Goal: Task Accomplishment & Management: Use online tool/utility

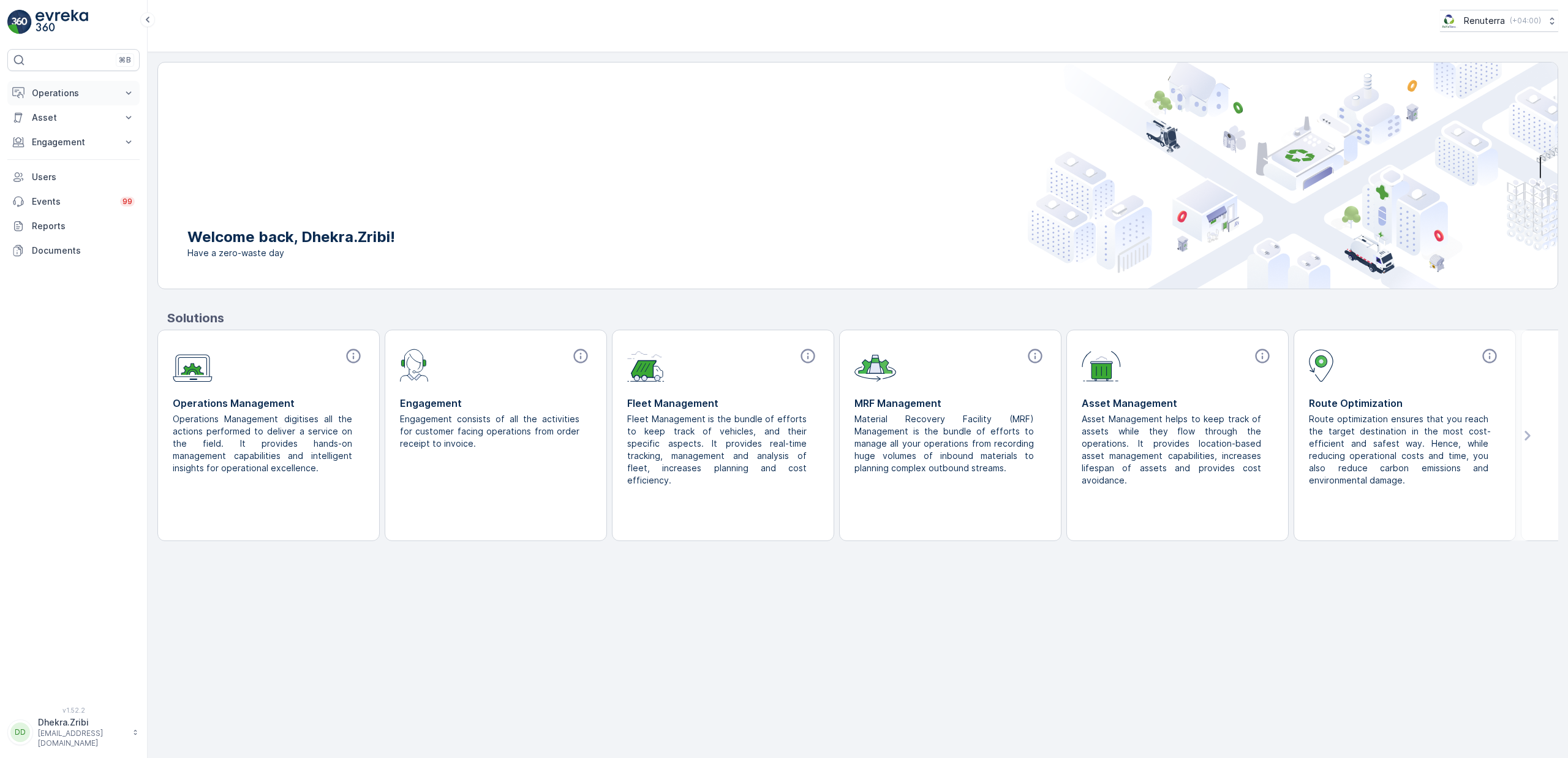
click at [72, 98] on p "Operations" at bounding box center [74, 93] width 84 height 12
click at [57, 134] on p "Planning" at bounding box center [48, 131] width 34 height 12
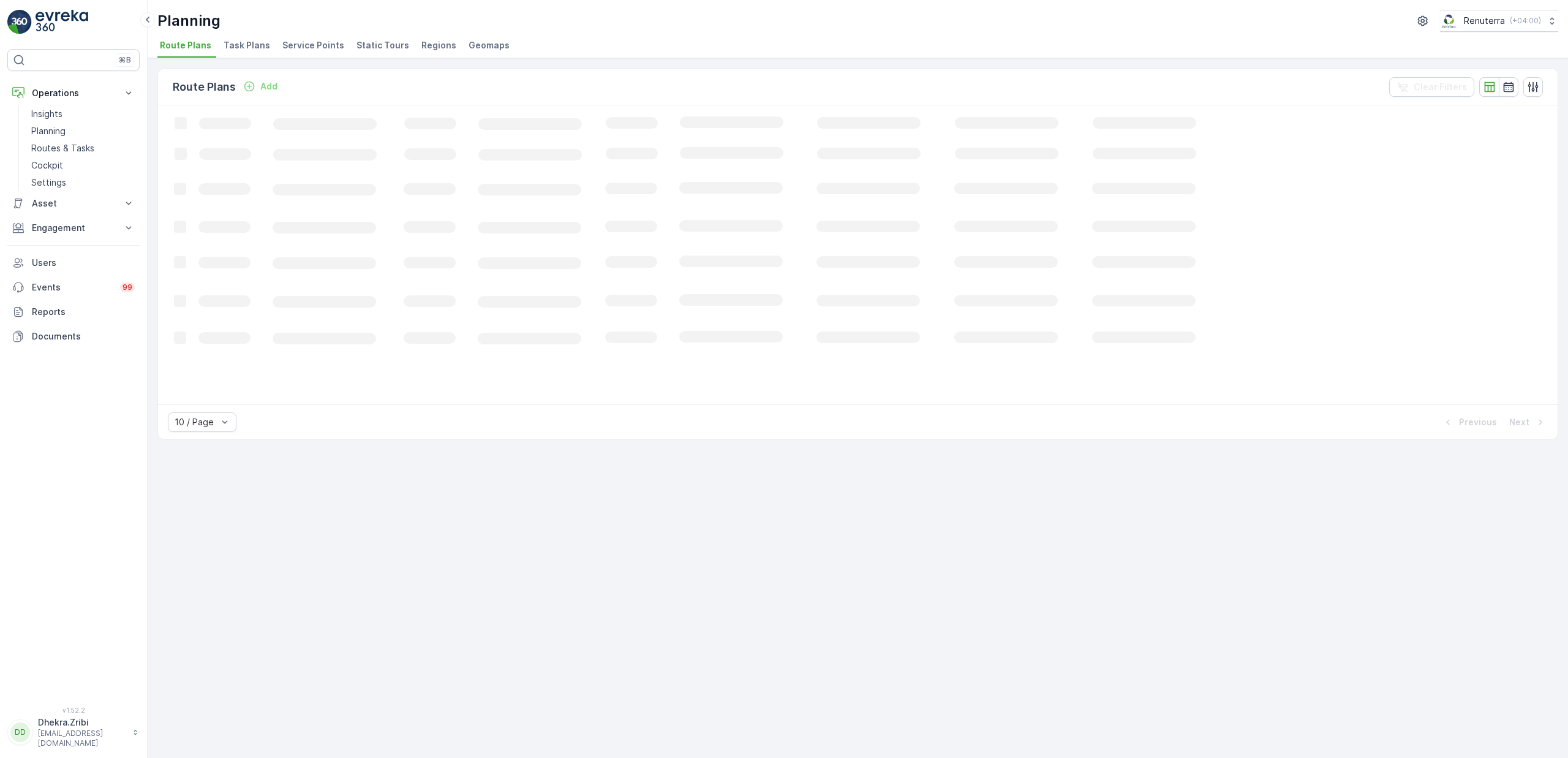
click at [324, 44] on span "Service Points" at bounding box center [313, 45] width 62 height 12
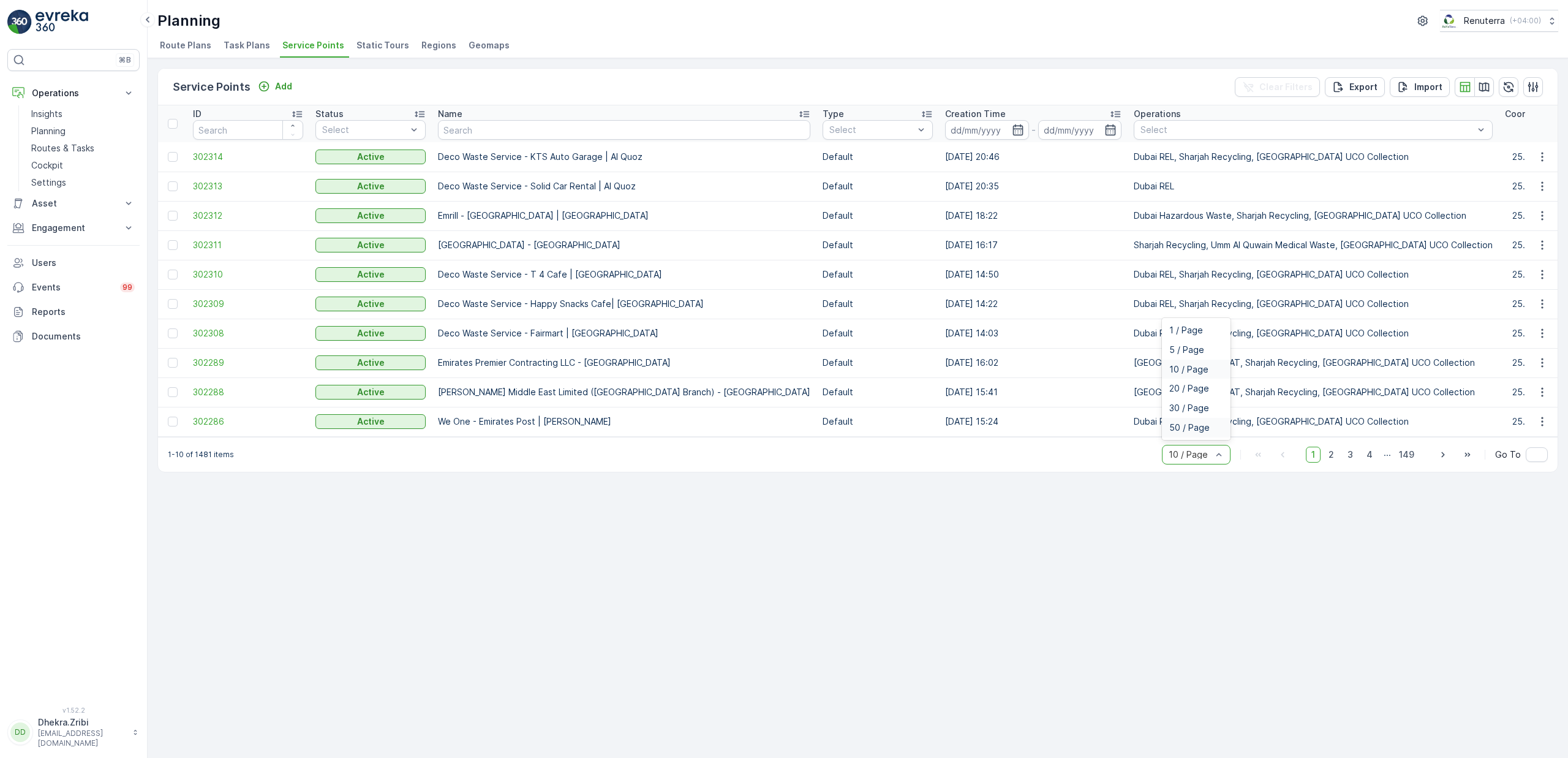
click at [1192, 433] on span "50 / Page" at bounding box center [1190, 428] width 40 height 10
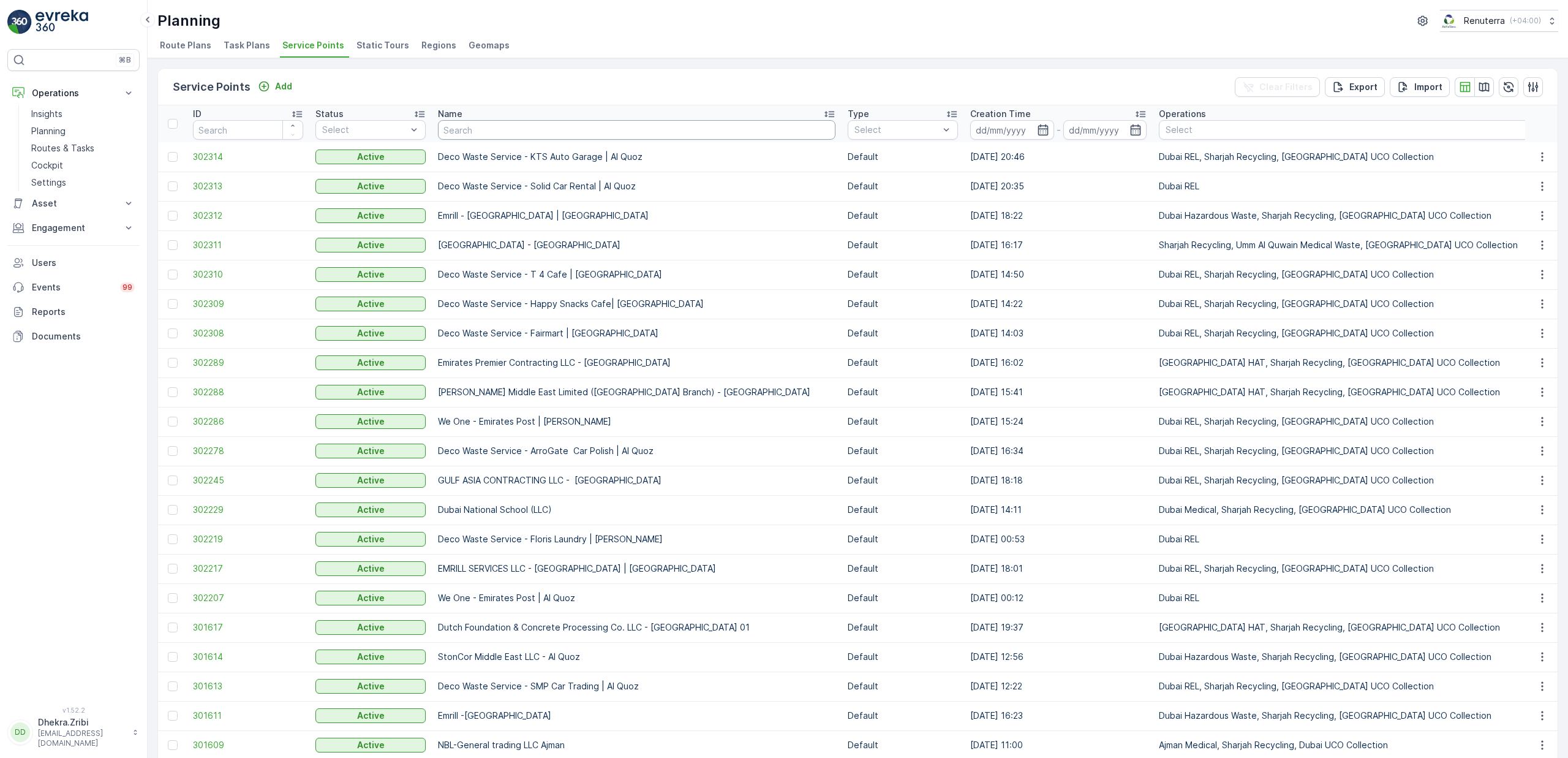
click at [587, 137] on input "text" at bounding box center [637, 130] width 397 height 19
type input "[PERSON_NAME]"
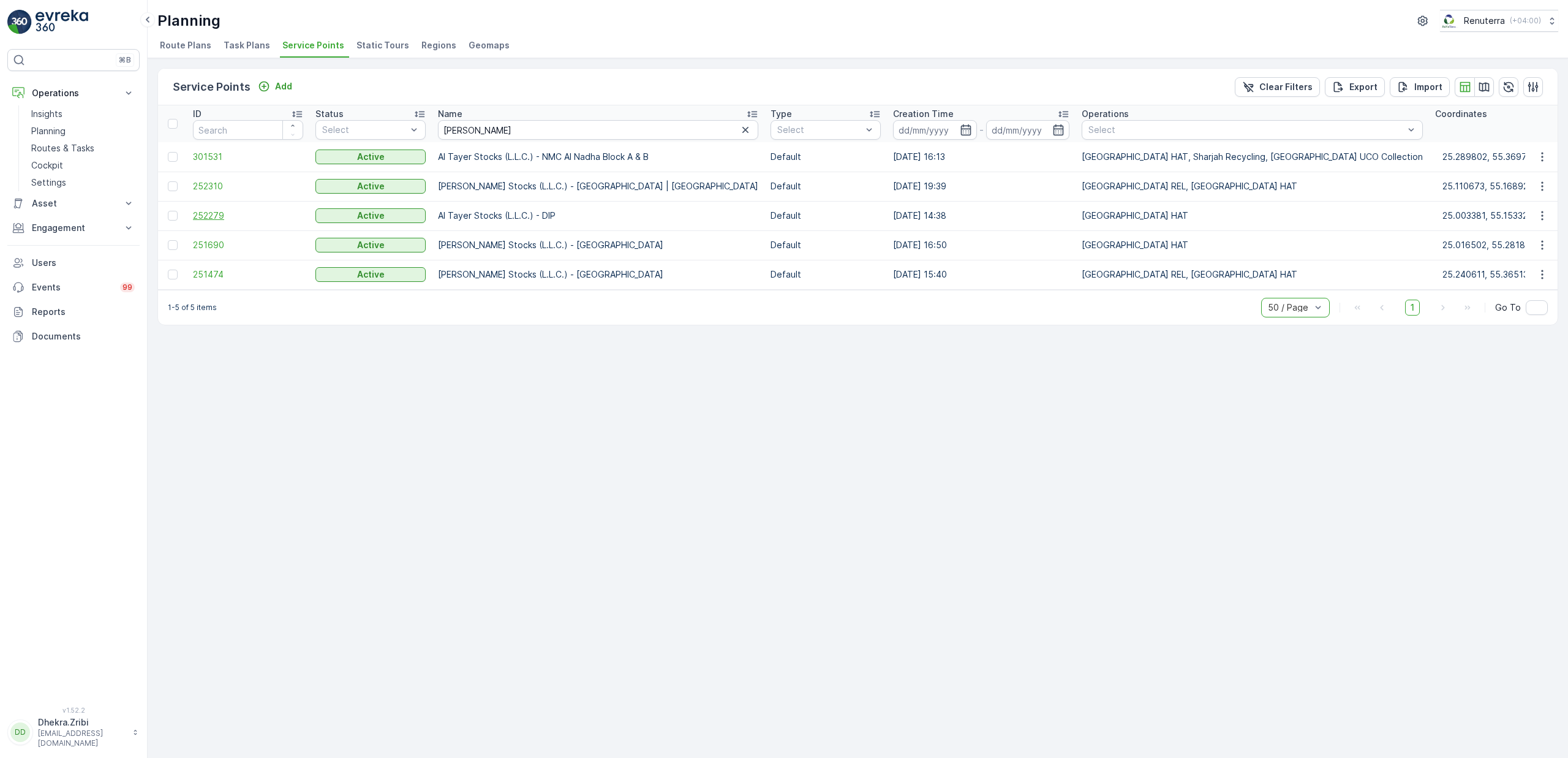
click at [215, 219] on span "252279" at bounding box center [248, 215] width 110 height 12
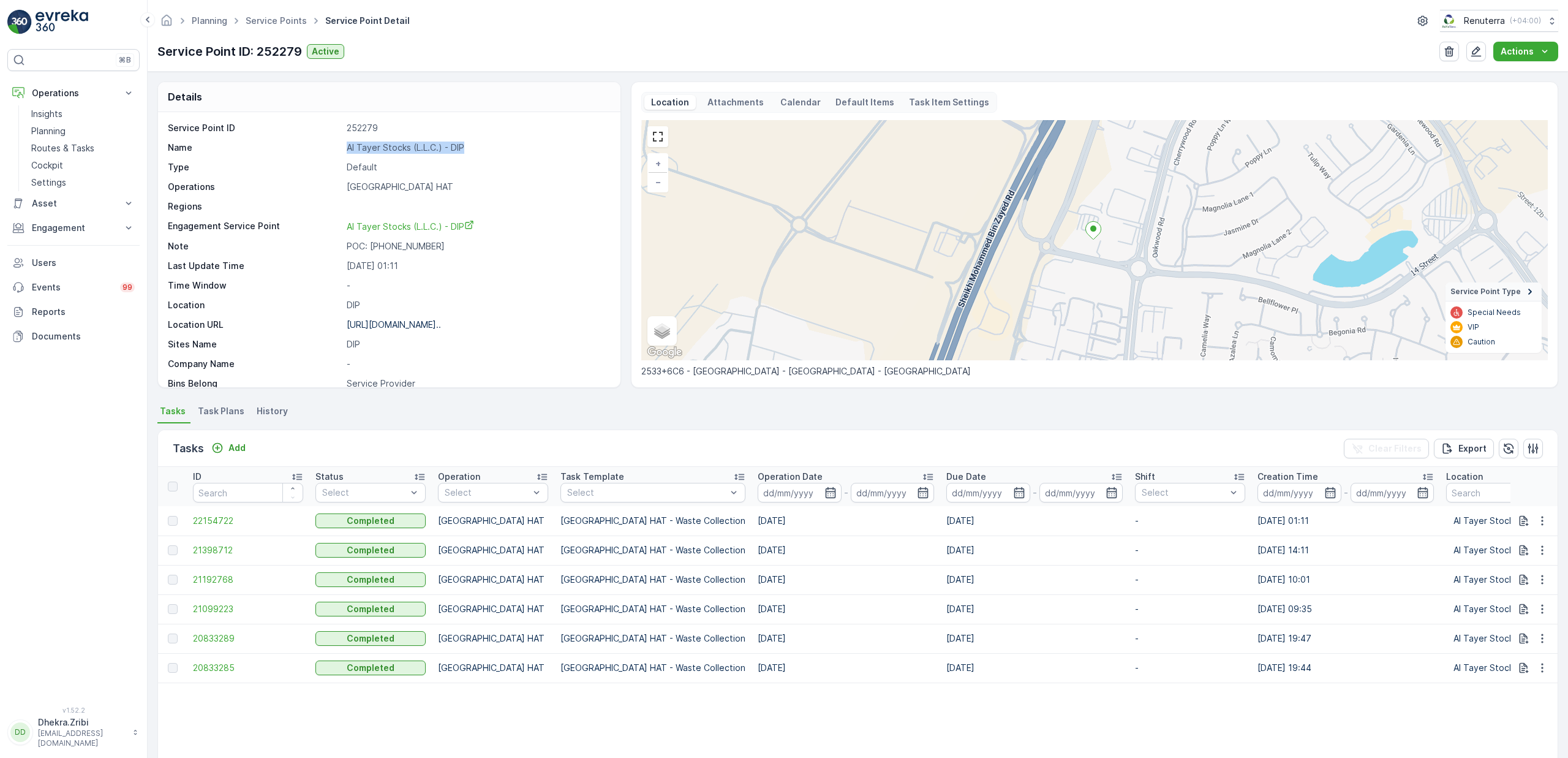
drag, startPoint x: 346, startPoint y: 154, endPoint x: 470, endPoint y: 147, distance: 124.2
copy p "Al Tayer Stocks (L.L.C.) - DIP"
click at [491, 166] on p "Default" at bounding box center [477, 167] width 261 height 12
drag, startPoint x: 350, startPoint y: 150, endPoint x: 480, endPoint y: 148, distance: 130.0
click at [480, 148] on p "Al Tayer Stocks (L.L.C.) - DIP" at bounding box center [477, 148] width 261 height 12
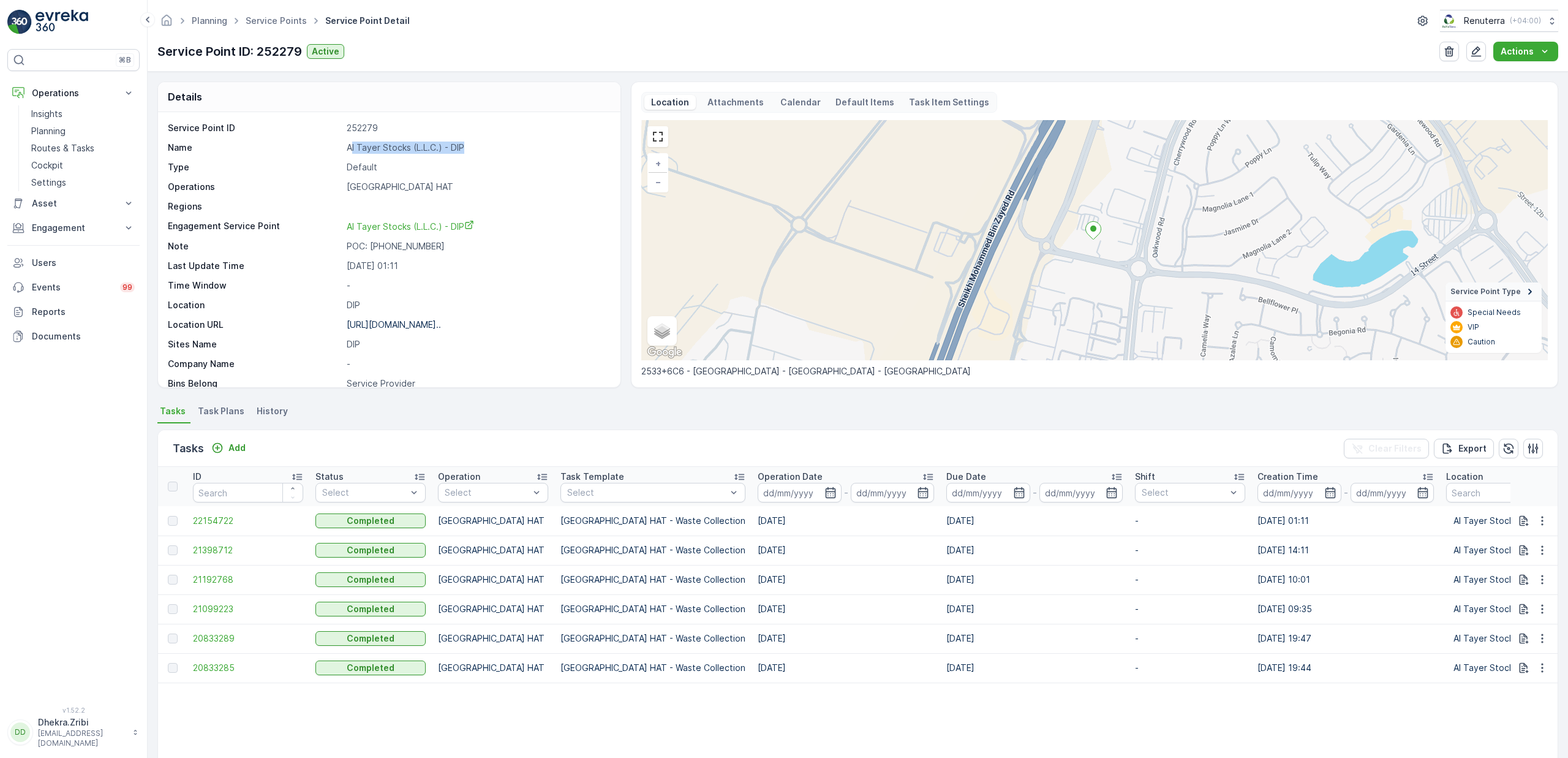
click at [431, 154] on p "Al Tayer Stocks (L.L.C.) - DIP" at bounding box center [477, 148] width 261 height 12
drag, startPoint x: 342, startPoint y: 145, endPoint x: 476, endPoint y: 143, distance: 134.0
click at [476, 143] on div "Name [PERSON_NAME] Stocks (L.L.C.) - DIP" at bounding box center [388, 148] width 440 height 12
click at [457, 122] on div "Service Point ID 252279 Name [PERSON_NAME] Stocks (L.L.C.) - DIP Type Default O…" at bounding box center [389, 250] width 463 height 275
click at [287, 23] on link "Service Points" at bounding box center [276, 21] width 62 height 11
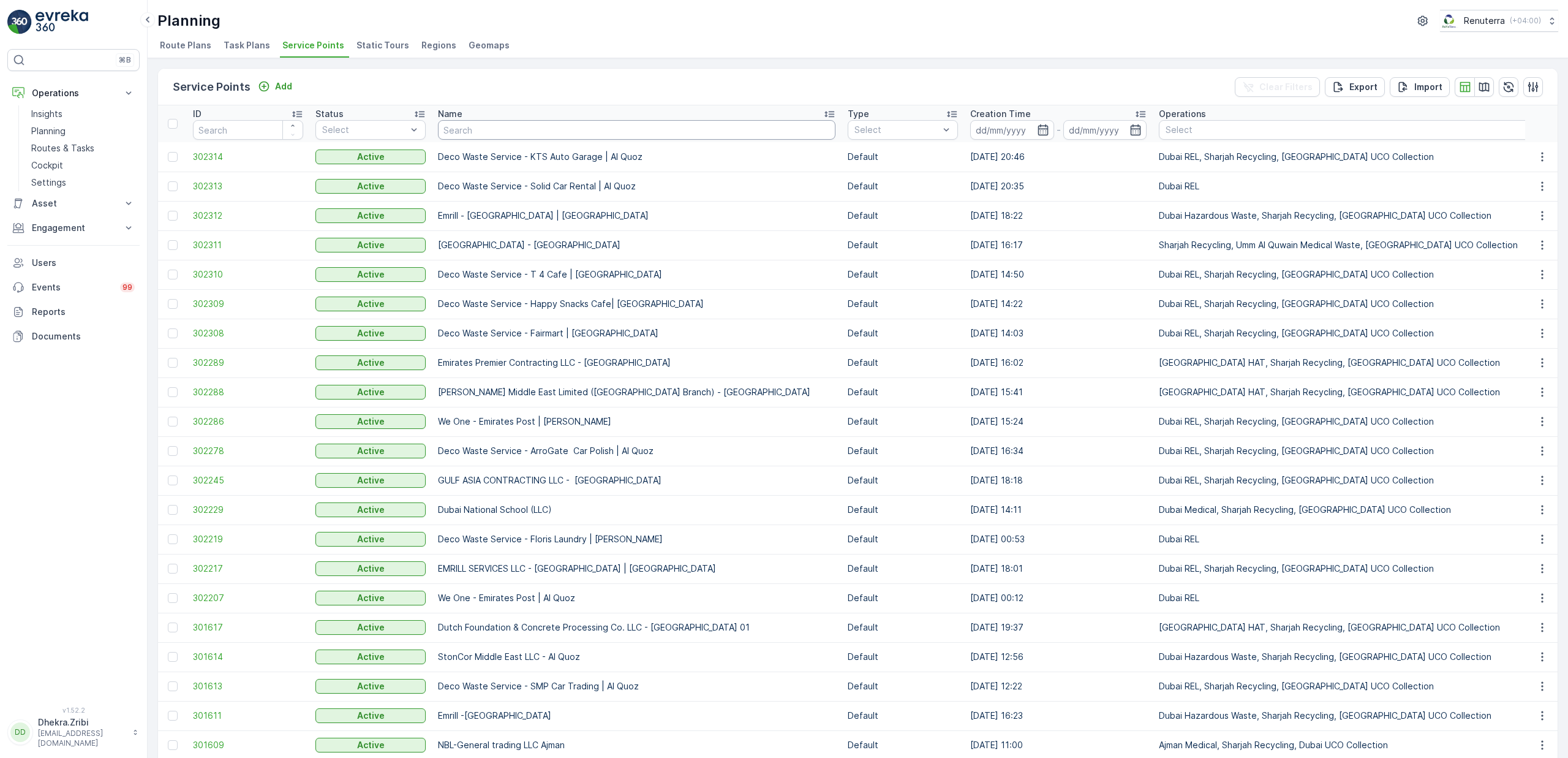
click at [482, 134] on input "text" at bounding box center [637, 130] width 397 height 19
type input "nabc"
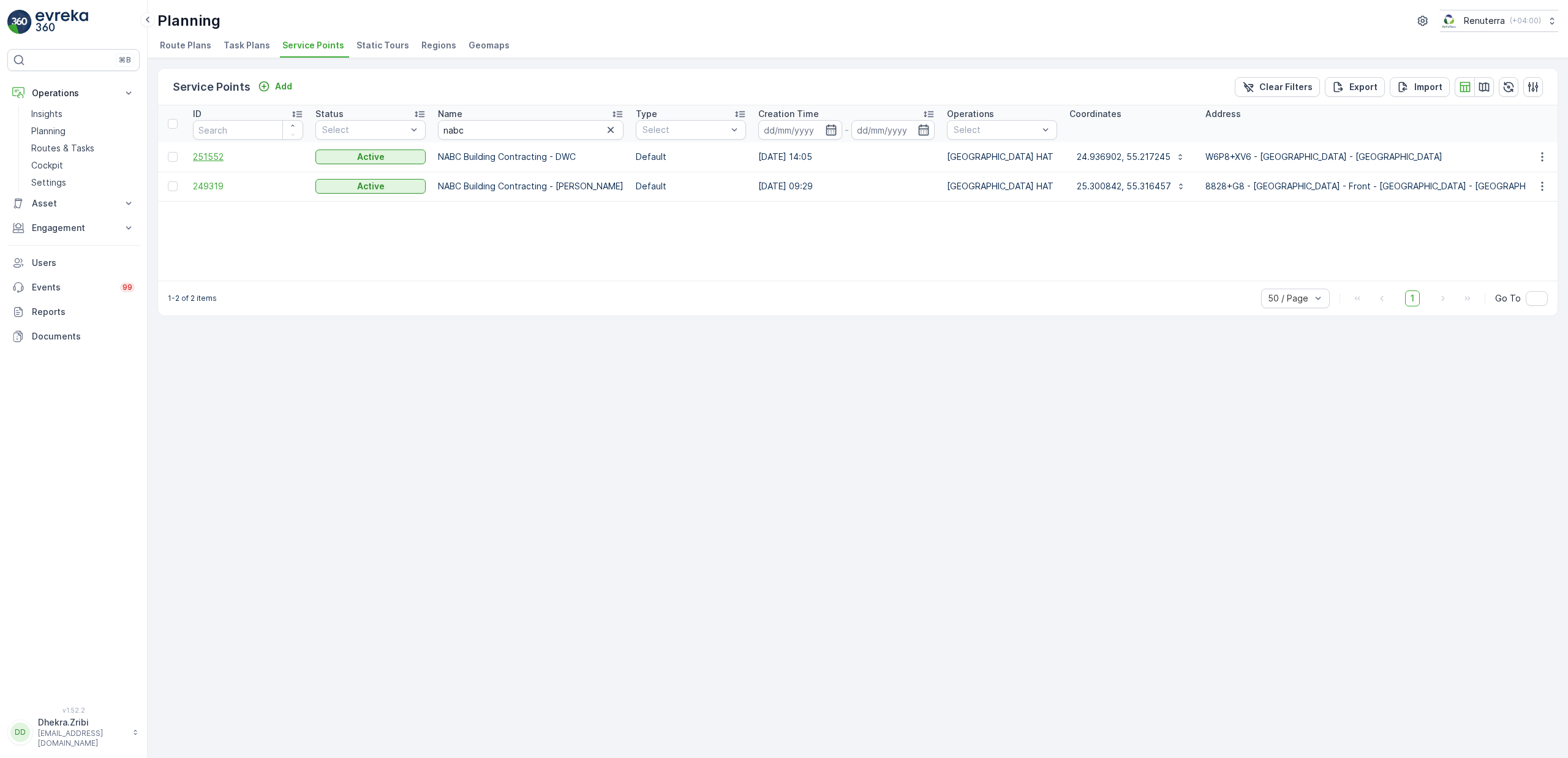
click at [202, 159] on span "251552" at bounding box center [248, 157] width 110 height 12
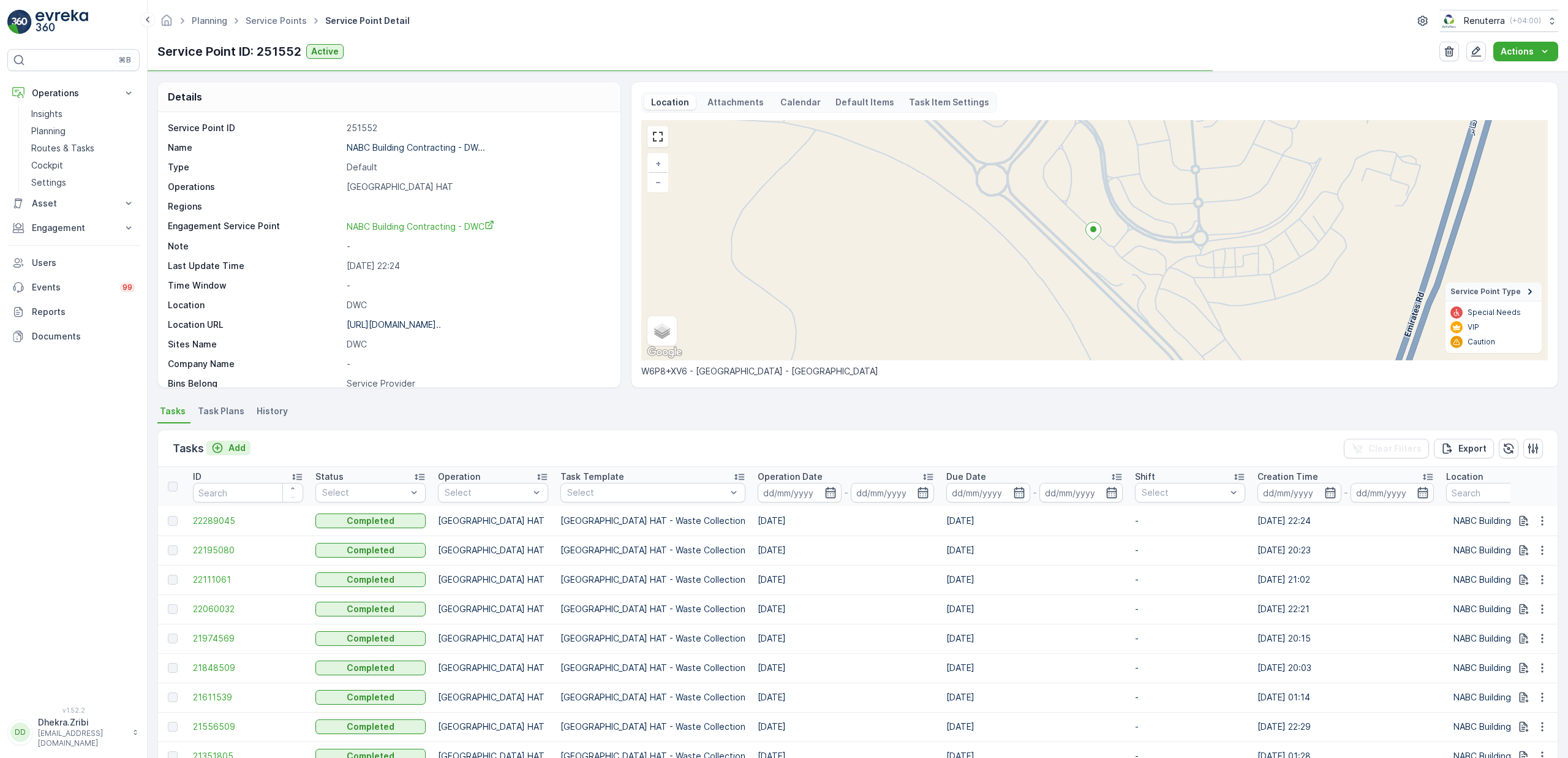
click at [241, 449] on p "Add" at bounding box center [237, 448] width 17 height 12
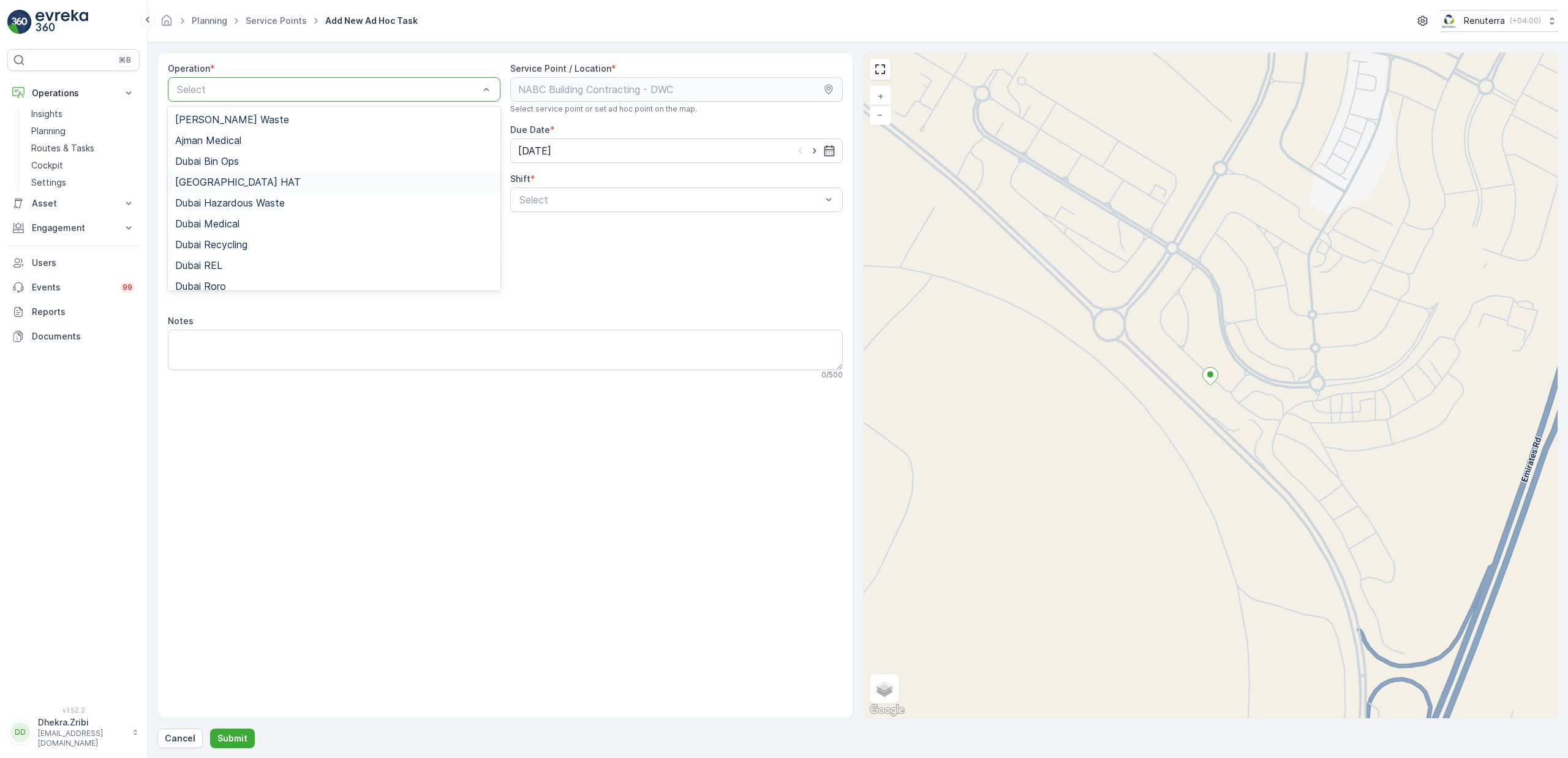
click at [224, 181] on div "[GEOGRAPHIC_DATA] HAT" at bounding box center [334, 182] width 318 height 11
click at [564, 191] on div "Select" at bounding box center [676, 199] width 332 height 25
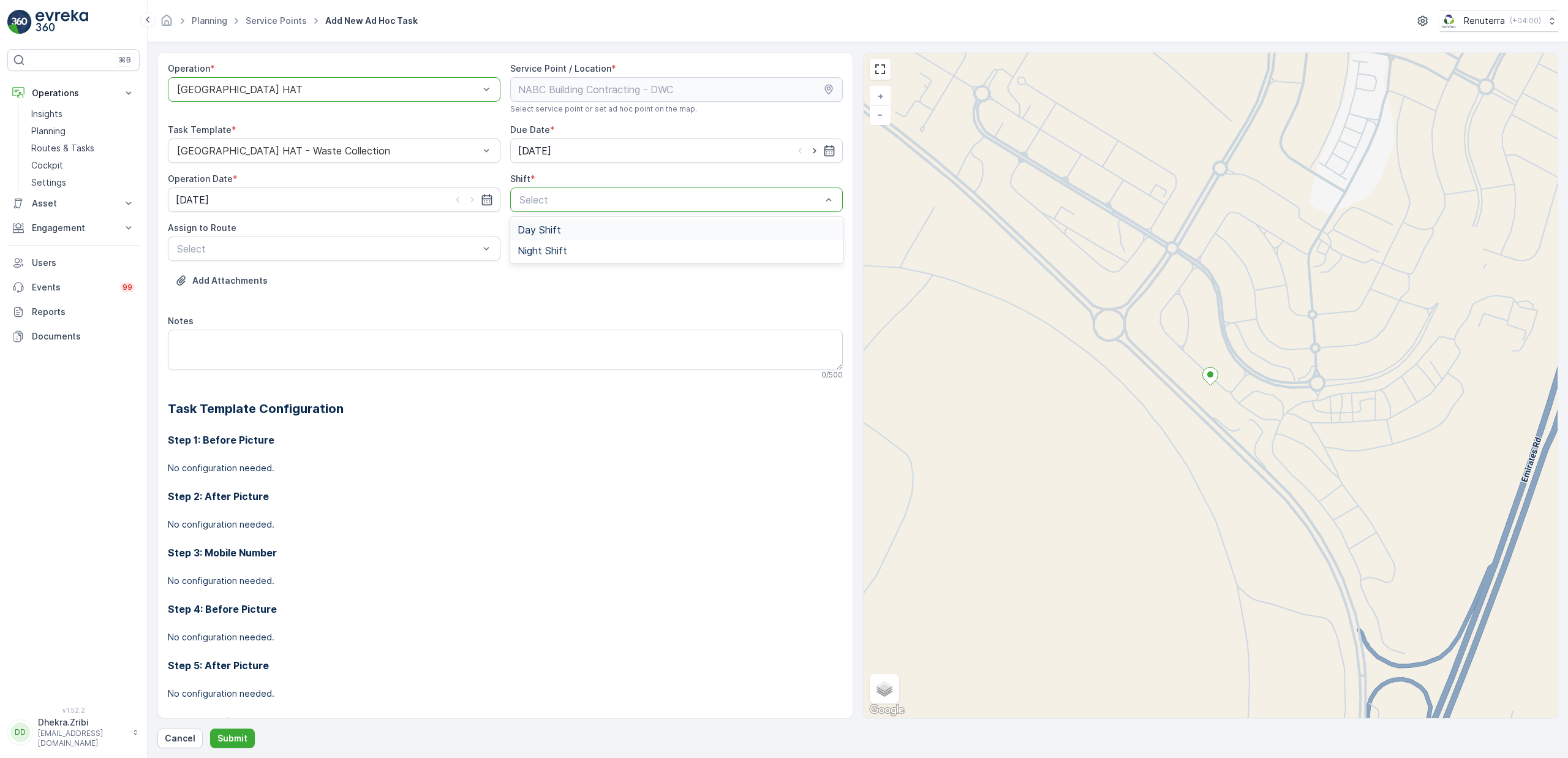
click at [533, 235] on span "Day Shift" at bounding box center [539, 229] width 43 height 11
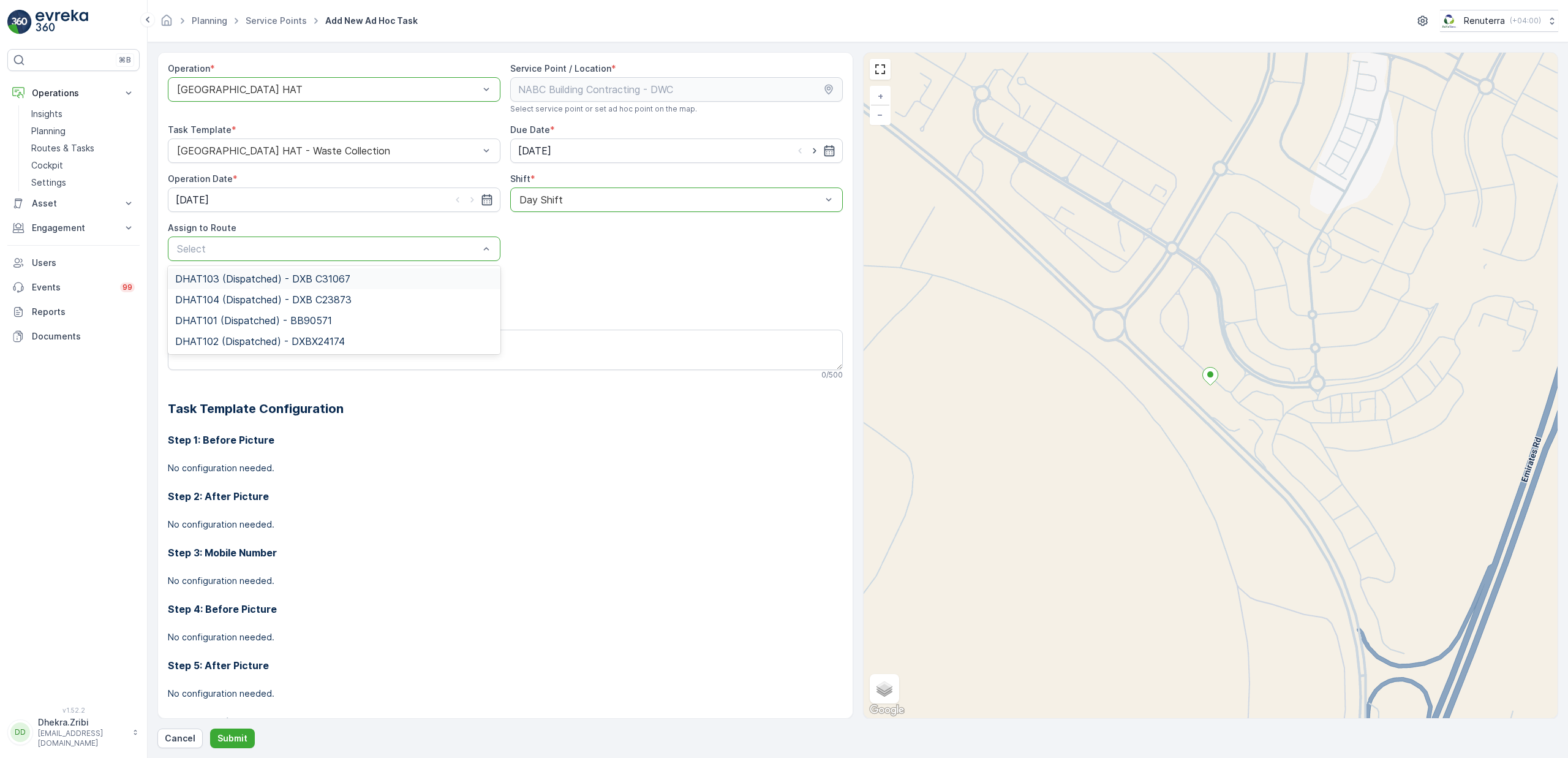
click at [235, 280] on span "DHAT103 (Dispatched) - DXB C31067" at bounding box center [263, 279] width 175 height 11
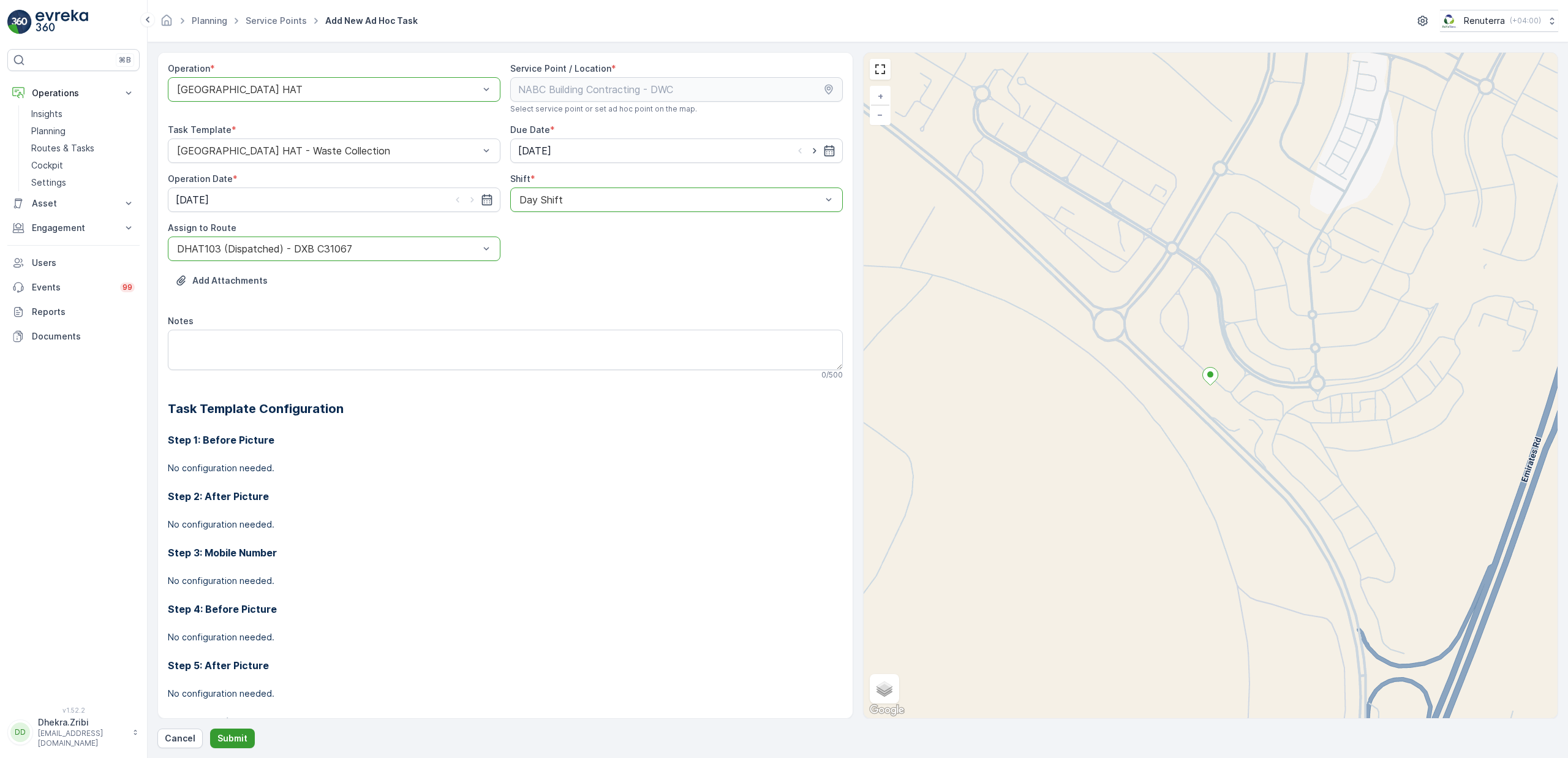
click at [223, 736] on p "Submit" at bounding box center [232, 739] width 30 height 12
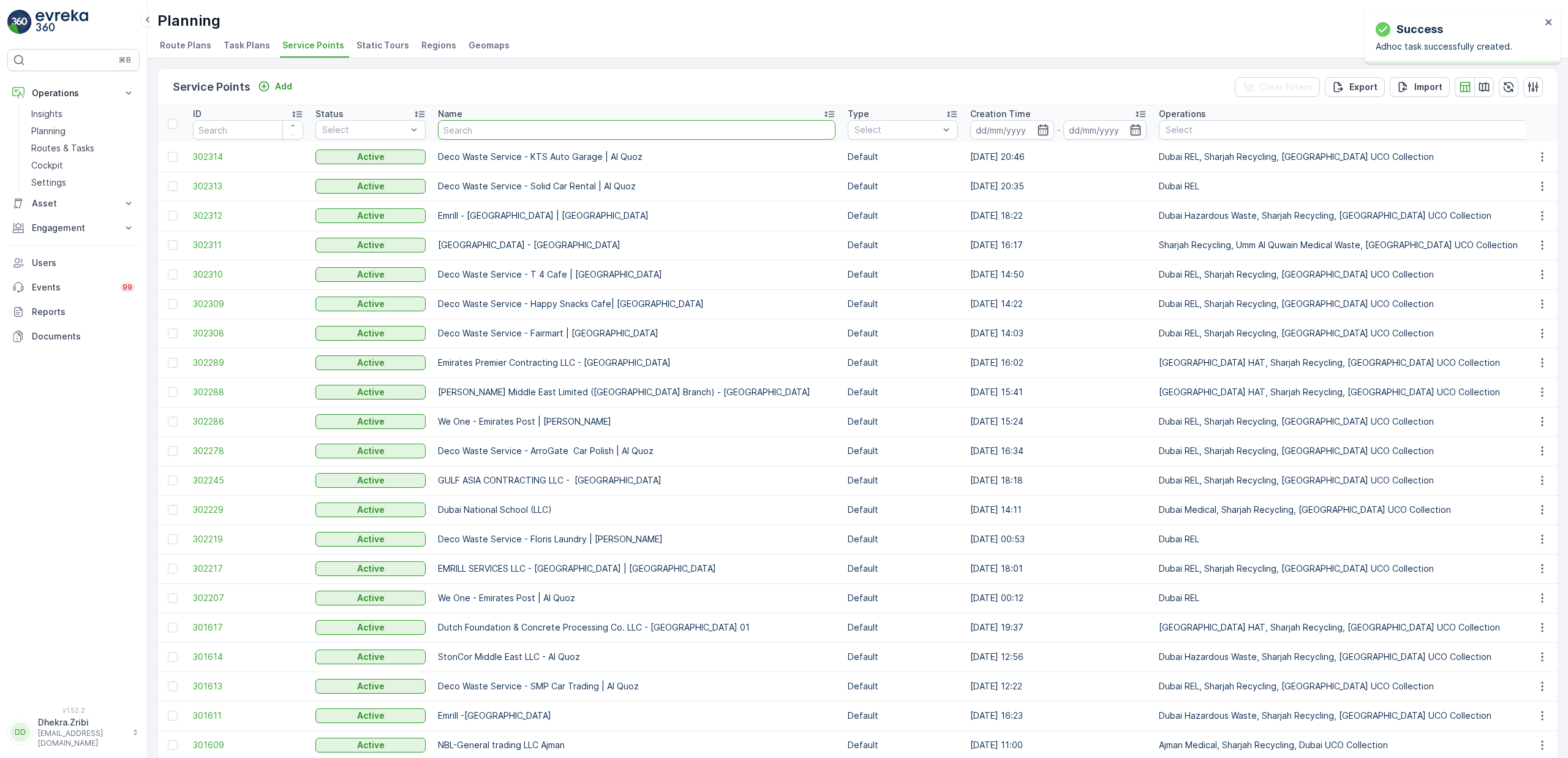
click at [492, 125] on input "text" at bounding box center [637, 130] width 397 height 19
type input "nmabc"
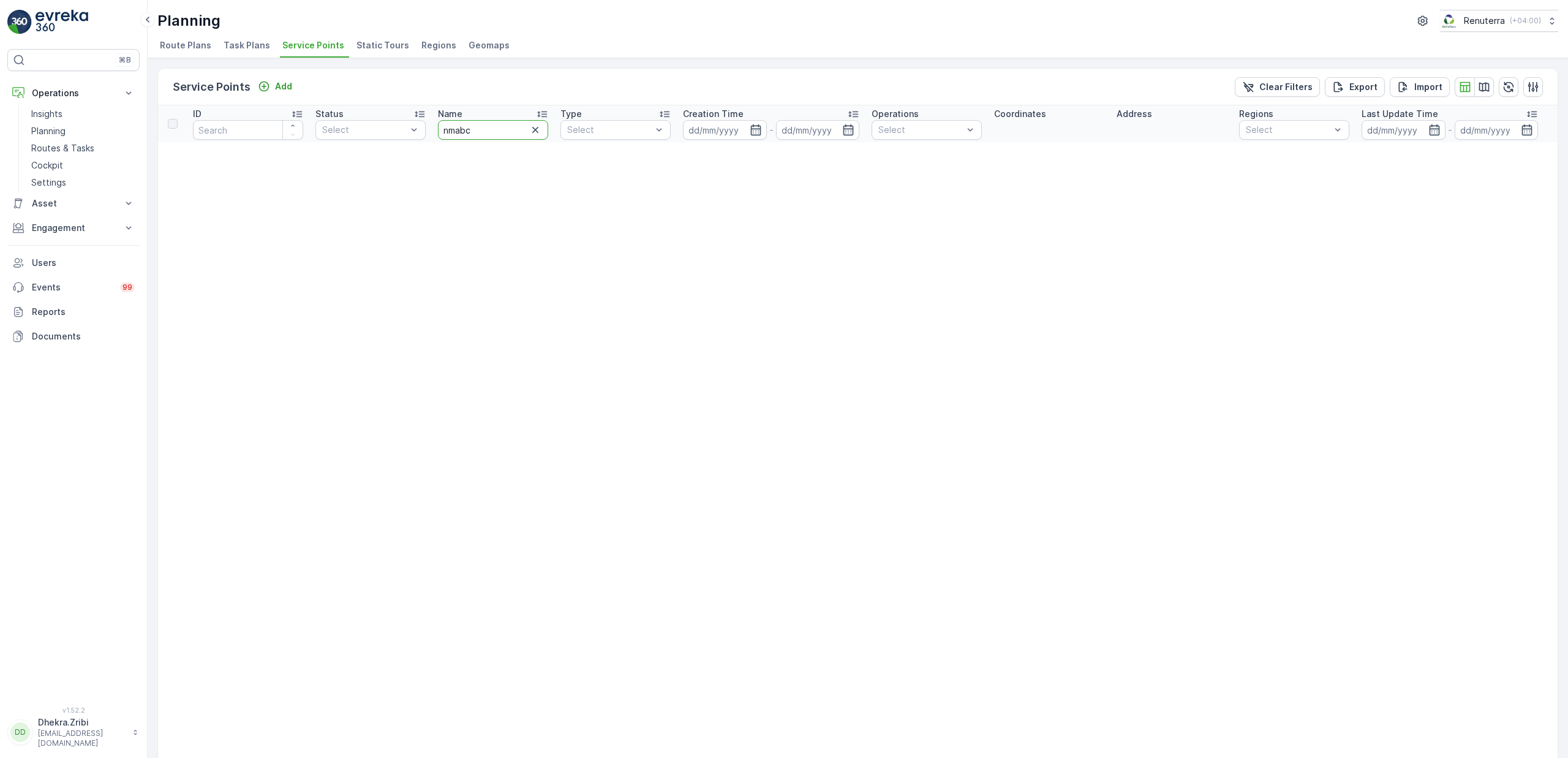
drag, startPoint x: 477, startPoint y: 132, endPoint x: 362, endPoint y: 113, distance: 116.6
type input "nabc"
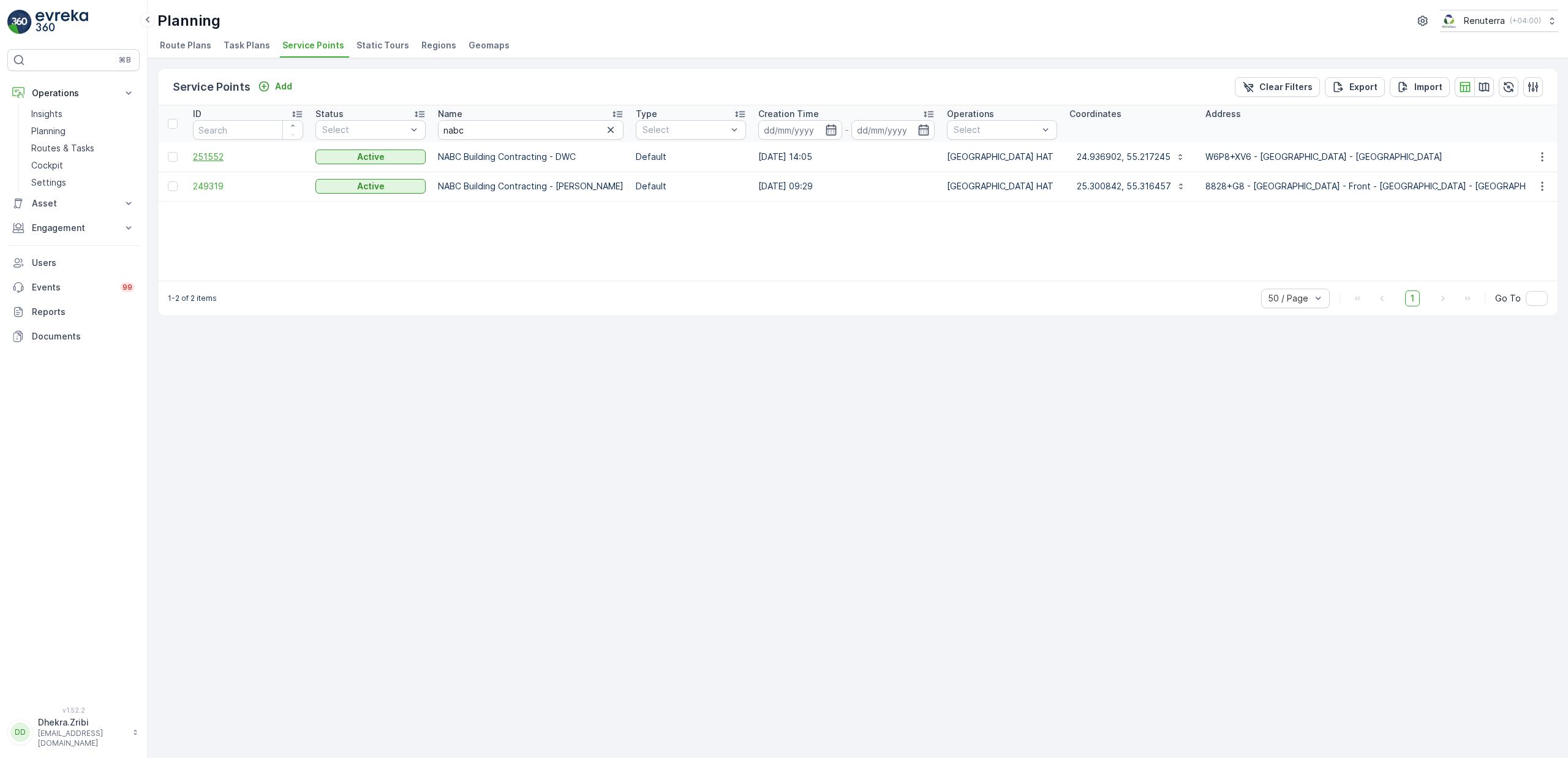
click at [213, 161] on span "251552" at bounding box center [248, 157] width 110 height 12
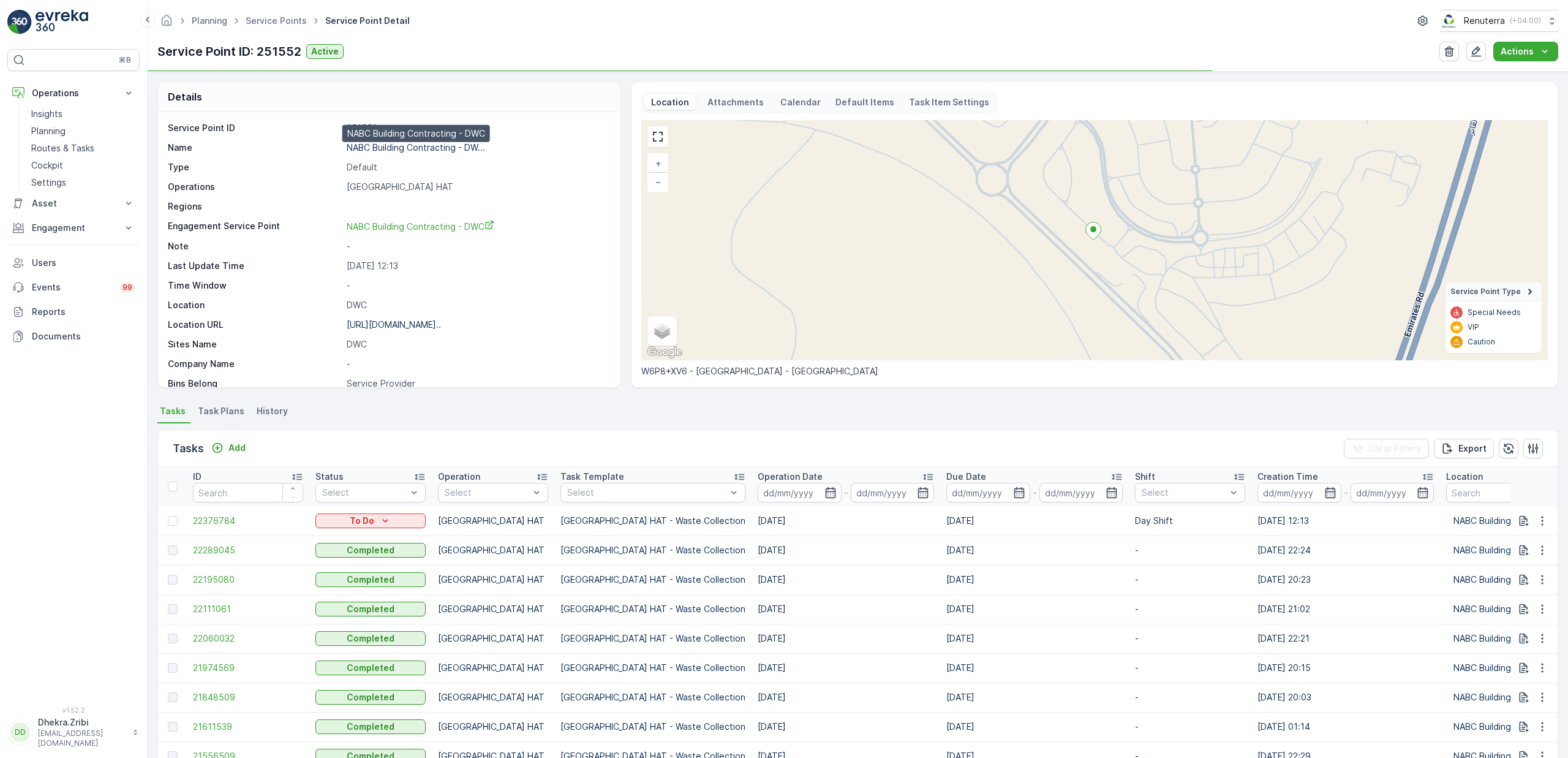
click at [423, 153] on p "NABC Building Contracting - DW..." at bounding box center [415, 148] width 138 height 11
click at [280, 25] on link "Service Points" at bounding box center [276, 21] width 62 height 11
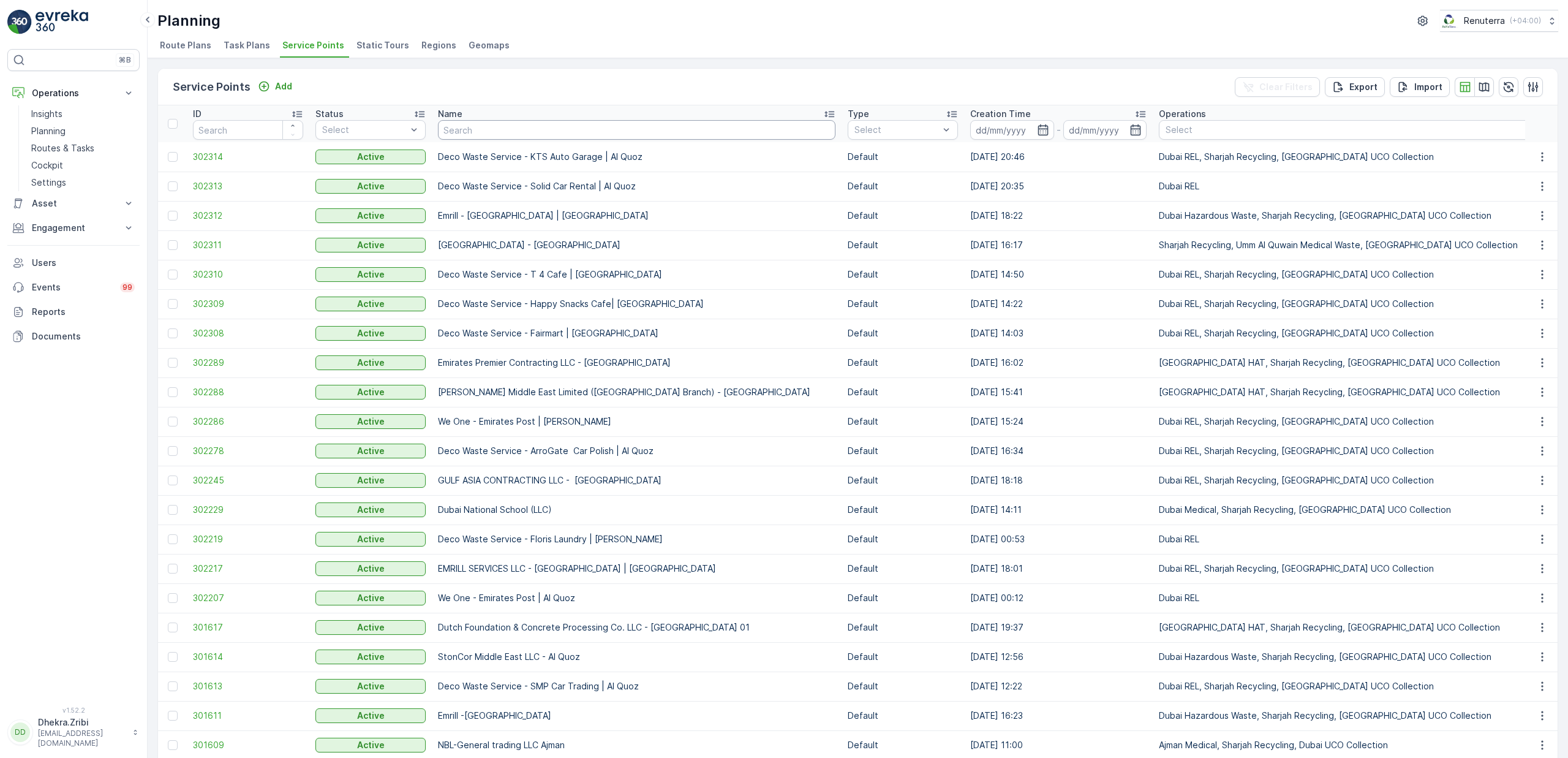
click at [480, 130] on input "text" at bounding box center [637, 130] width 397 height 19
type input "elite"
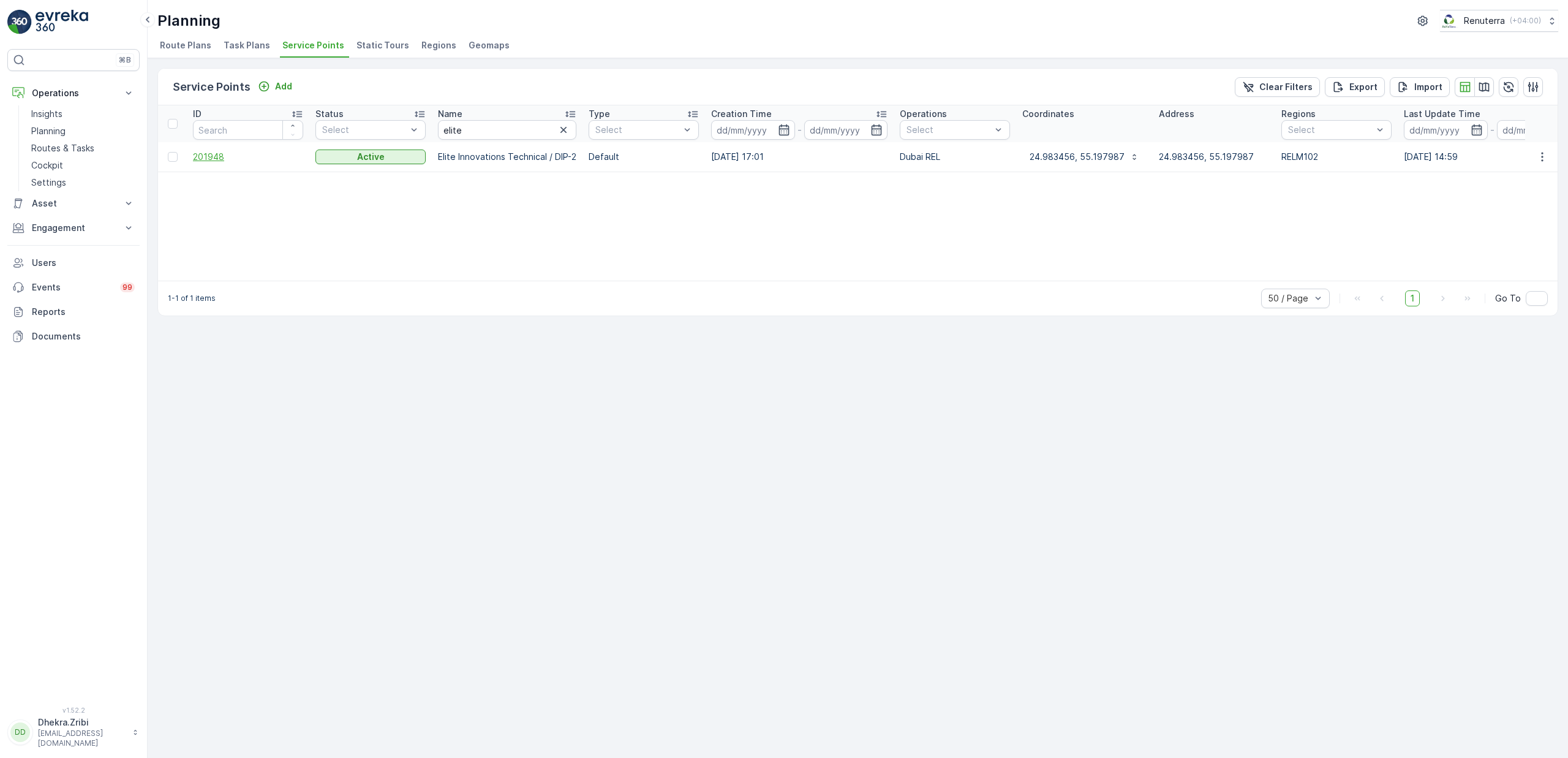
click at [203, 154] on span "201948" at bounding box center [248, 157] width 110 height 12
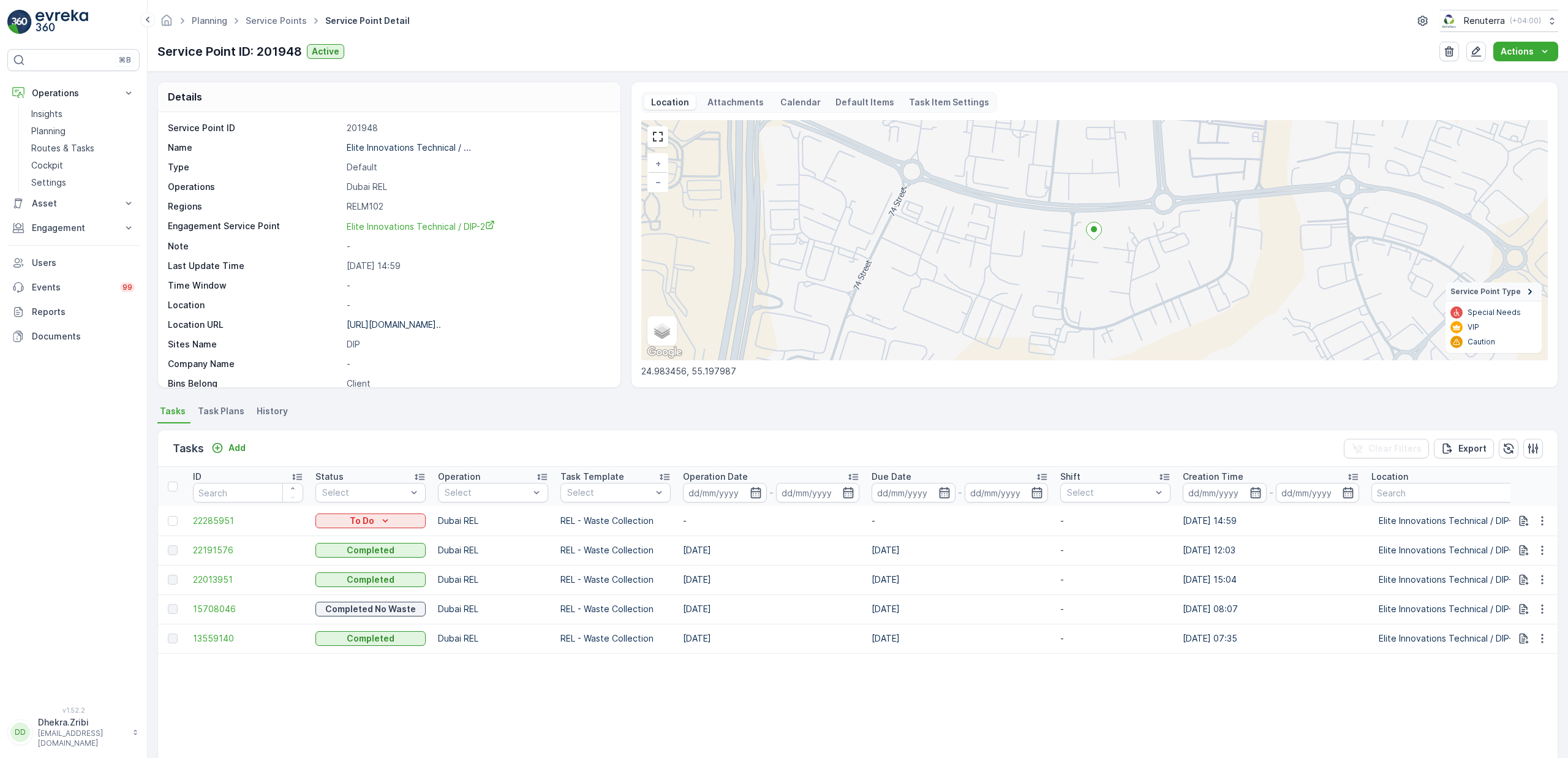
click at [229, 416] on span "Task Plans" at bounding box center [221, 411] width 47 height 12
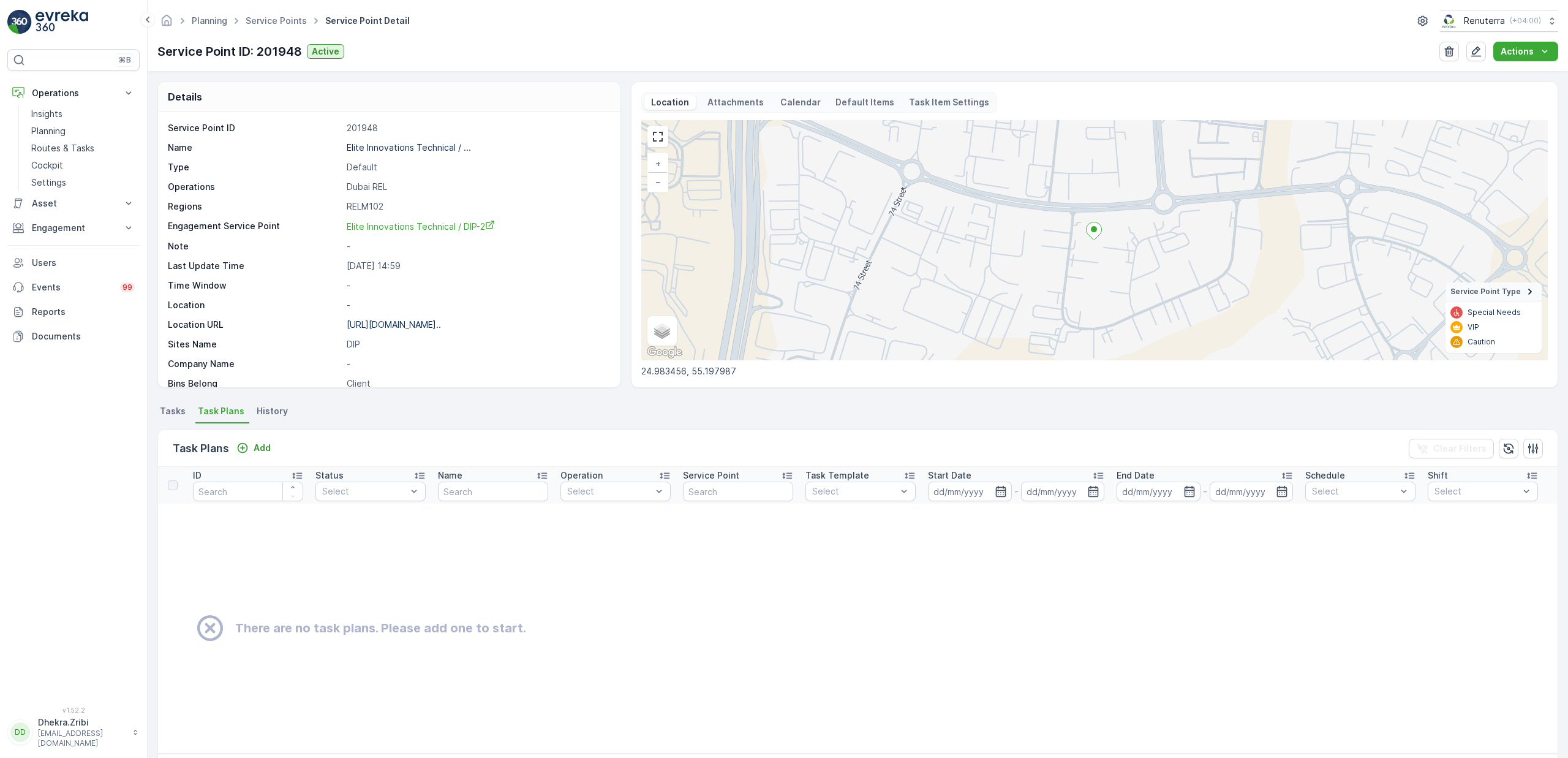
click at [169, 413] on span "Tasks" at bounding box center [173, 411] width 25 height 12
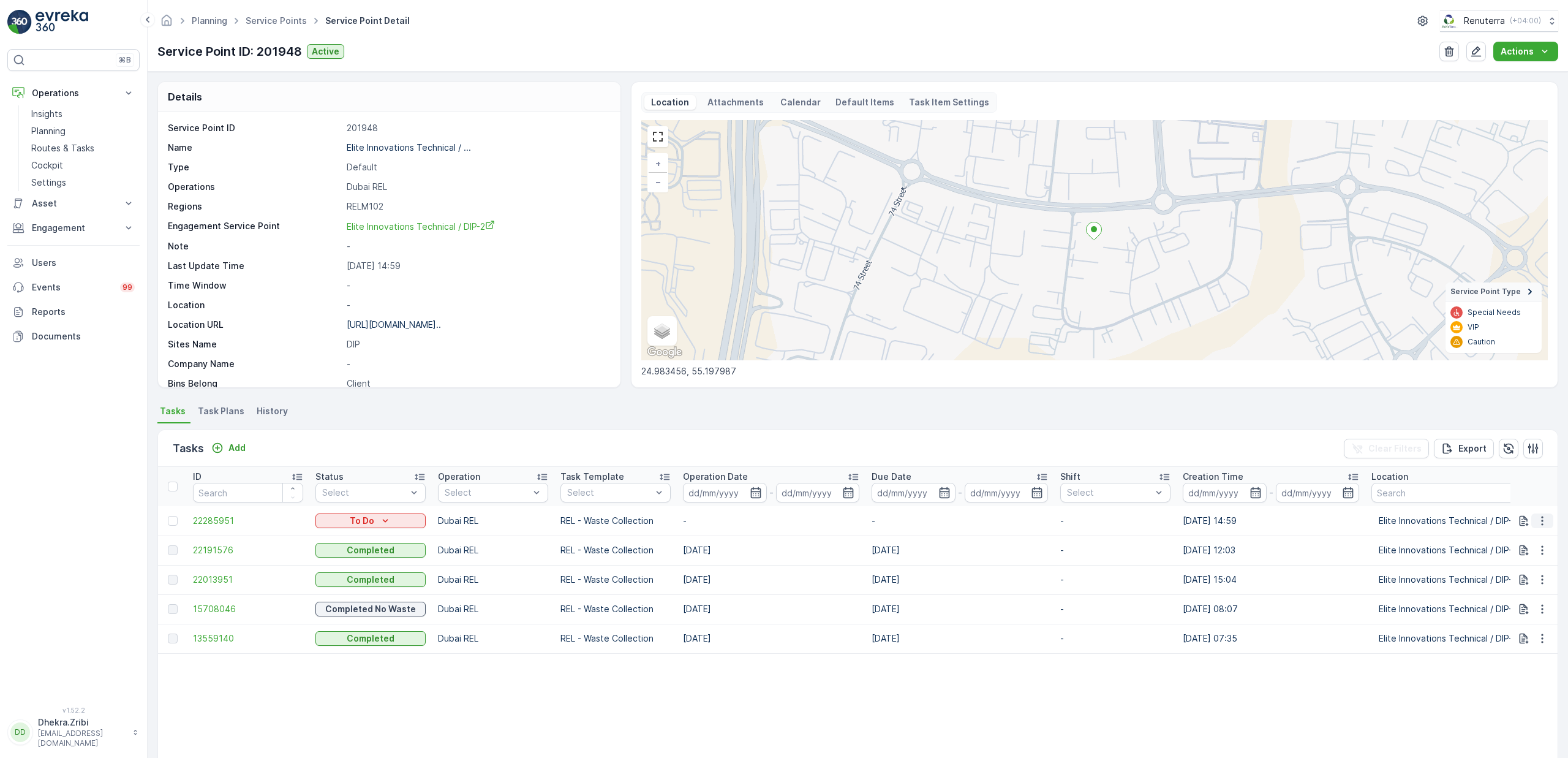
click at [1541, 517] on icon "button" at bounding box center [1542, 520] width 12 height 12
click at [1495, 579] on span "Change Route" at bounding box center [1510, 573] width 60 height 12
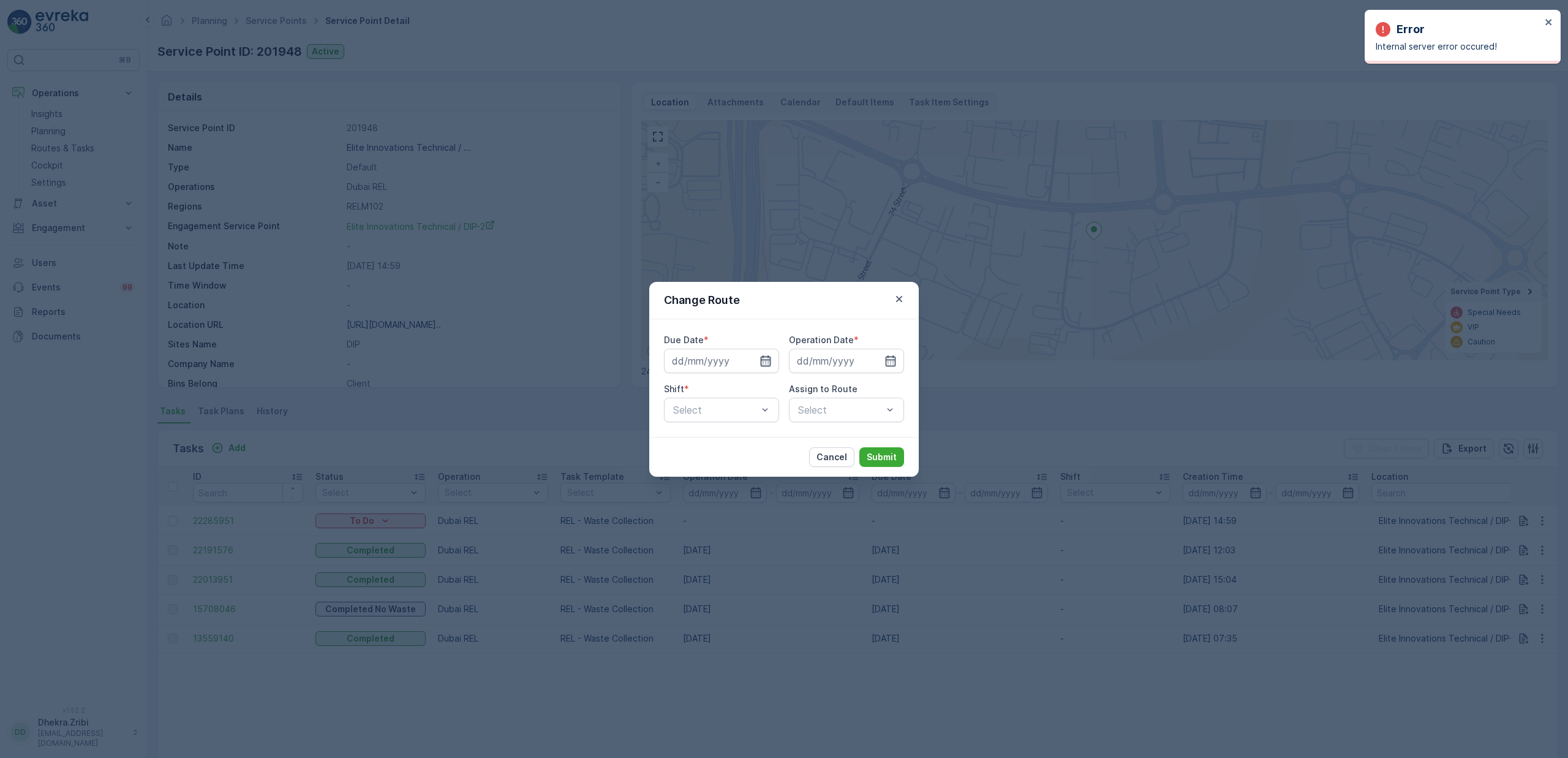
click at [760, 361] on icon "button" at bounding box center [766, 361] width 12 height 12
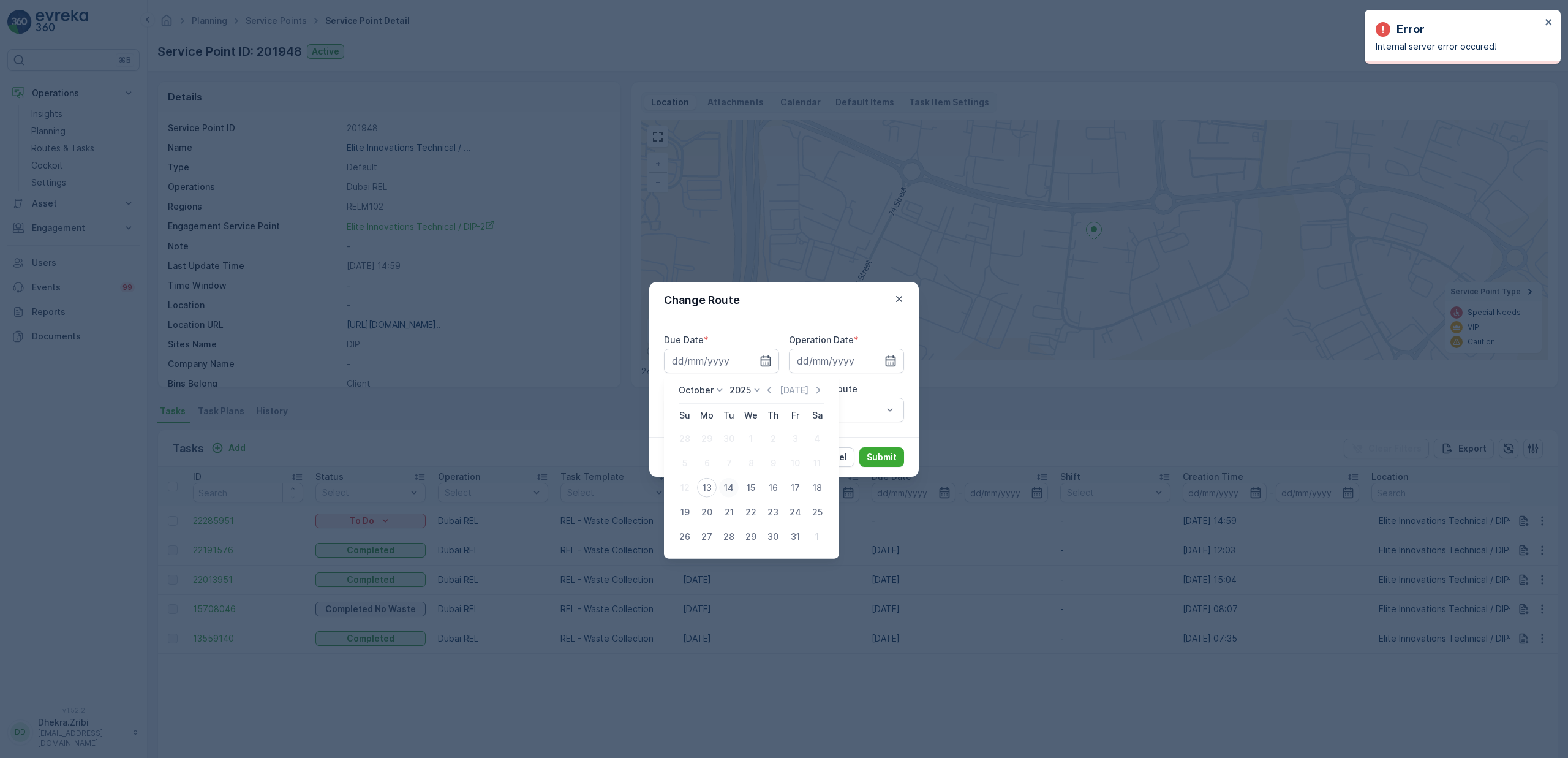
click at [729, 485] on div "14" at bounding box center [728, 487] width 19 height 19
type input "[DATE]"
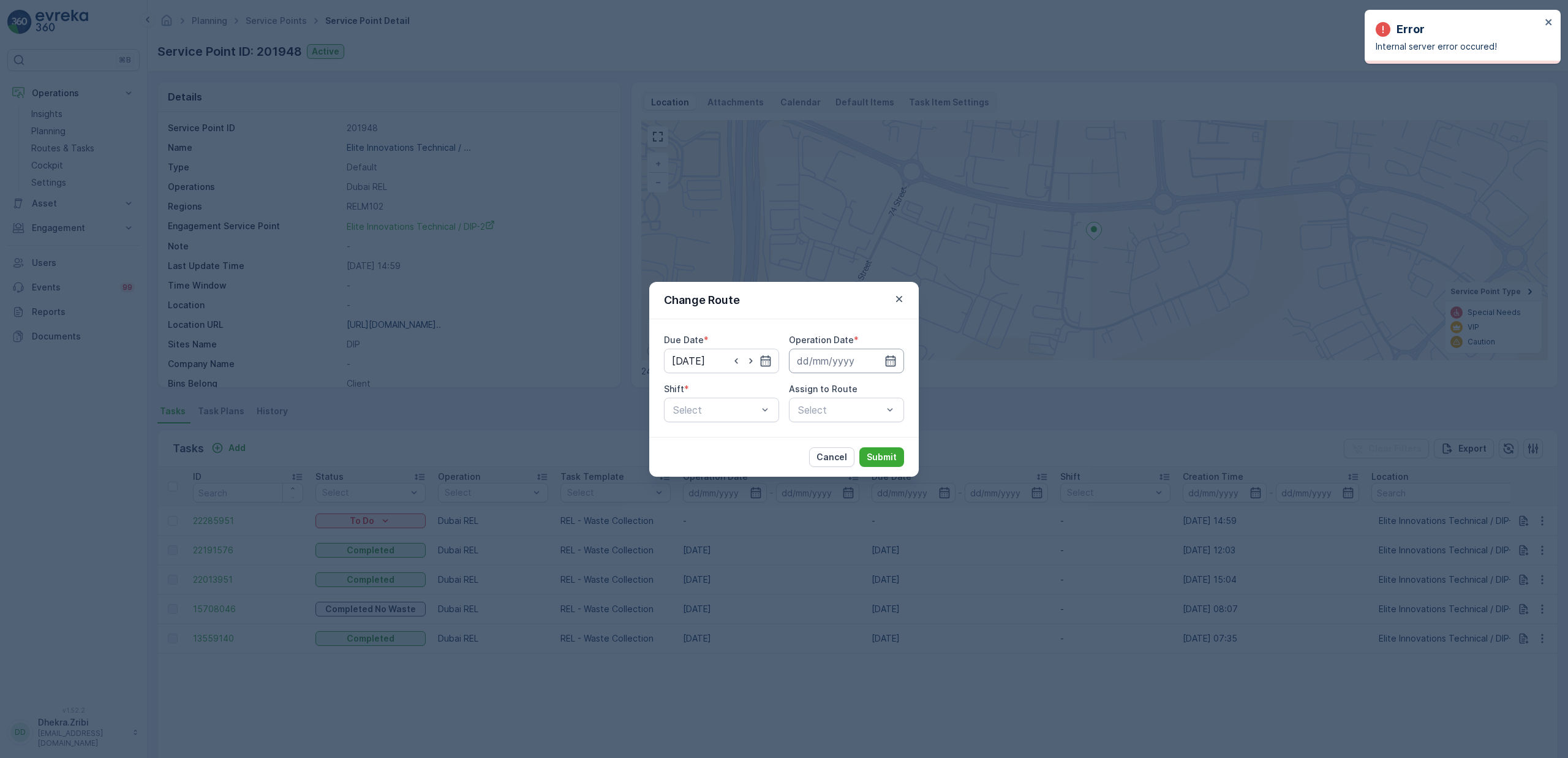
click at [847, 363] on input at bounding box center [847, 361] width 115 height 25
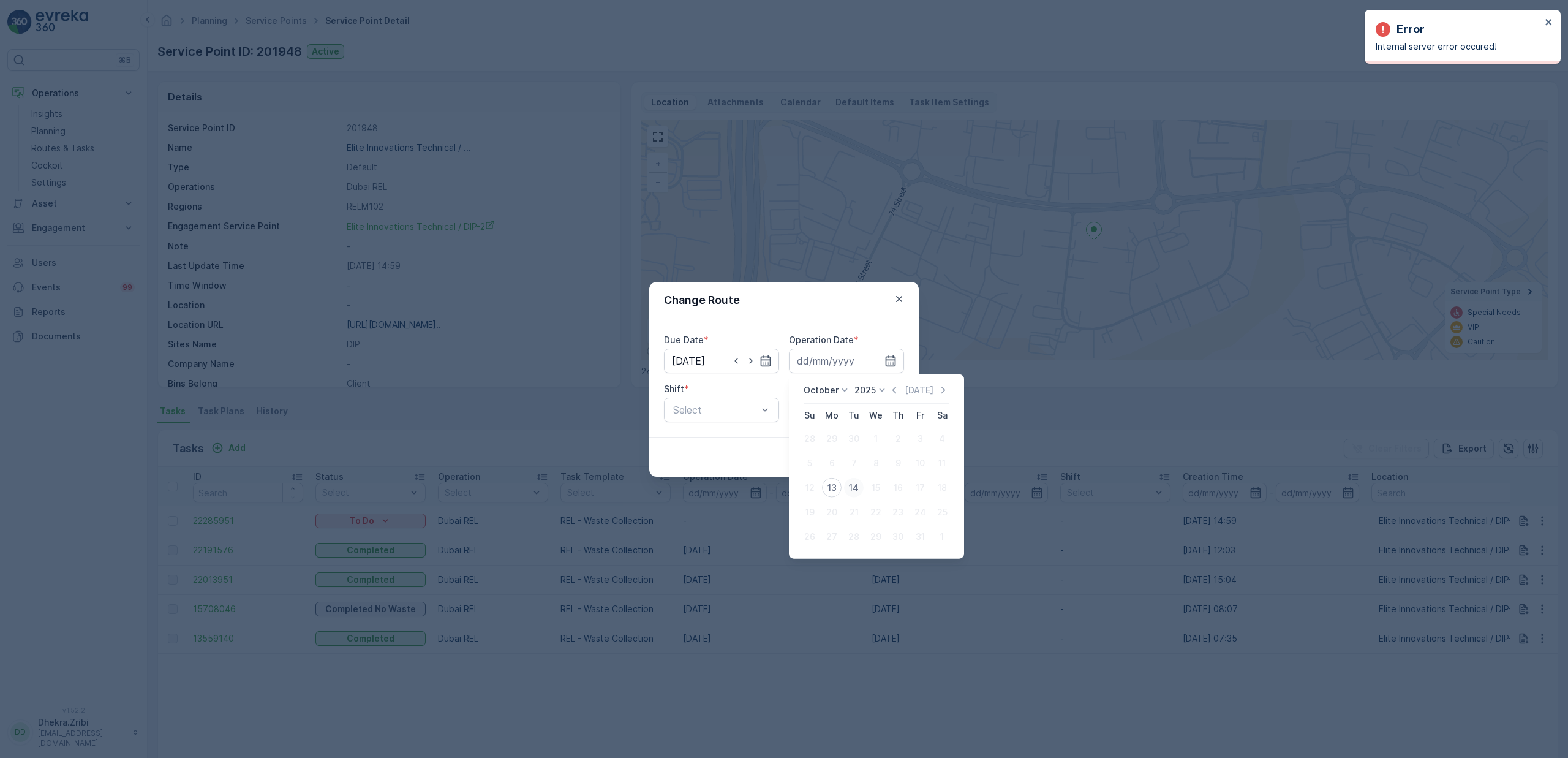
click at [854, 481] on div "14" at bounding box center [853, 487] width 19 height 19
type input "[DATE]"
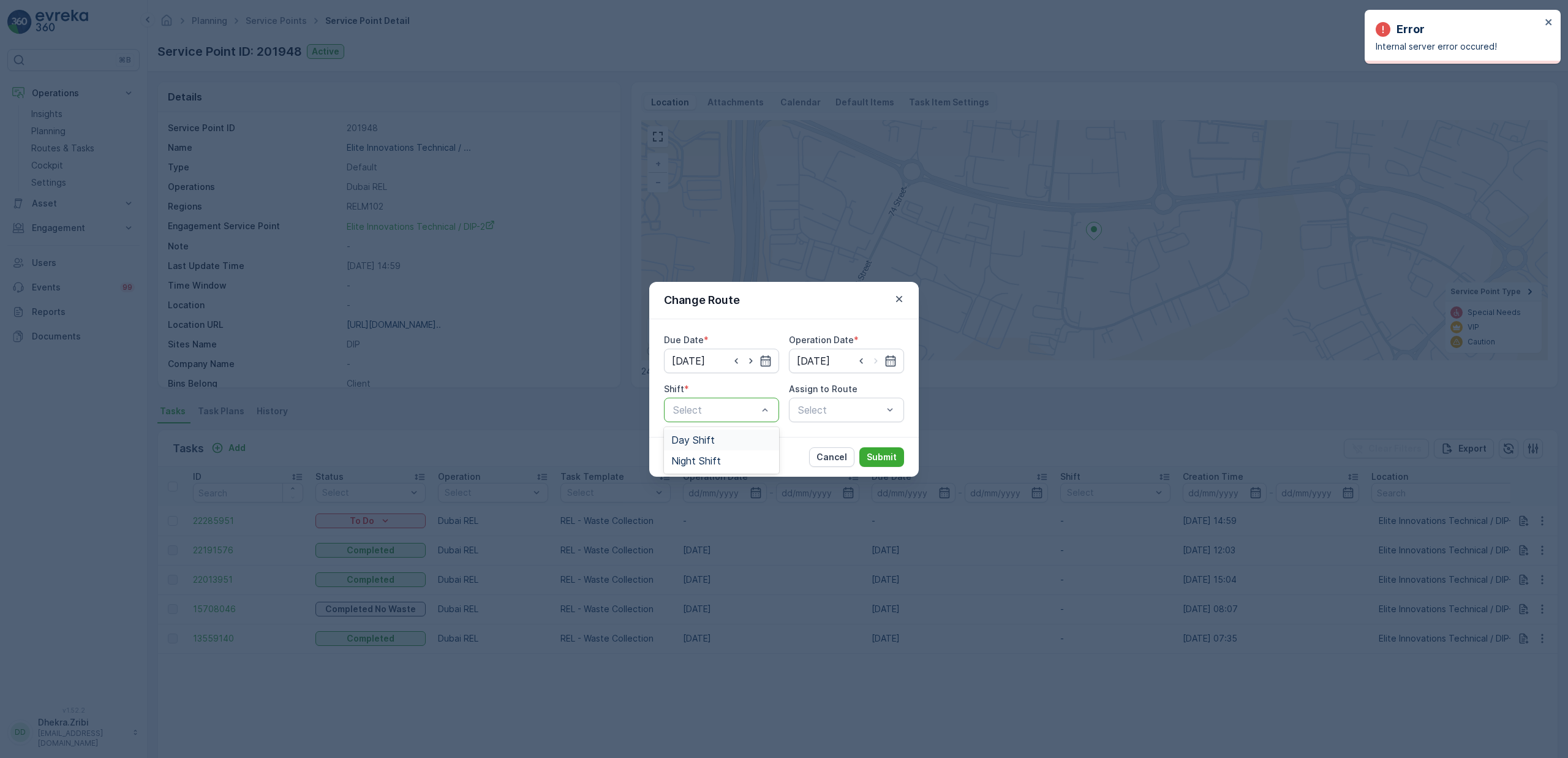
click at [705, 436] on span "Day Shift" at bounding box center [693, 440] width 43 height 11
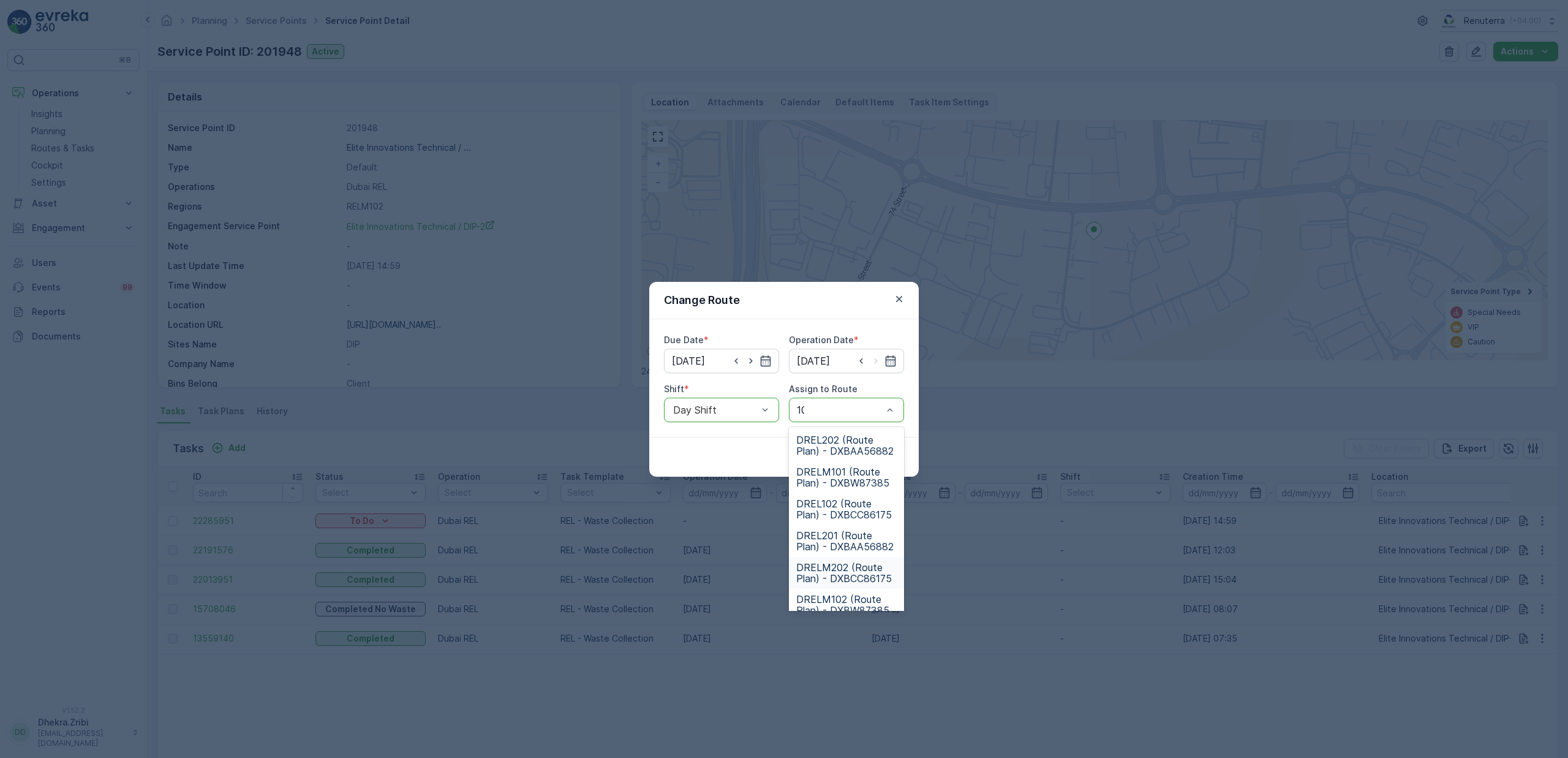
type input "102"
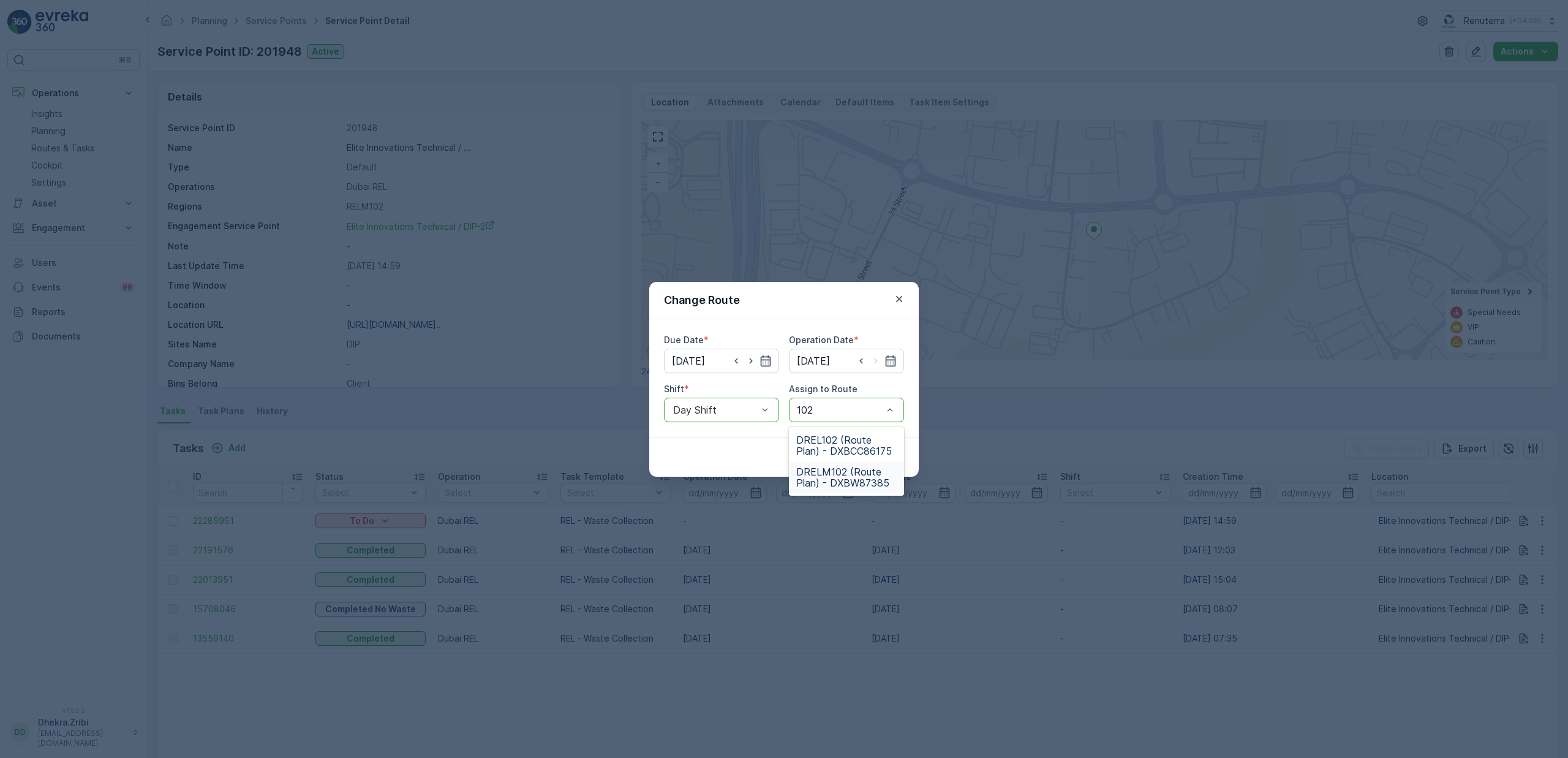
click at [842, 484] on span "DRELM102 (Route Plan) - DXBW87385" at bounding box center [847, 477] width 100 height 22
click at [880, 458] on p "Submit" at bounding box center [881, 457] width 30 height 12
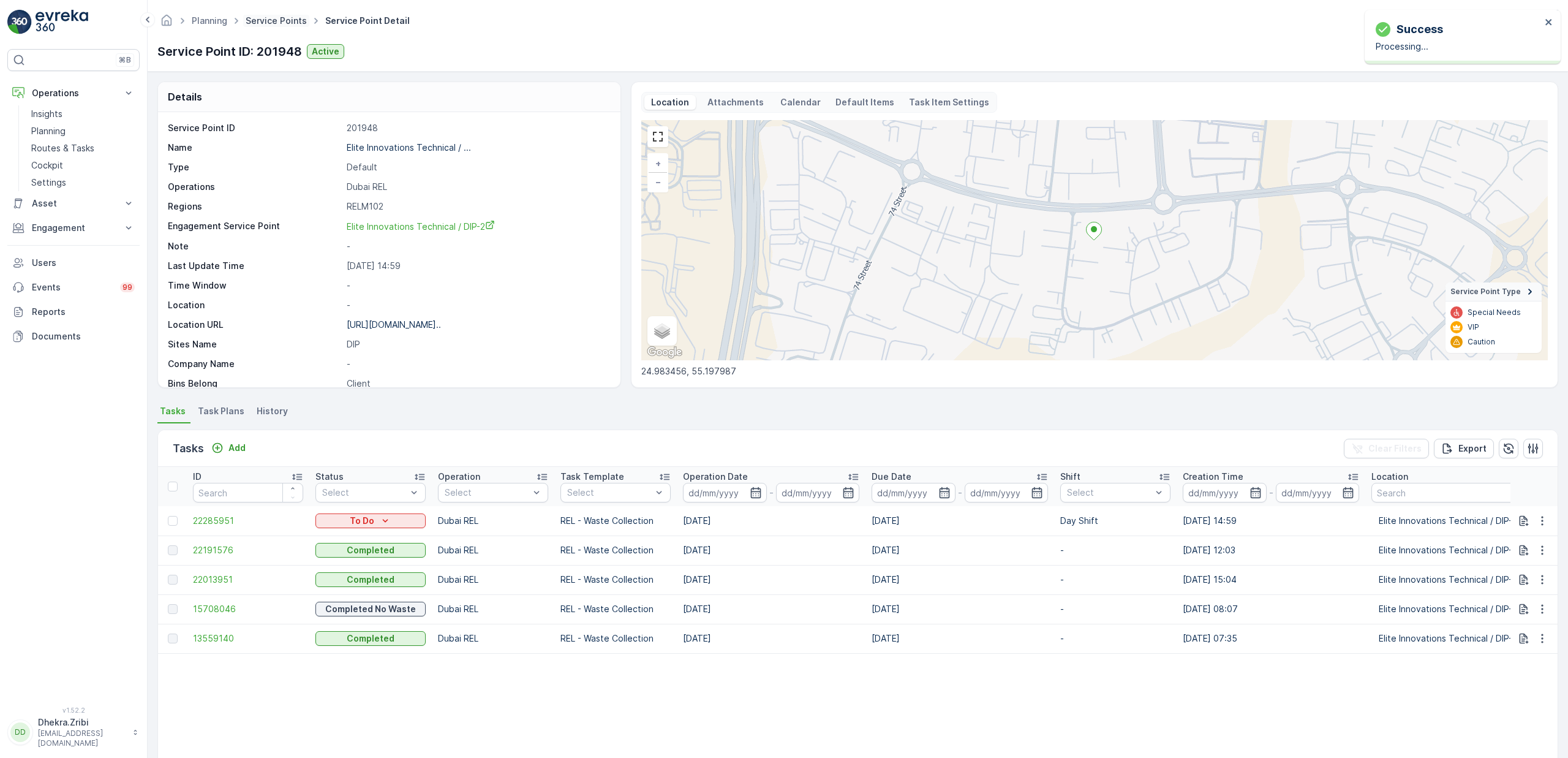
click at [279, 25] on link "Service Points" at bounding box center [276, 21] width 62 height 11
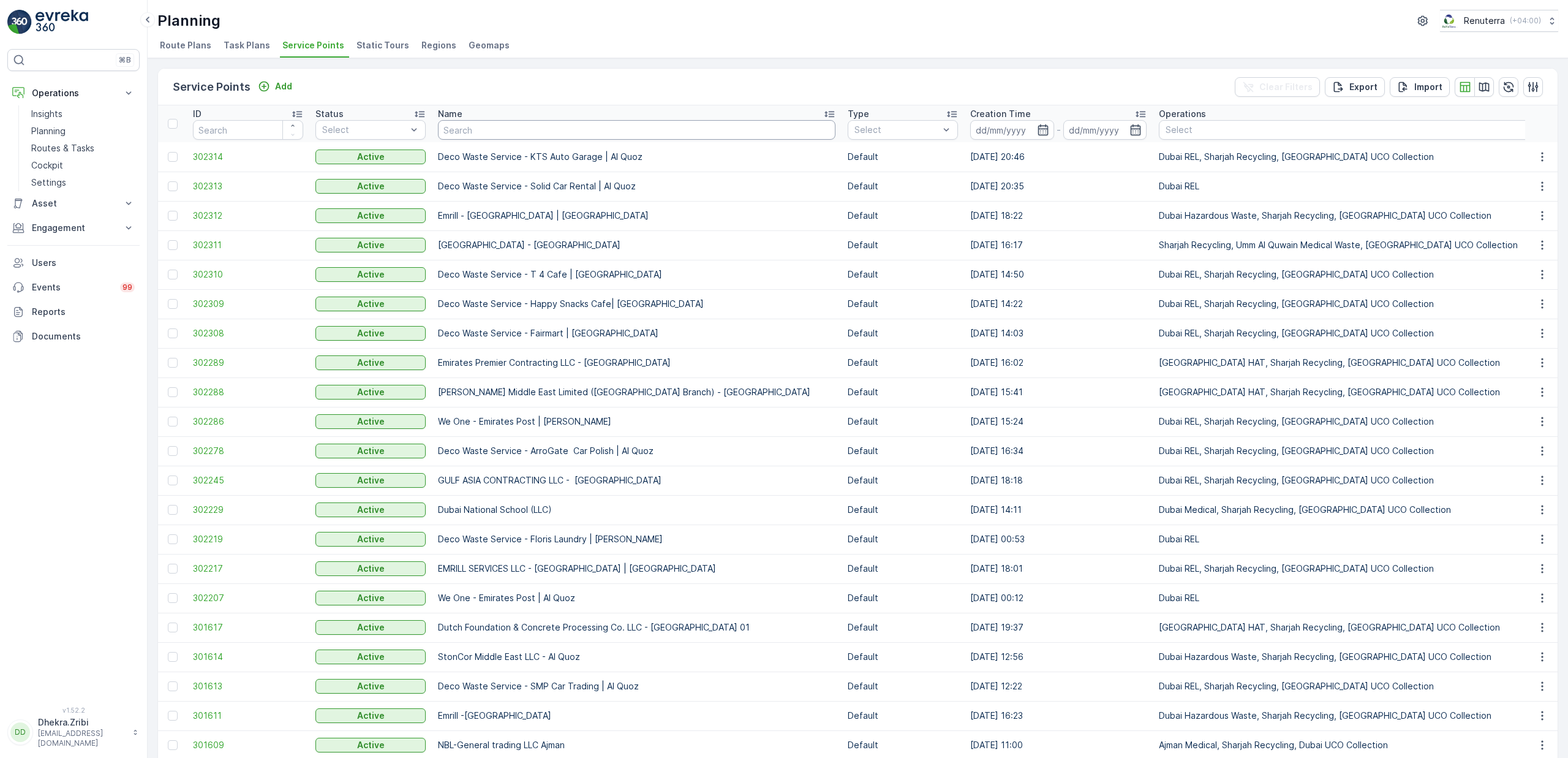
click at [475, 128] on input "text" at bounding box center [637, 130] width 397 height 19
type input "amtar"
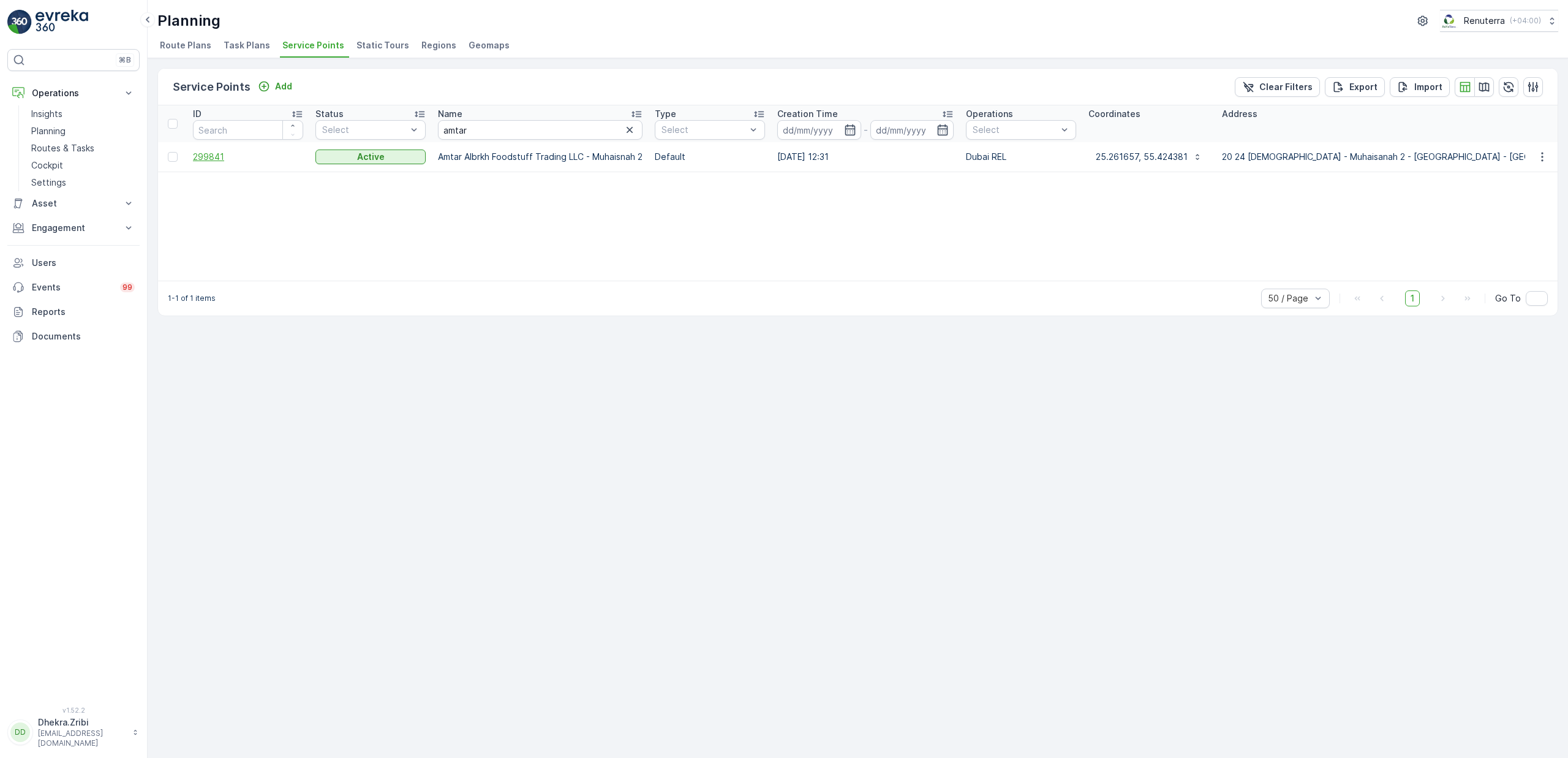
click at [210, 159] on span "299841" at bounding box center [248, 157] width 110 height 12
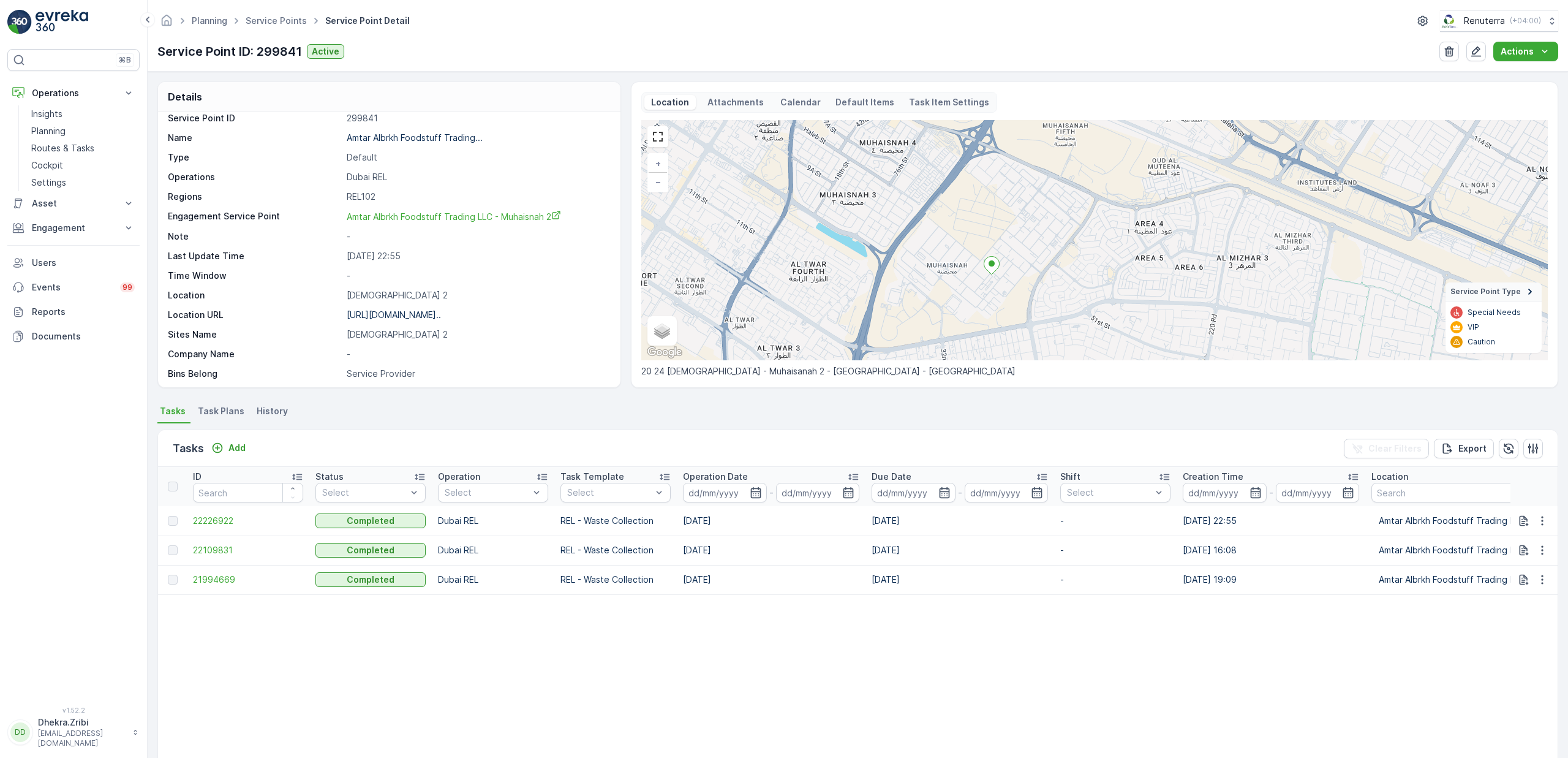
scroll to position [38, 0]
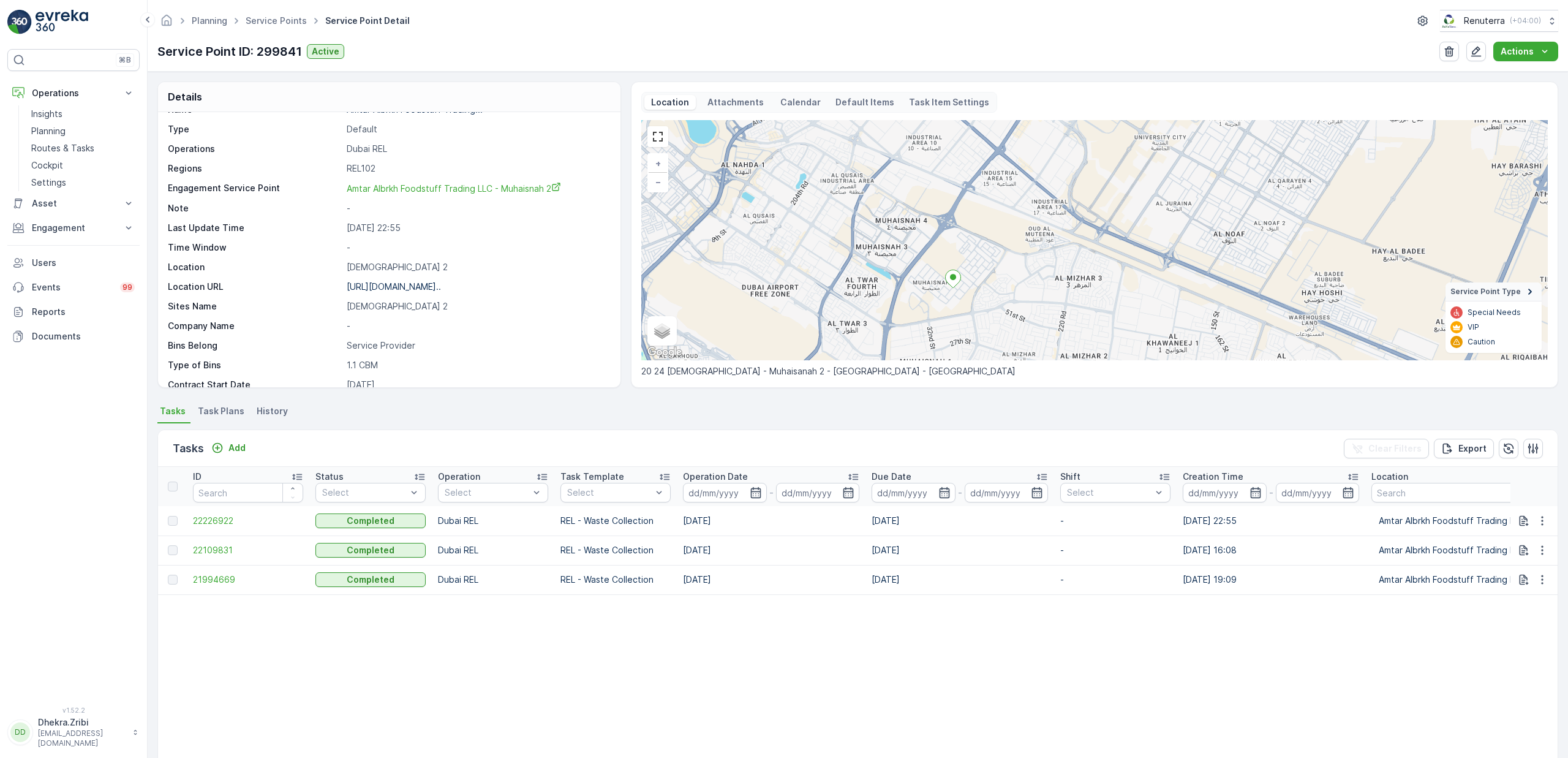
drag, startPoint x: 983, startPoint y: 238, endPoint x: 990, endPoint y: 264, distance: 26.9
click at [990, 264] on div "+ − Satellite Roadmap Terrain Hybrid Leaflet Keyboard shortcuts Map Data Map da…" at bounding box center [1095, 240] width 907 height 240
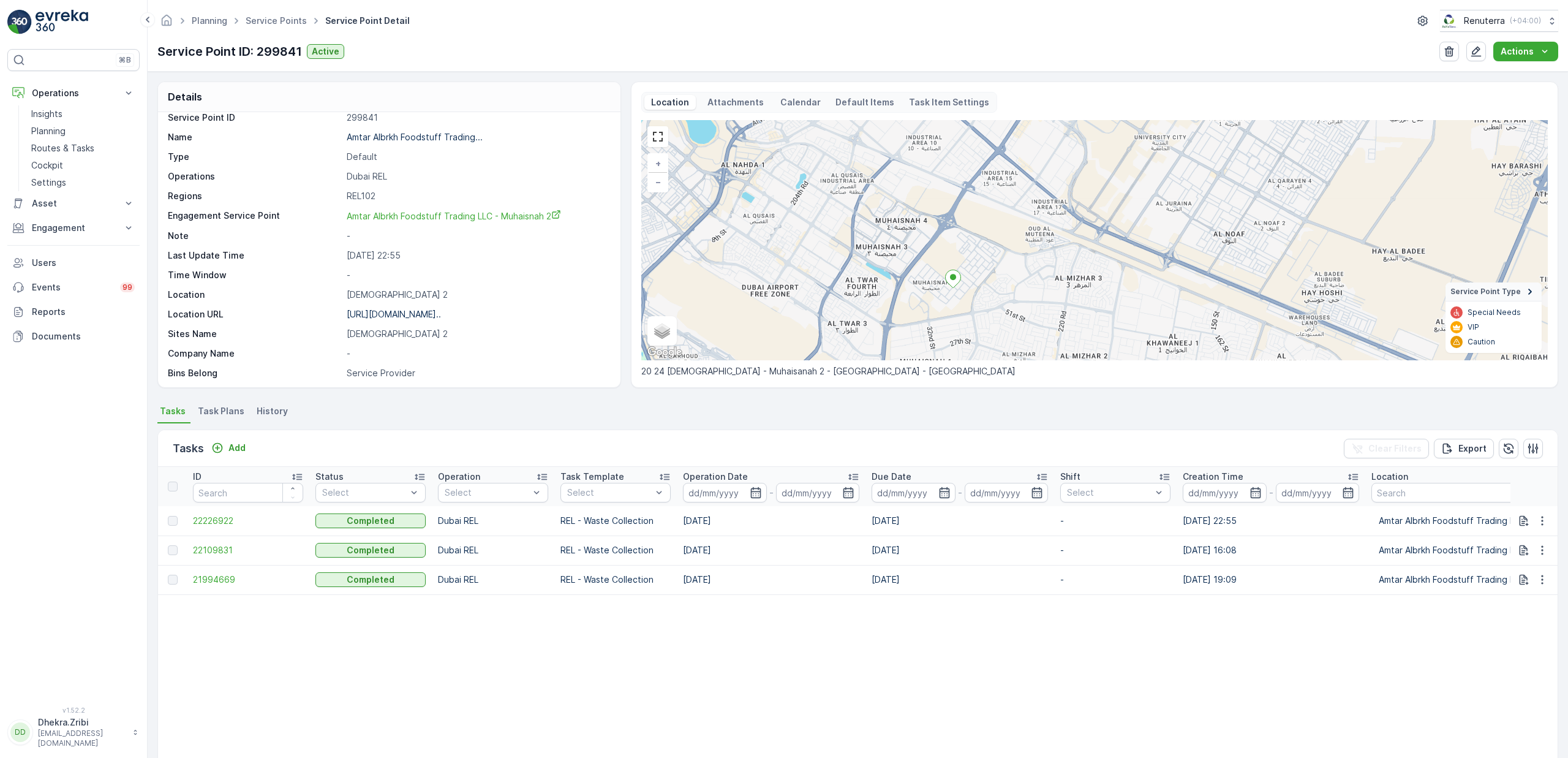
scroll to position [0, 0]
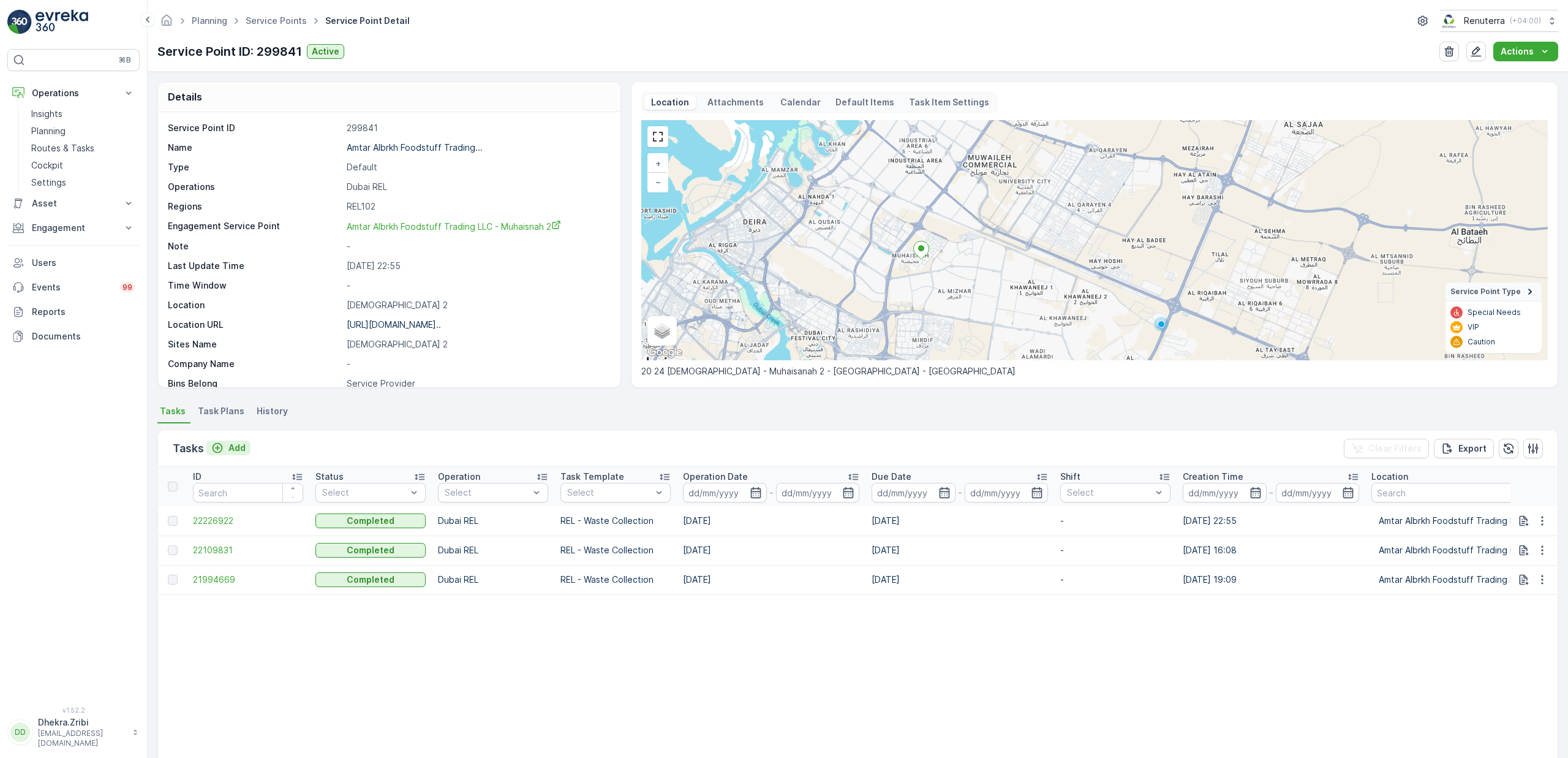
click at [229, 449] on p "Add" at bounding box center [237, 448] width 17 height 12
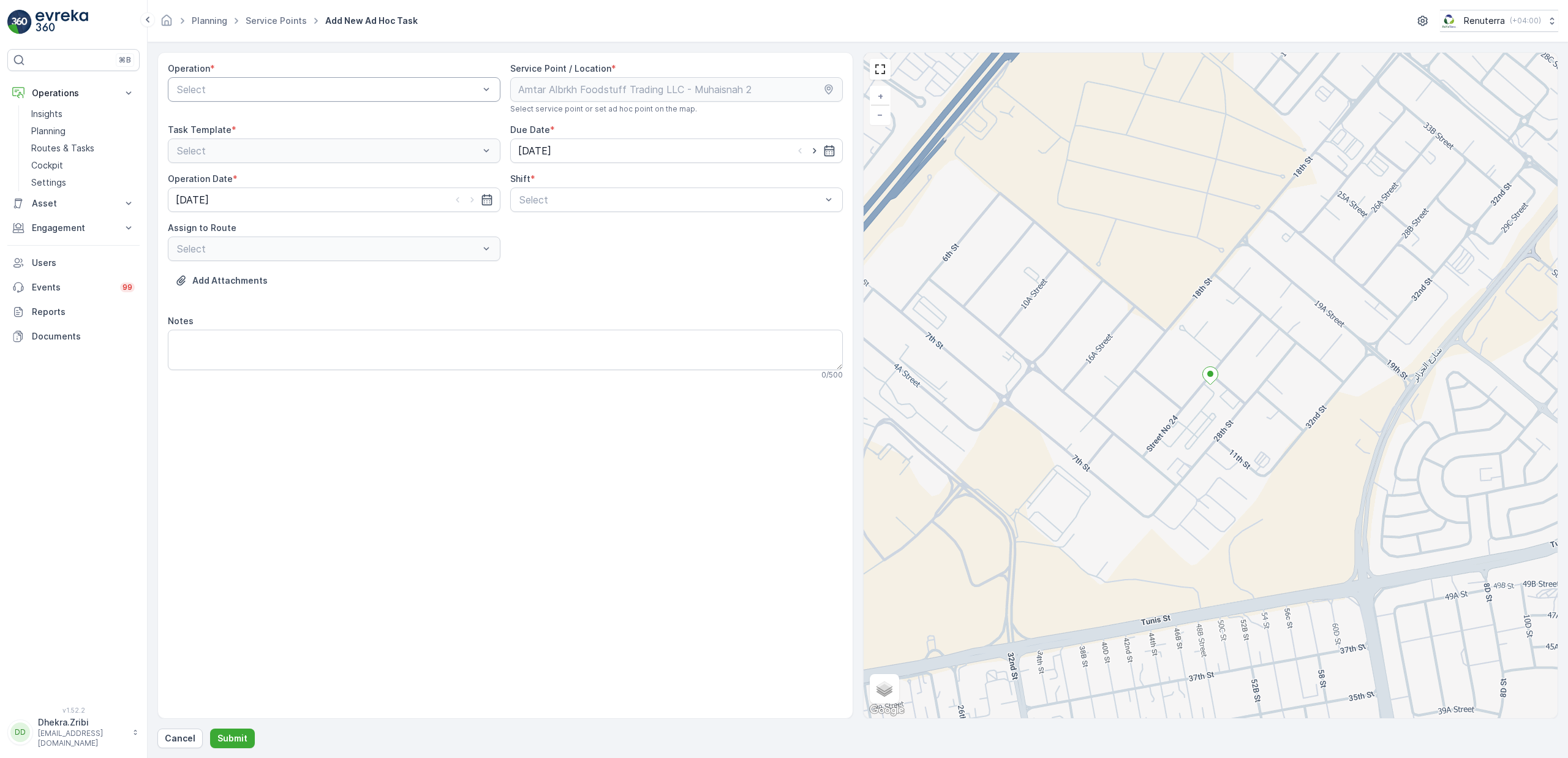
click at [294, 101] on div "Select" at bounding box center [334, 89] width 332 height 25
click at [231, 260] on div "Dubai REL" at bounding box center [334, 265] width 318 height 11
click at [545, 229] on span "Day Shift" at bounding box center [539, 229] width 43 height 11
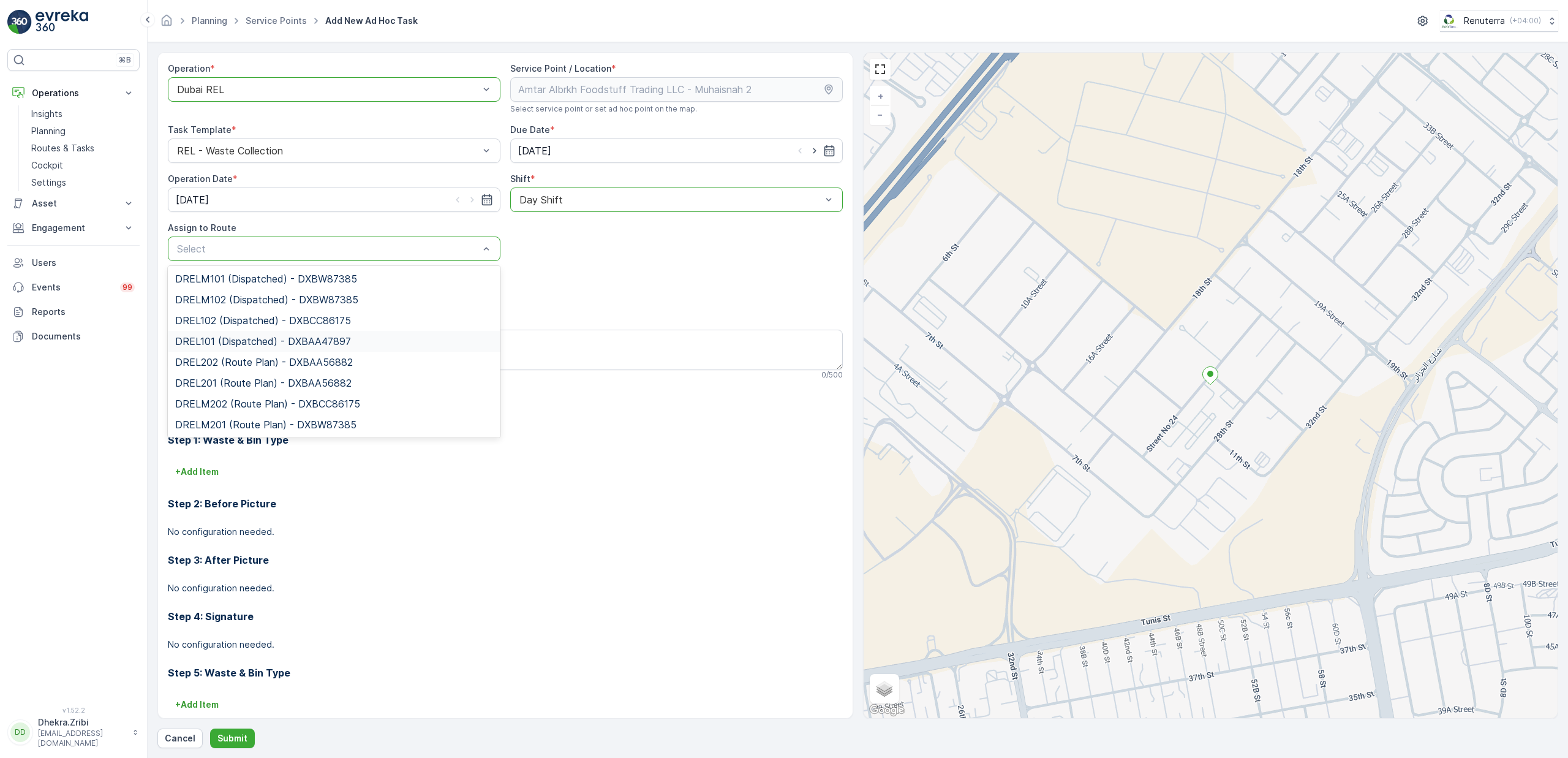
click at [237, 339] on span "DREL101 (Dispatched) - DXBAA47897" at bounding box center [263, 341] width 176 height 11
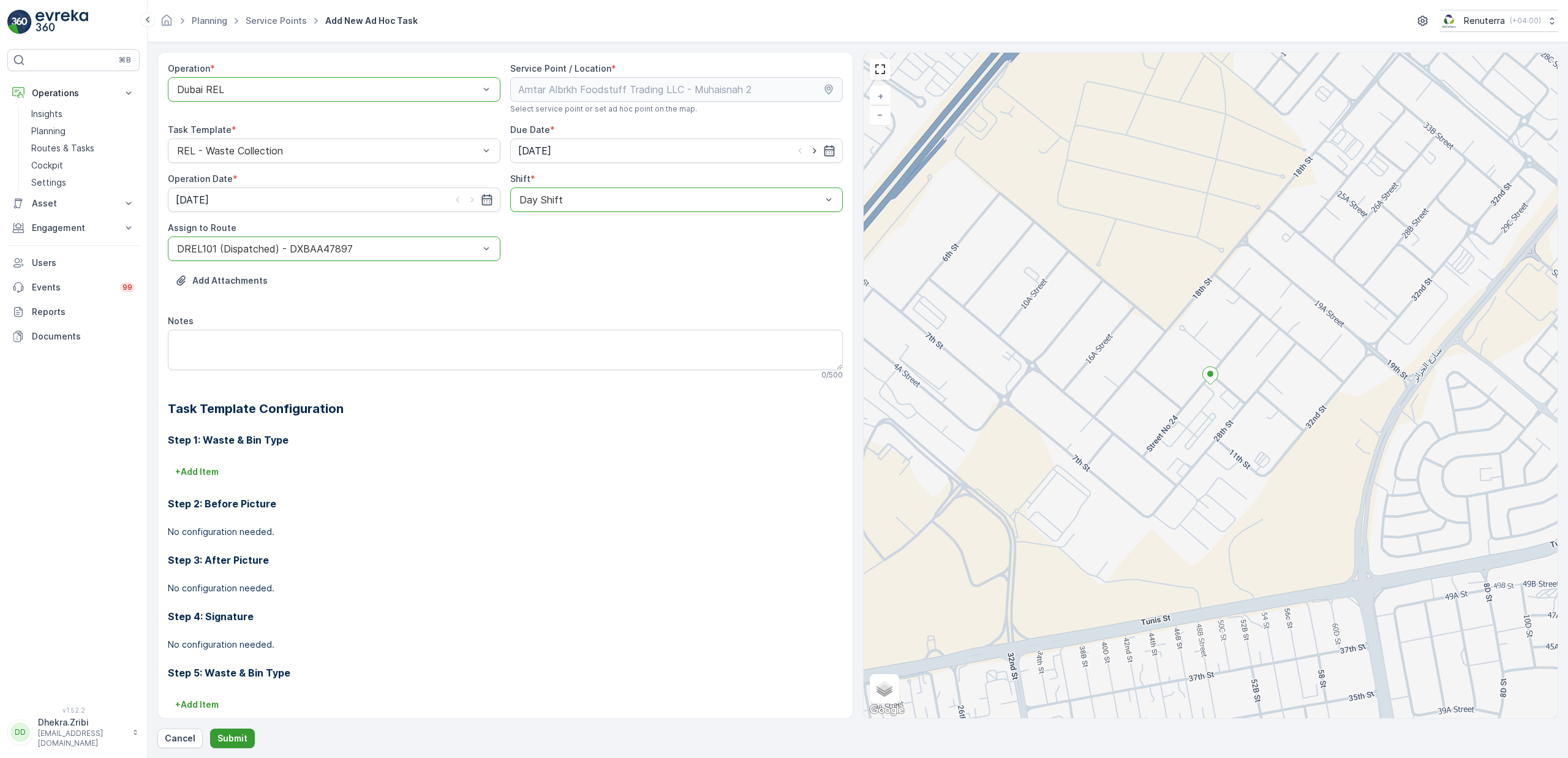
click at [232, 734] on p "Submit" at bounding box center [232, 739] width 30 height 12
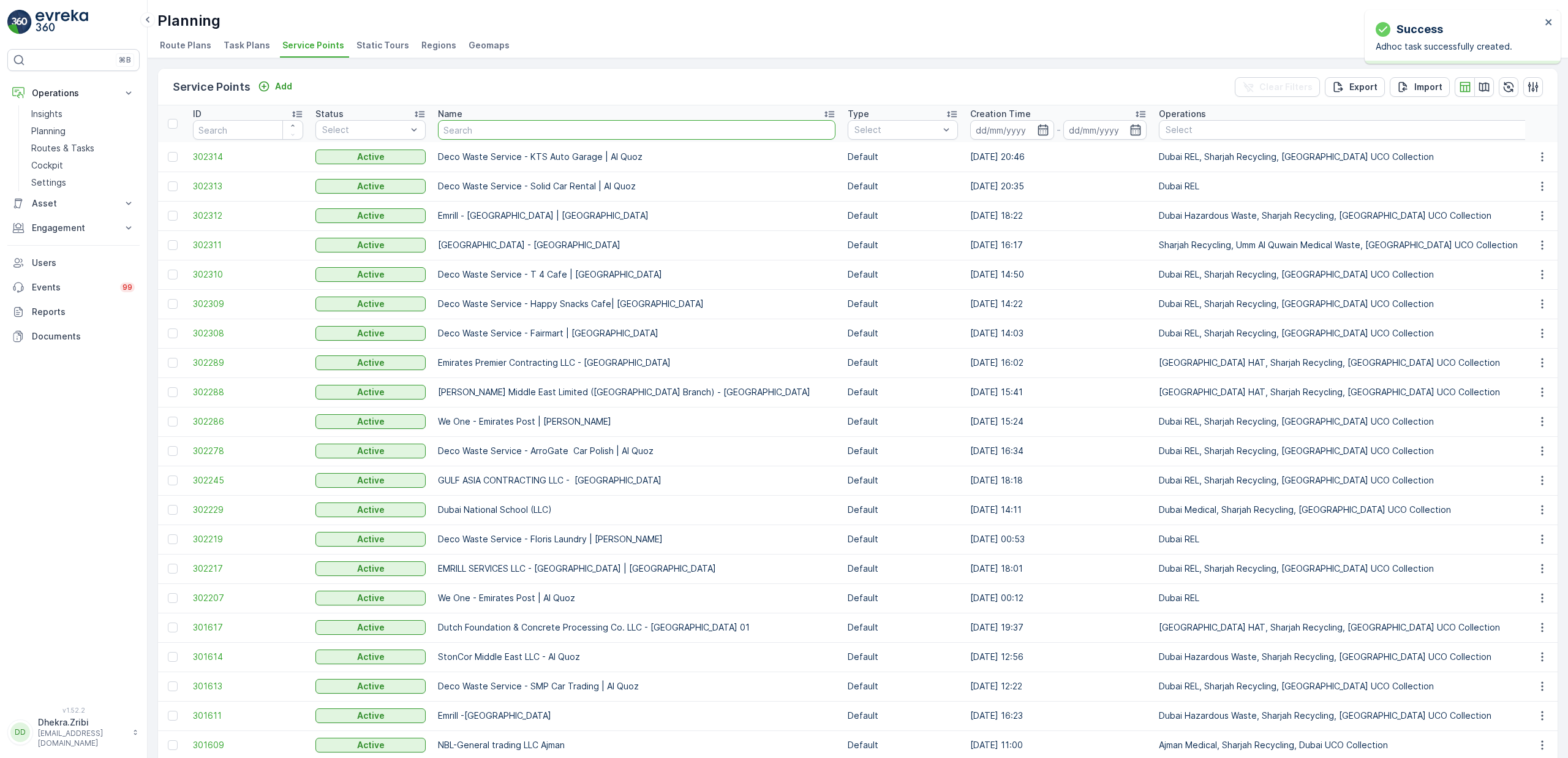
click at [499, 134] on input "text" at bounding box center [637, 130] width 397 height 19
type input "amtr"
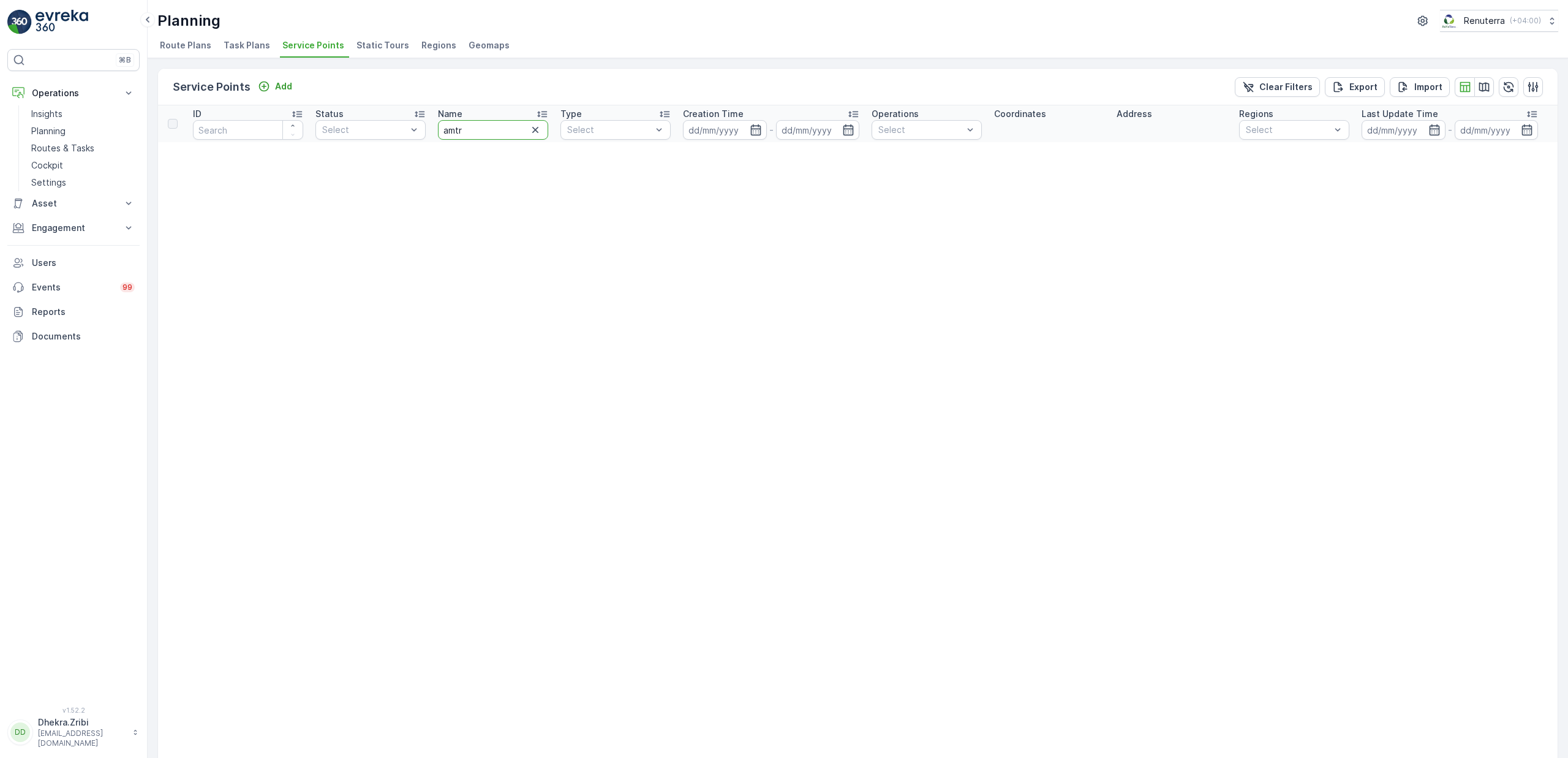
drag, startPoint x: 491, startPoint y: 135, endPoint x: 463, endPoint y: 119, distance: 32.2
click at [463, 119] on th "Name amtr" at bounding box center [493, 124] width 122 height 37
type input "[PERSON_NAME]"
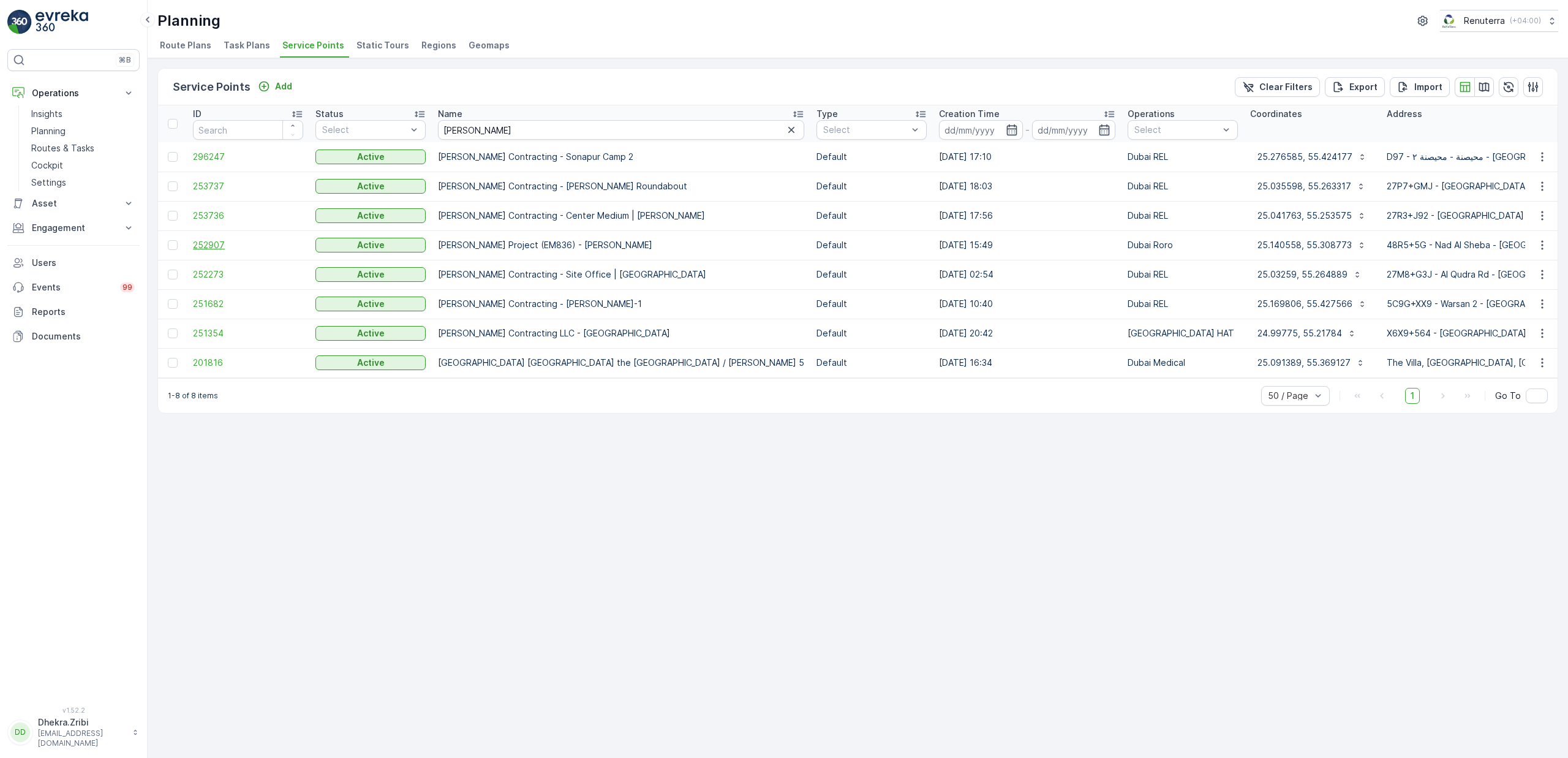
click at [217, 240] on span "252907" at bounding box center [248, 245] width 110 height 12
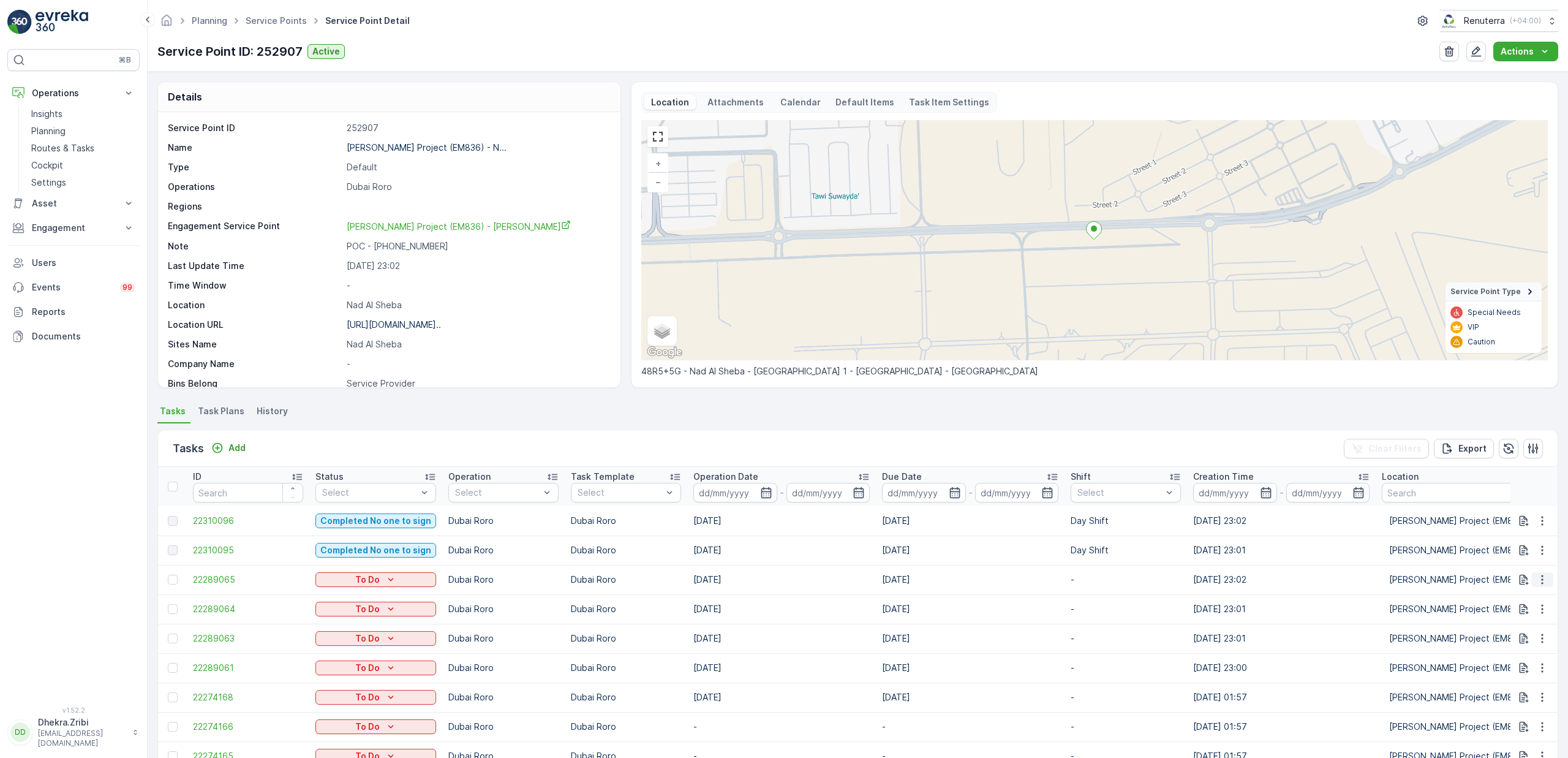
click at [1542, 583] on icon "button" at bounding box center [1542, 579] width 12 height 12
click at [1519, 629] on span "Change Route" at bounding box center [1510, 632] width 60 height 12
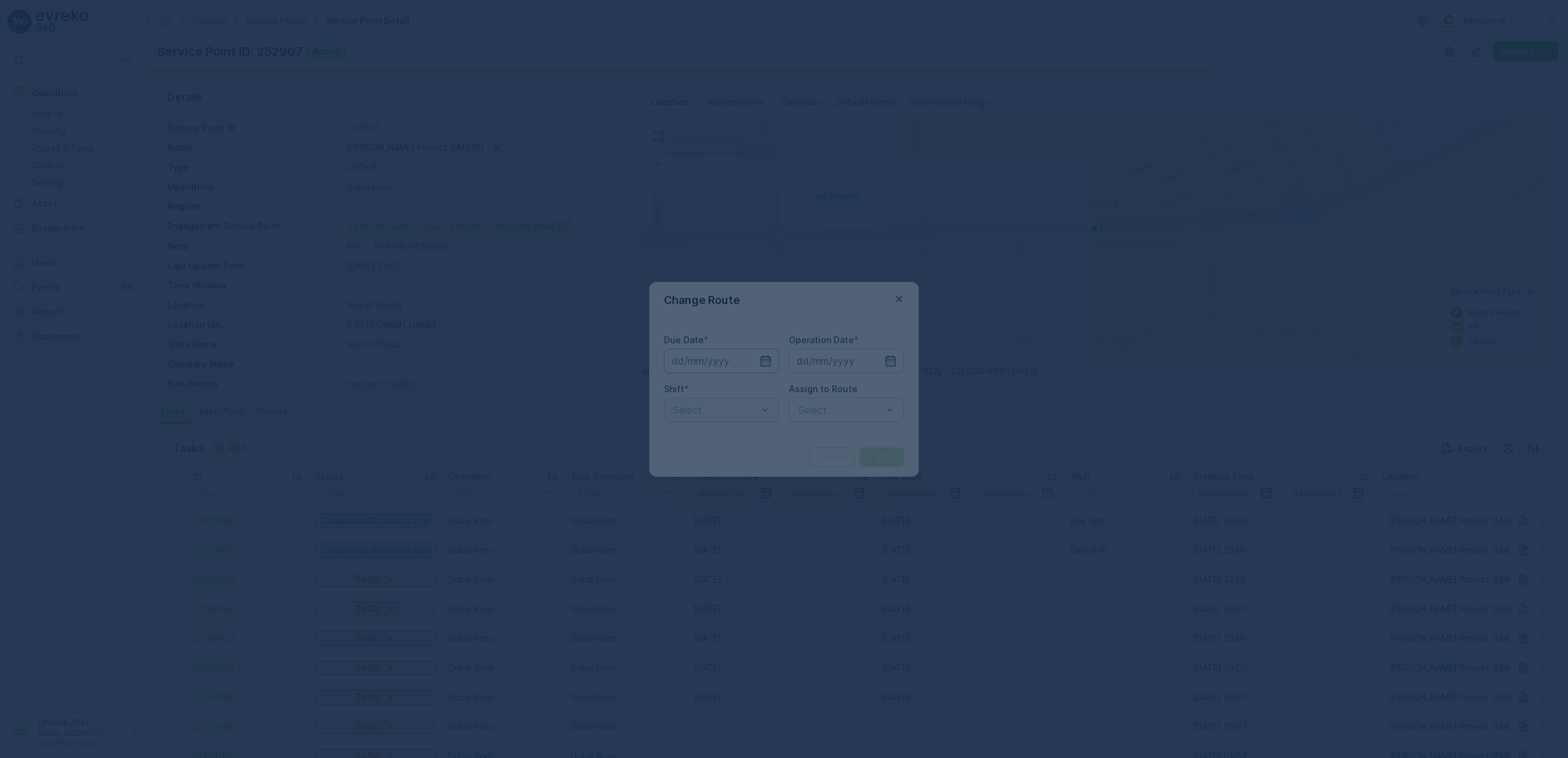
type input "[DATE]"
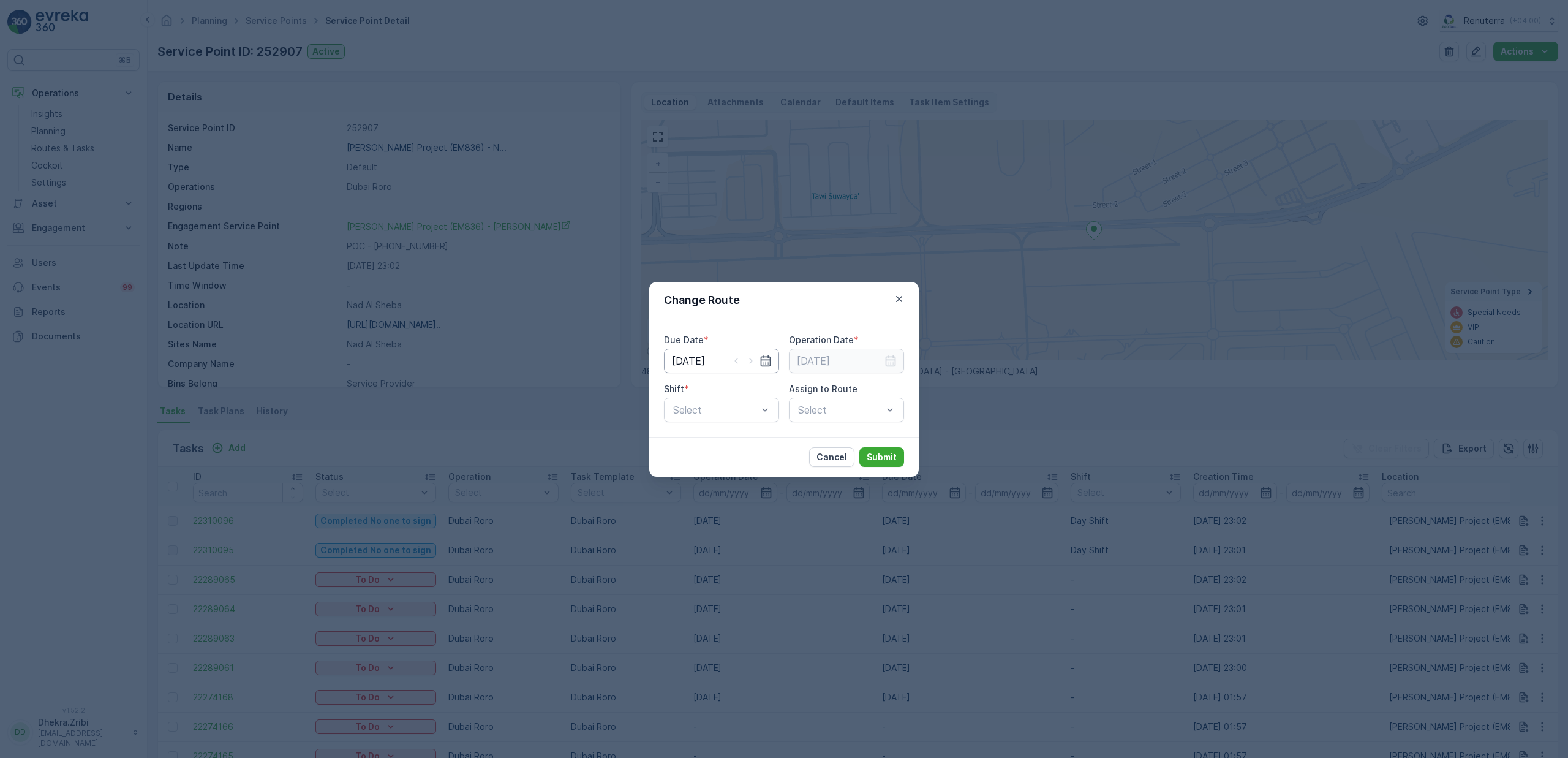
click at [687, 361] on input "[DATE]" at bounding box center [721, 361] width 115 height 25
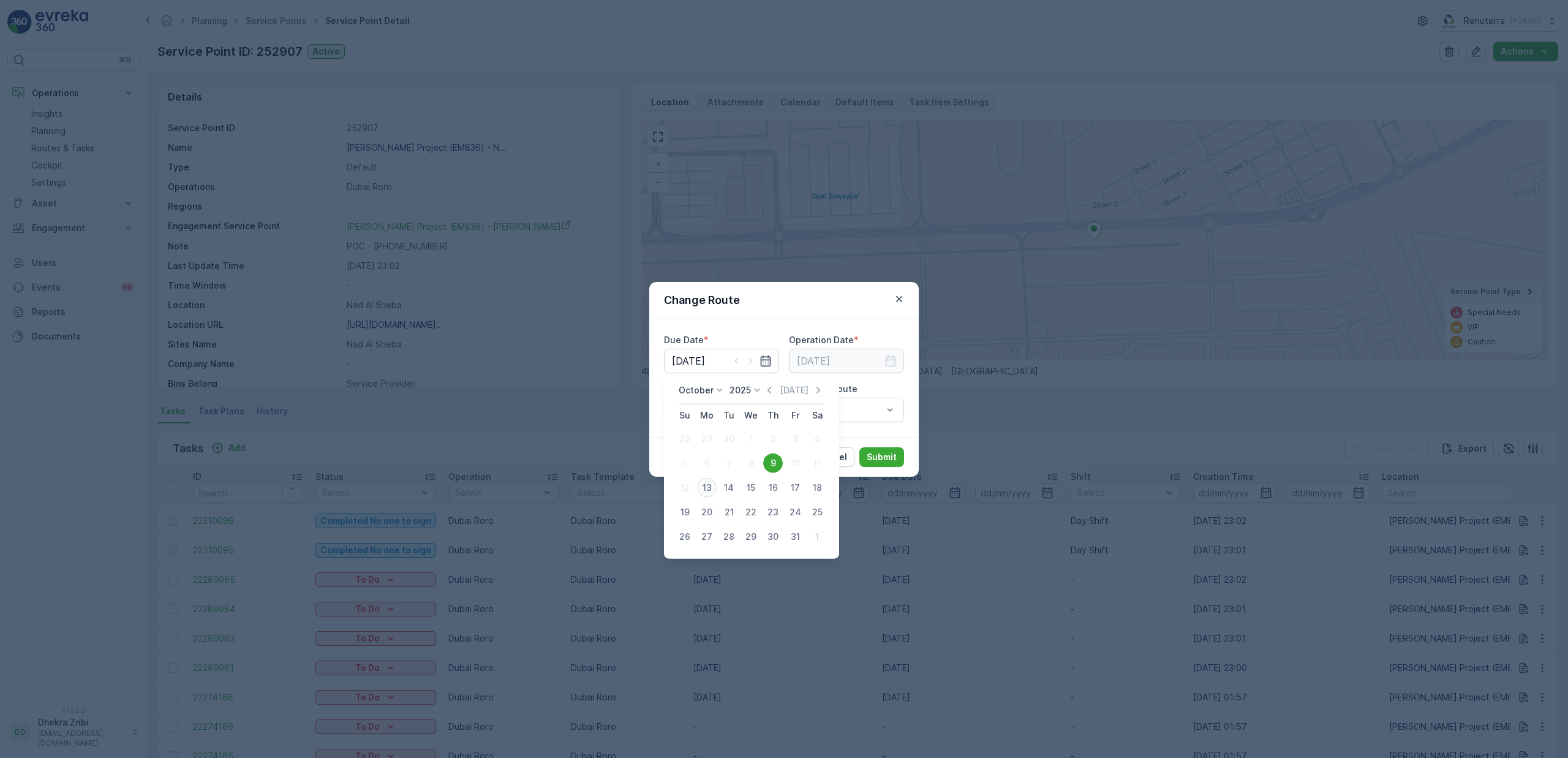
click at [701, 490] on div "13" at bounding box center [706, 487] width 19 height 19
type input "[DATE]"
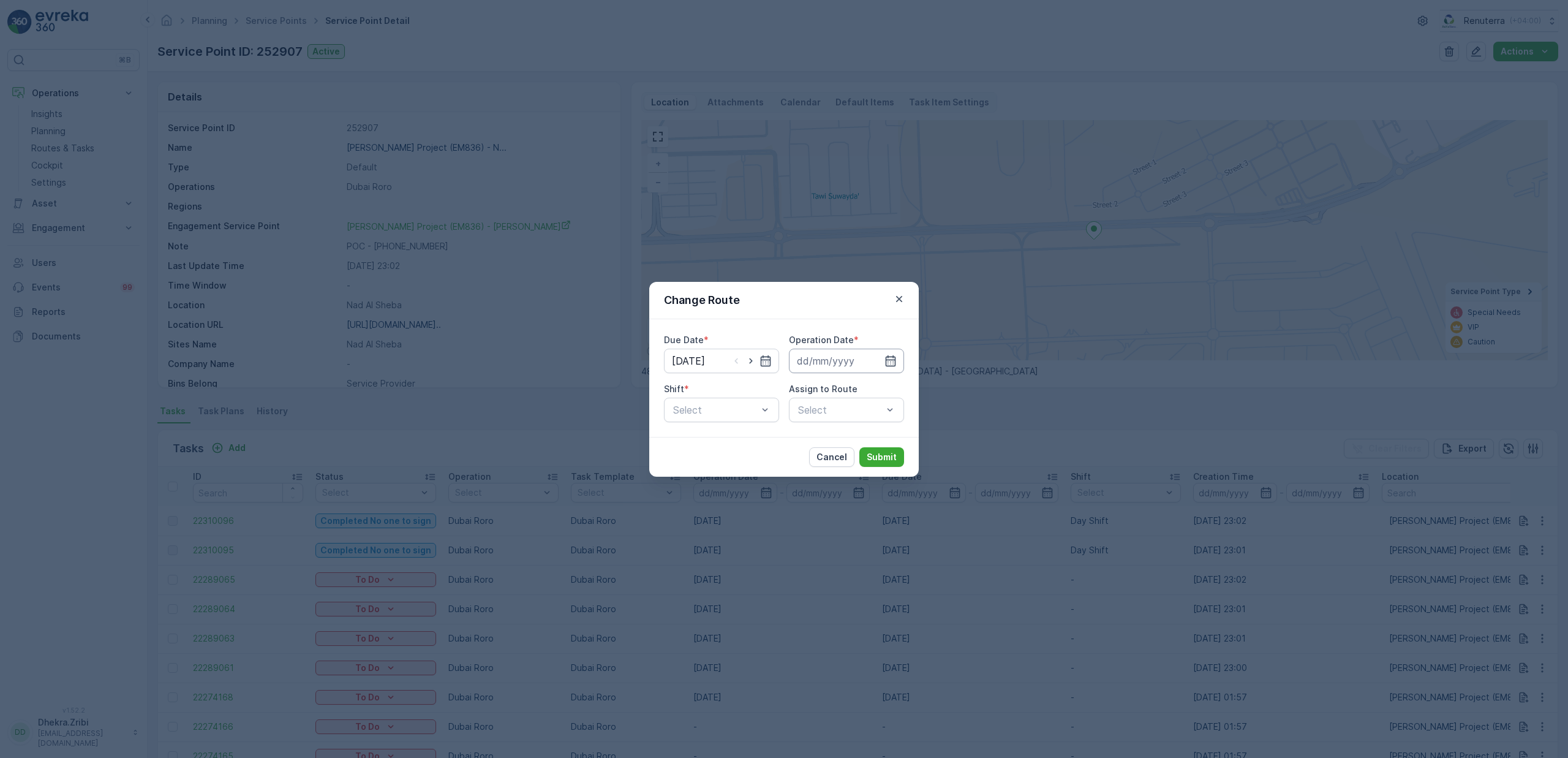
click at [819, 359] on input at bounding box center [847, 361] width 115 height 25
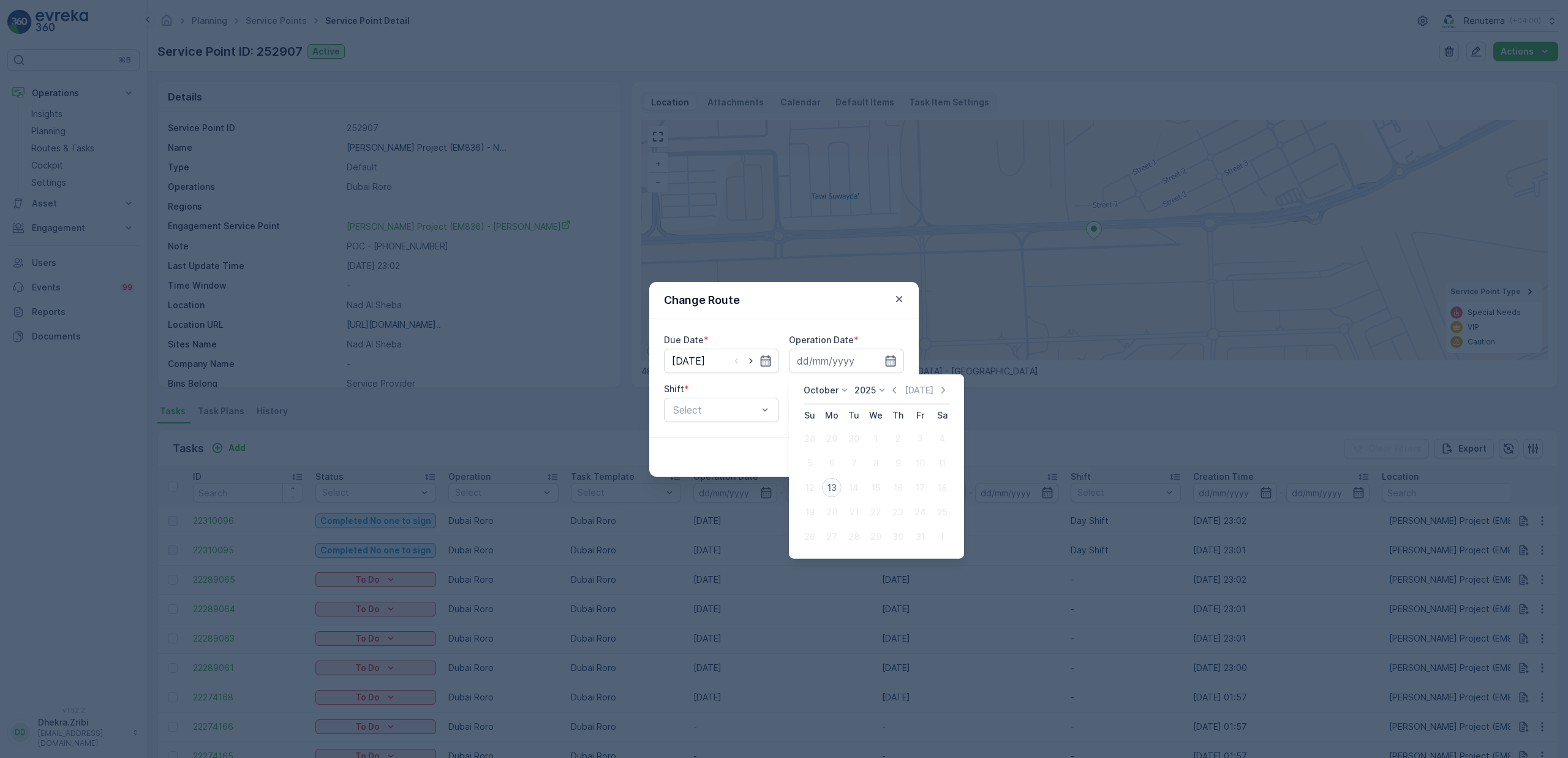
click at [828, 486] on div "13" at bounding box center [831, 487] width 19 height 19
type input "[DATE]"
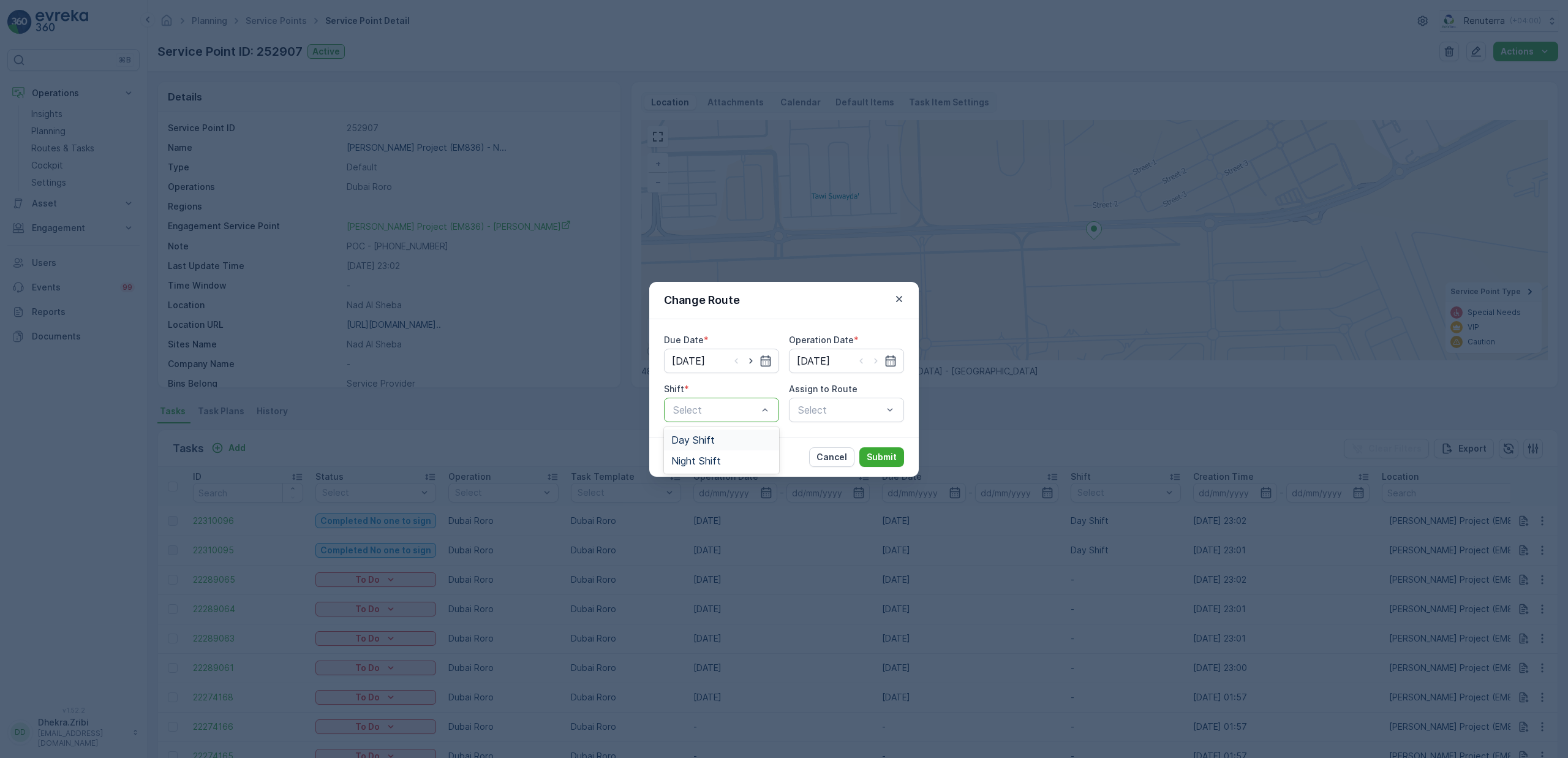
click at [700, 440] on span "Day Shift" at bounding box center [693, 440] width 43 height 11
click at [817, 409] on div "Select" at bounding box center [847, 409] width 115 height 25
click at [834, 502] on span "DRORO101 (Offline) - DXBCC95212" at bounding box center [847, 509] width 100 height 22
click at [866, 460] on button "Submit" at bounding box center [881, 457] width 45 height 19
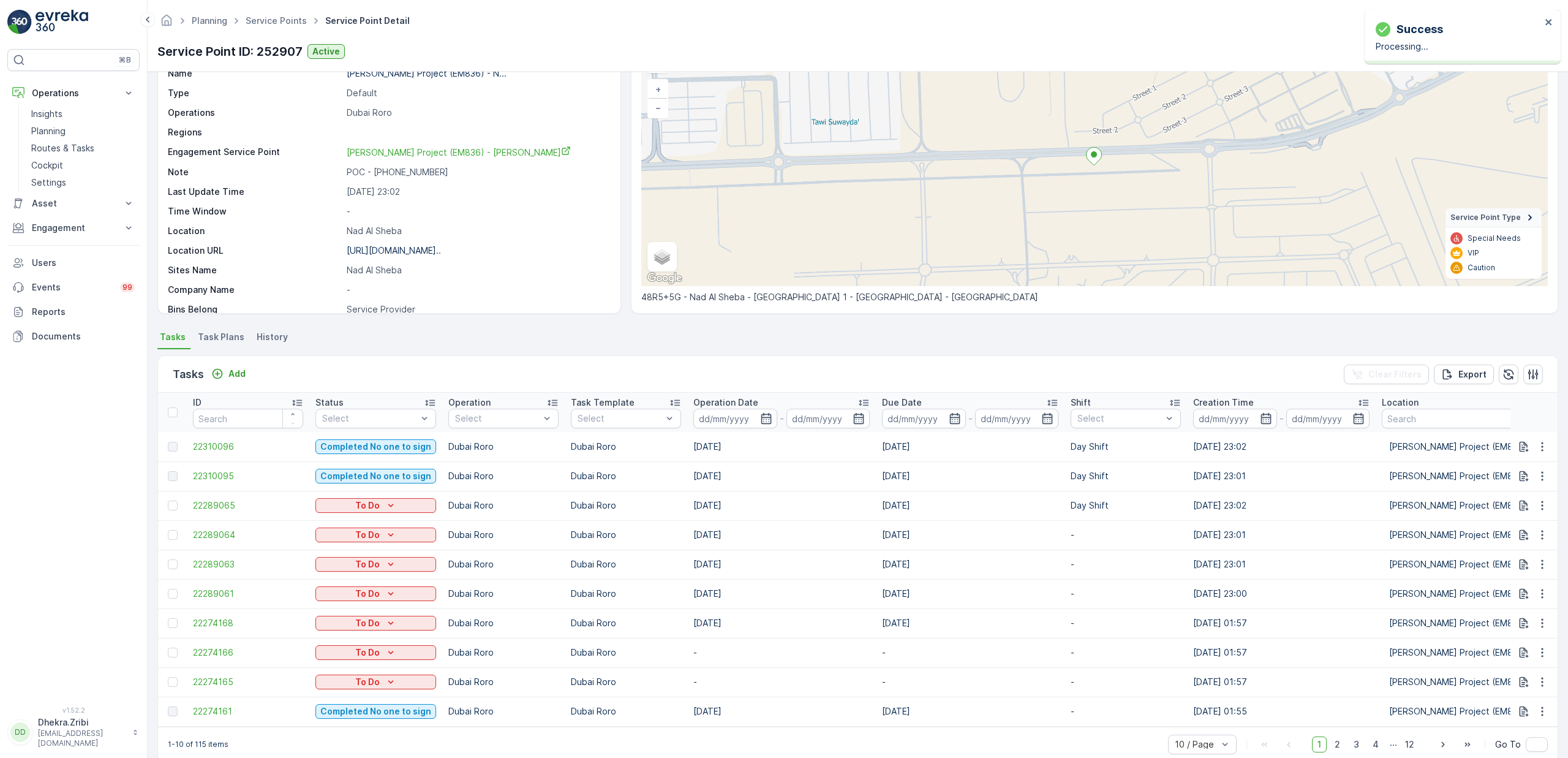
scroll to position [80, 0]
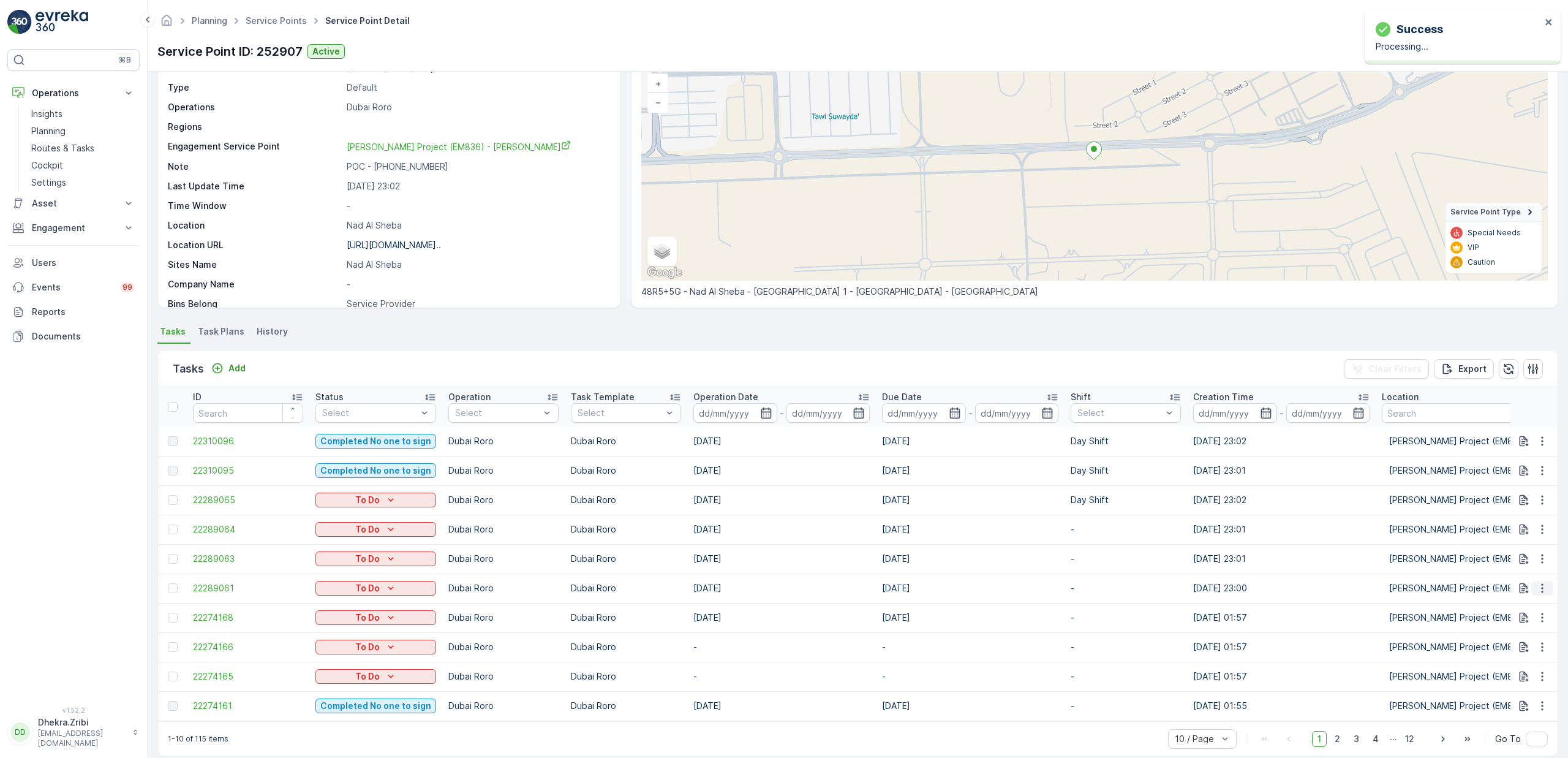
click at [1541, 588] on icon "button" at bounding box center [1542, 589] width 2 height 9
click at [1512, 639] on span "Change Route" at bounding box center [1510, 641] width 60 height 12
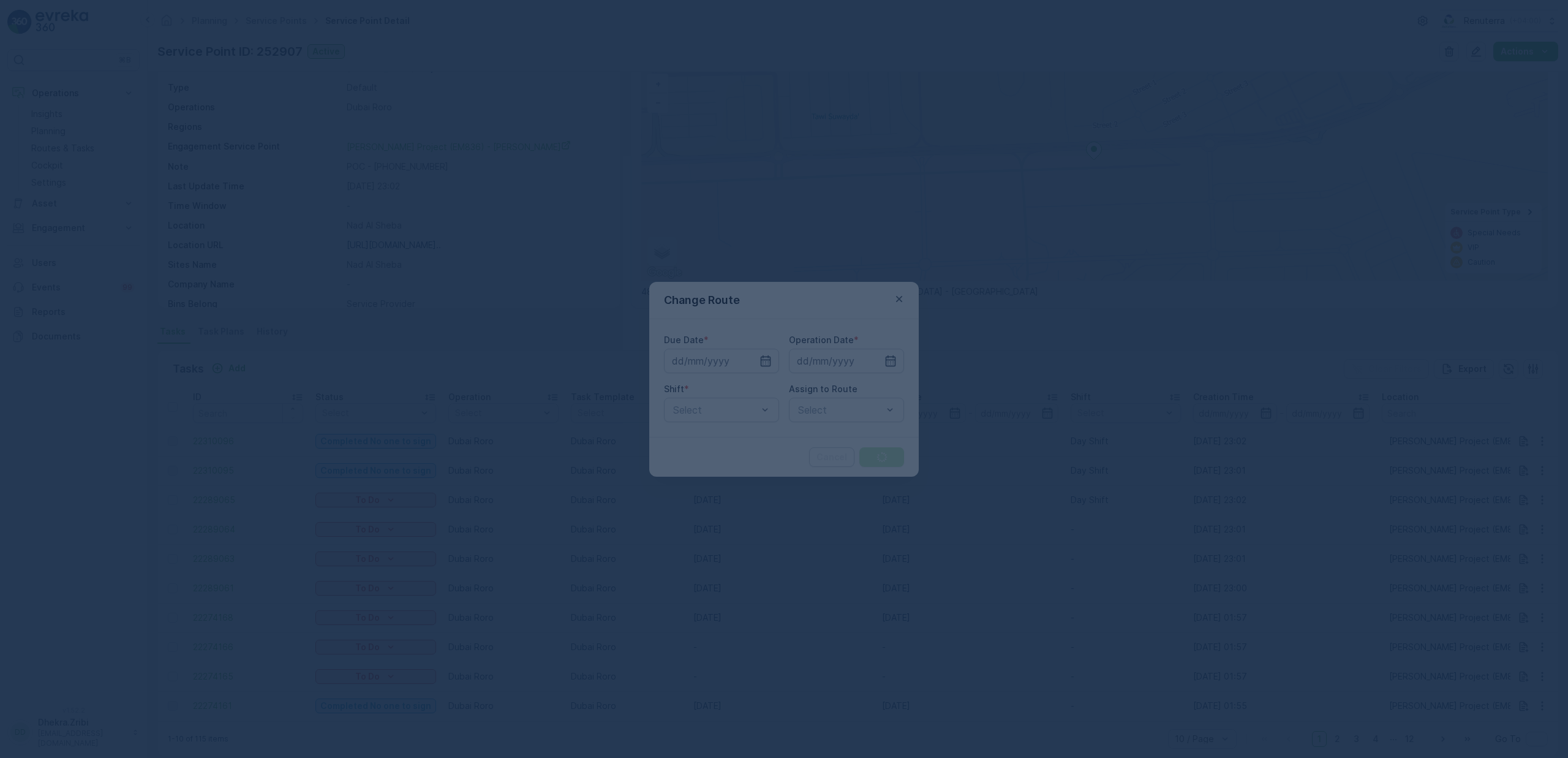
type input "[DATE]"
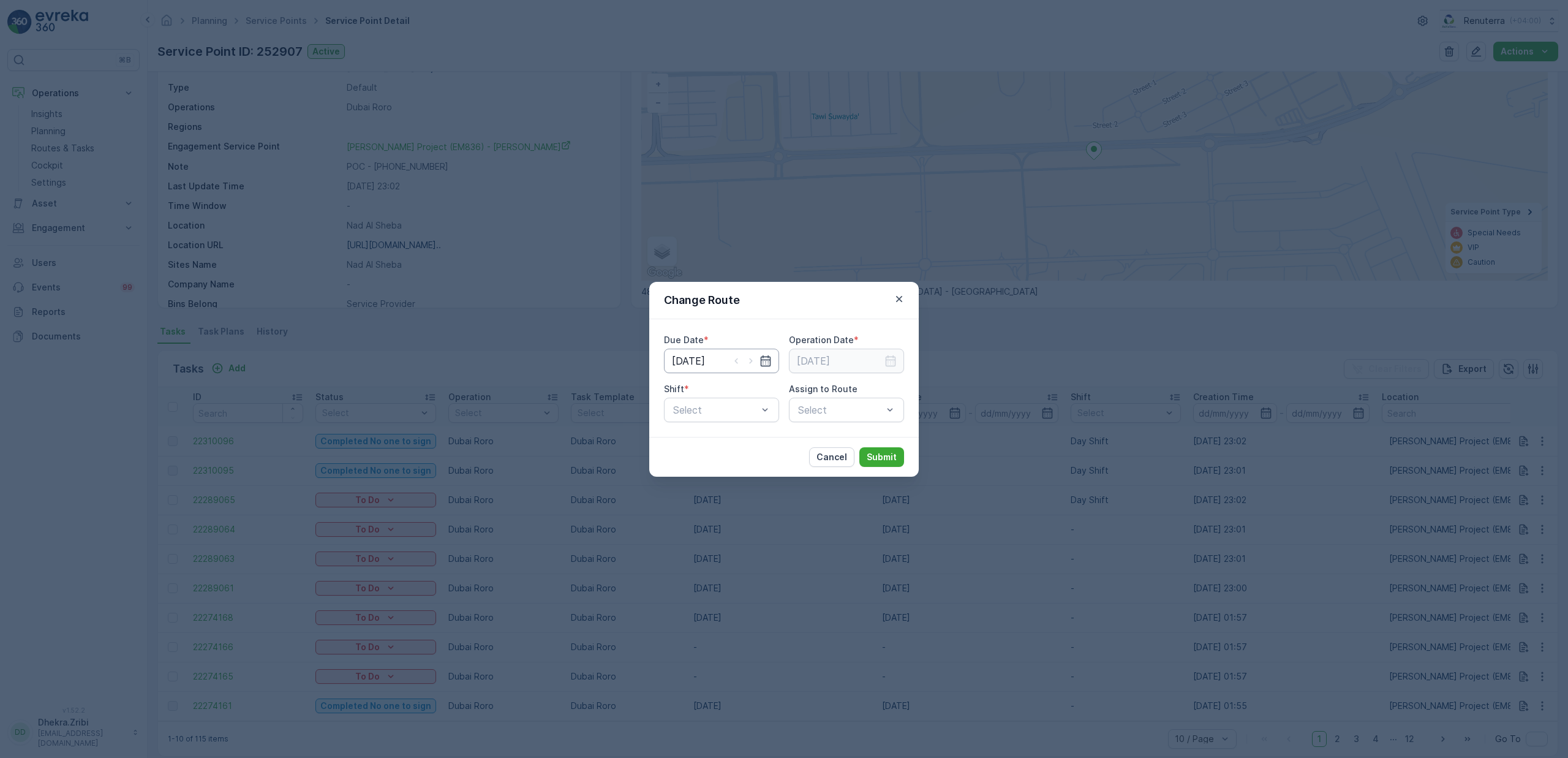
click at [712, 364] on input "[DATE]" at bounding box center [721, 361] width 115 height 25
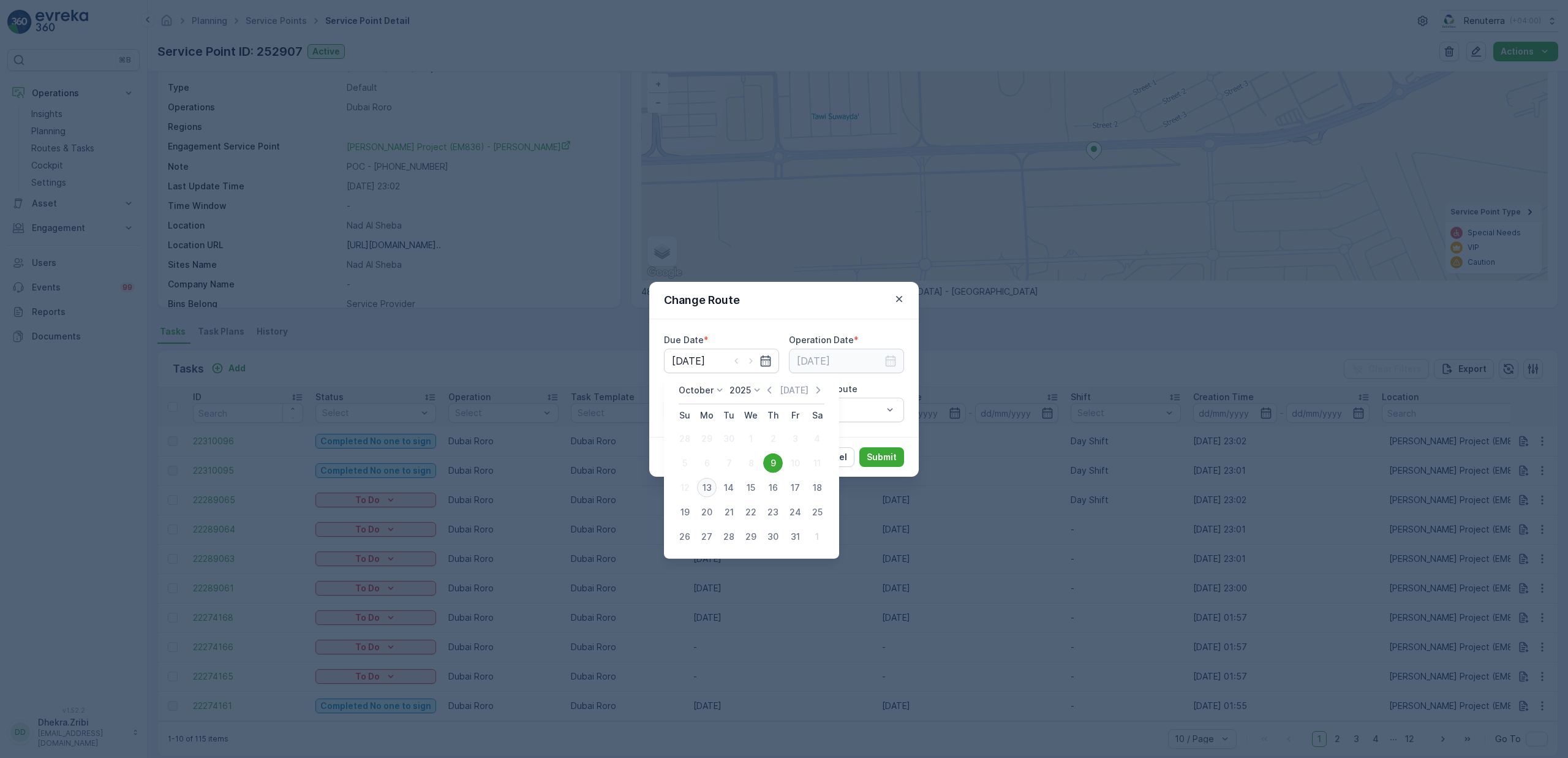
click at [704, 494] on div "13" at bounding box center [706, 487] width 19 height 19
type input "[DATE]"
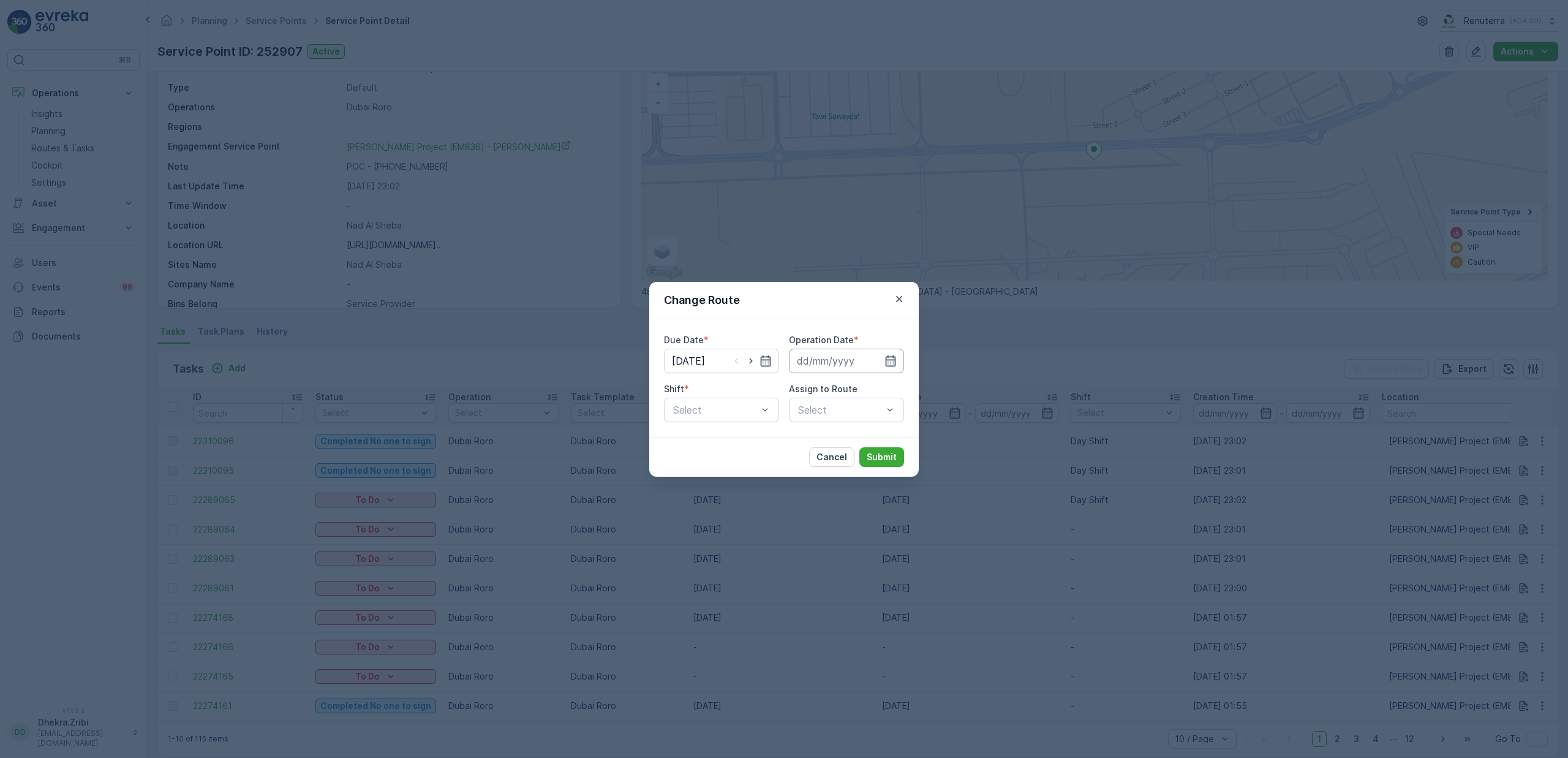
click at [824, 359] on input at bounding box center [847, 361] width 115 height 25
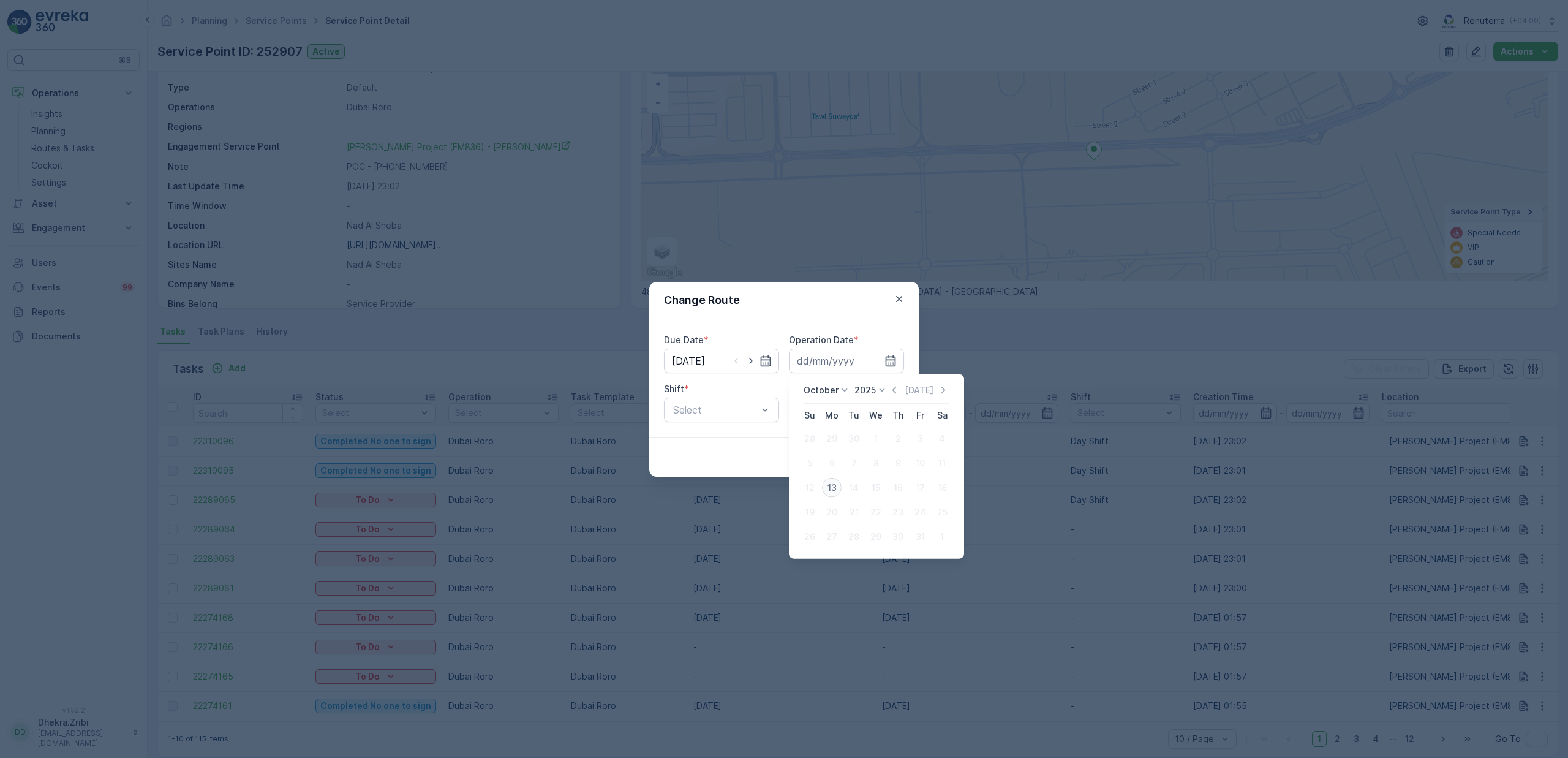
click at [832, 489] on div "13" at bounding box center [831, 487] width 19 height 19
type input "[DATE]"
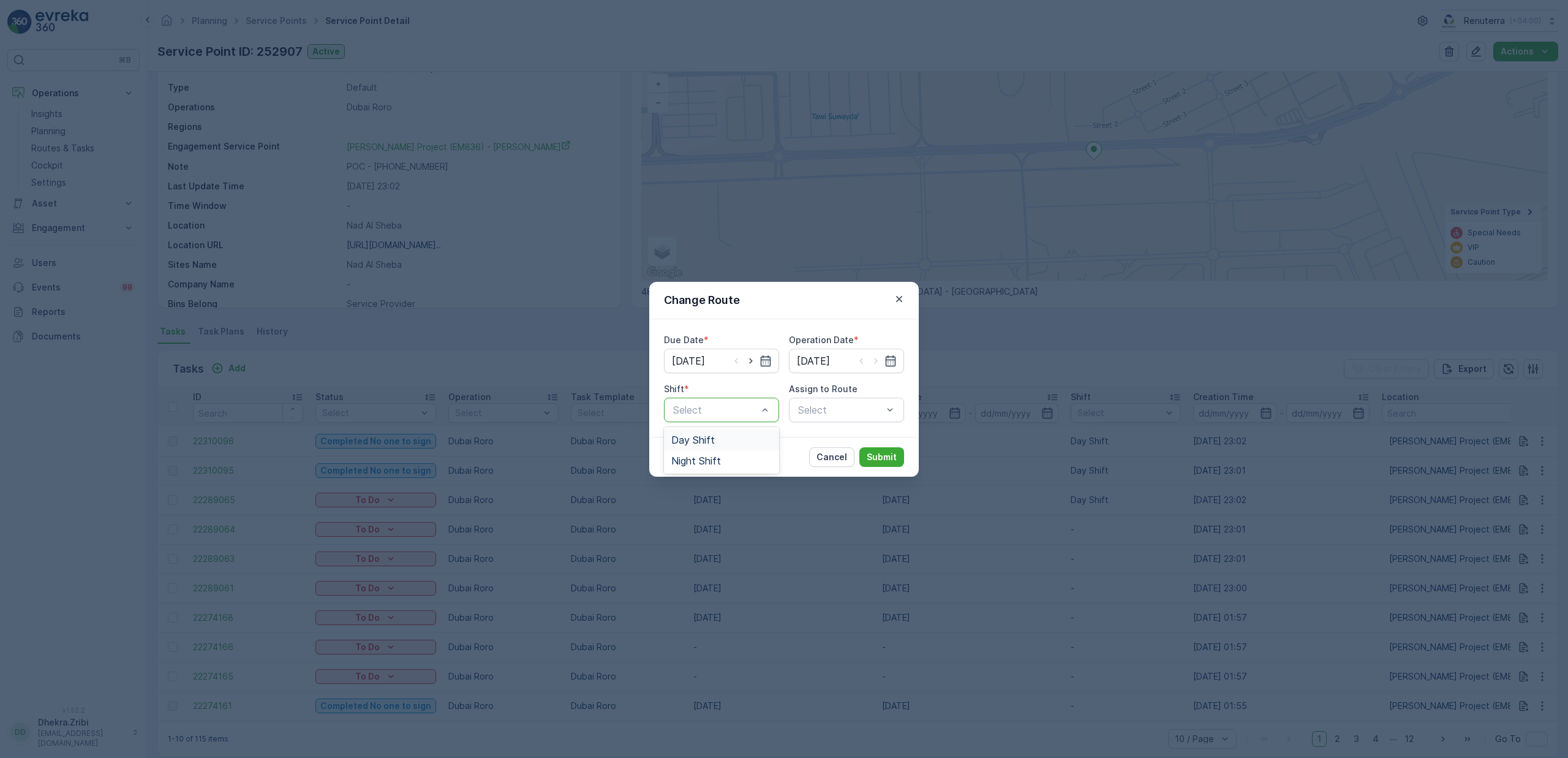
click at [715, 442] on div "Day Shift" at bounding box center [721, 440] width 100 height 11
click at [815, 412] on div "Select" at bounding box center [847, 409] width 115 height 25
click at [836, 508] on span "DRORO101 (Offline) - DXBCC95212" at bounding box center [847, 509] width 100 height 22
click at [884, 462] on p "Submit" at bounding box center [881, 457] width 30 height 12
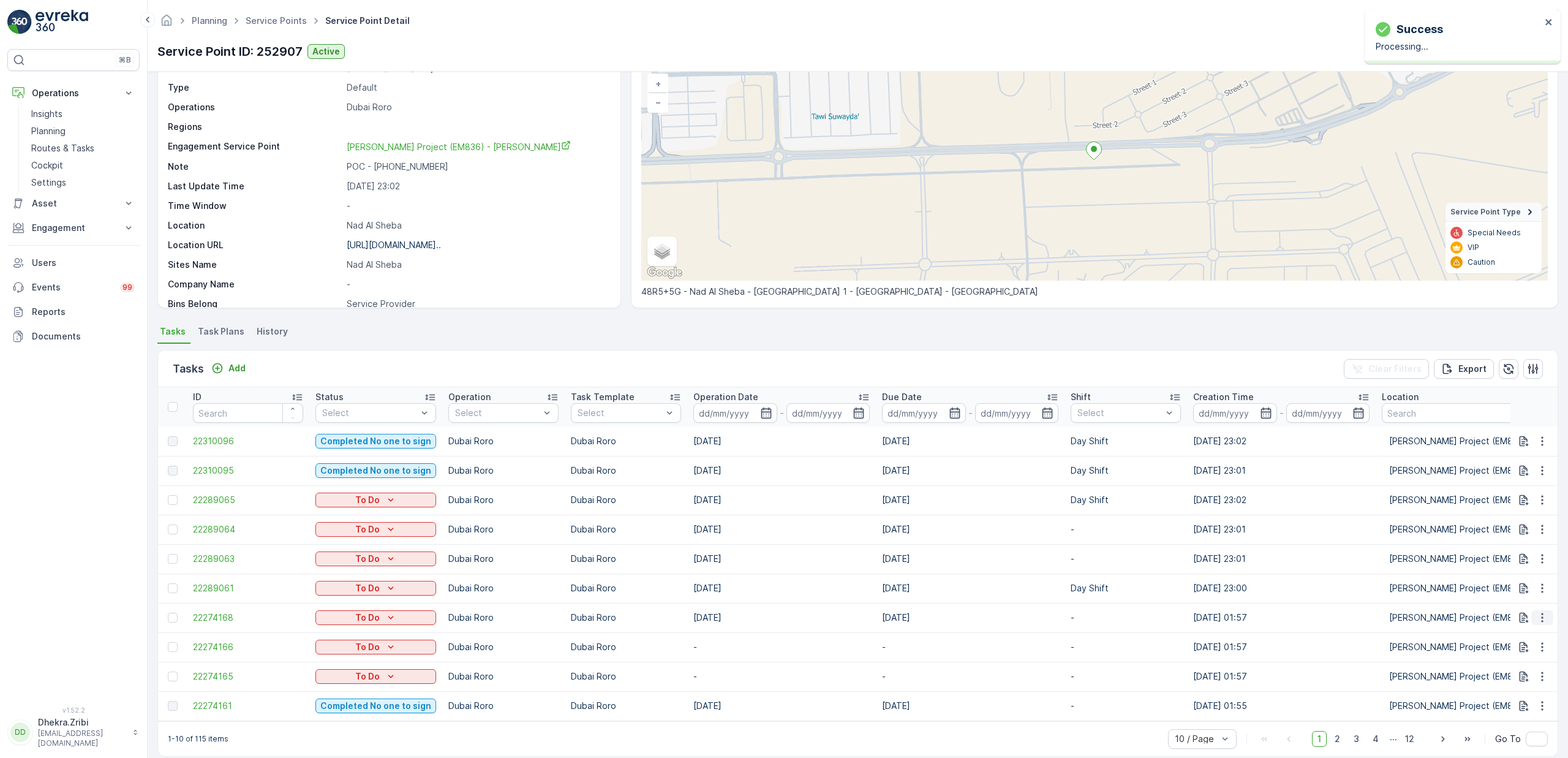
click at [1538, 617] on icon "button" at bounding box center [1542, 618] width 12 height 12
click at [1502, 675] on span "Change Route" at bounding box center [1510, 670] width 60 height 12
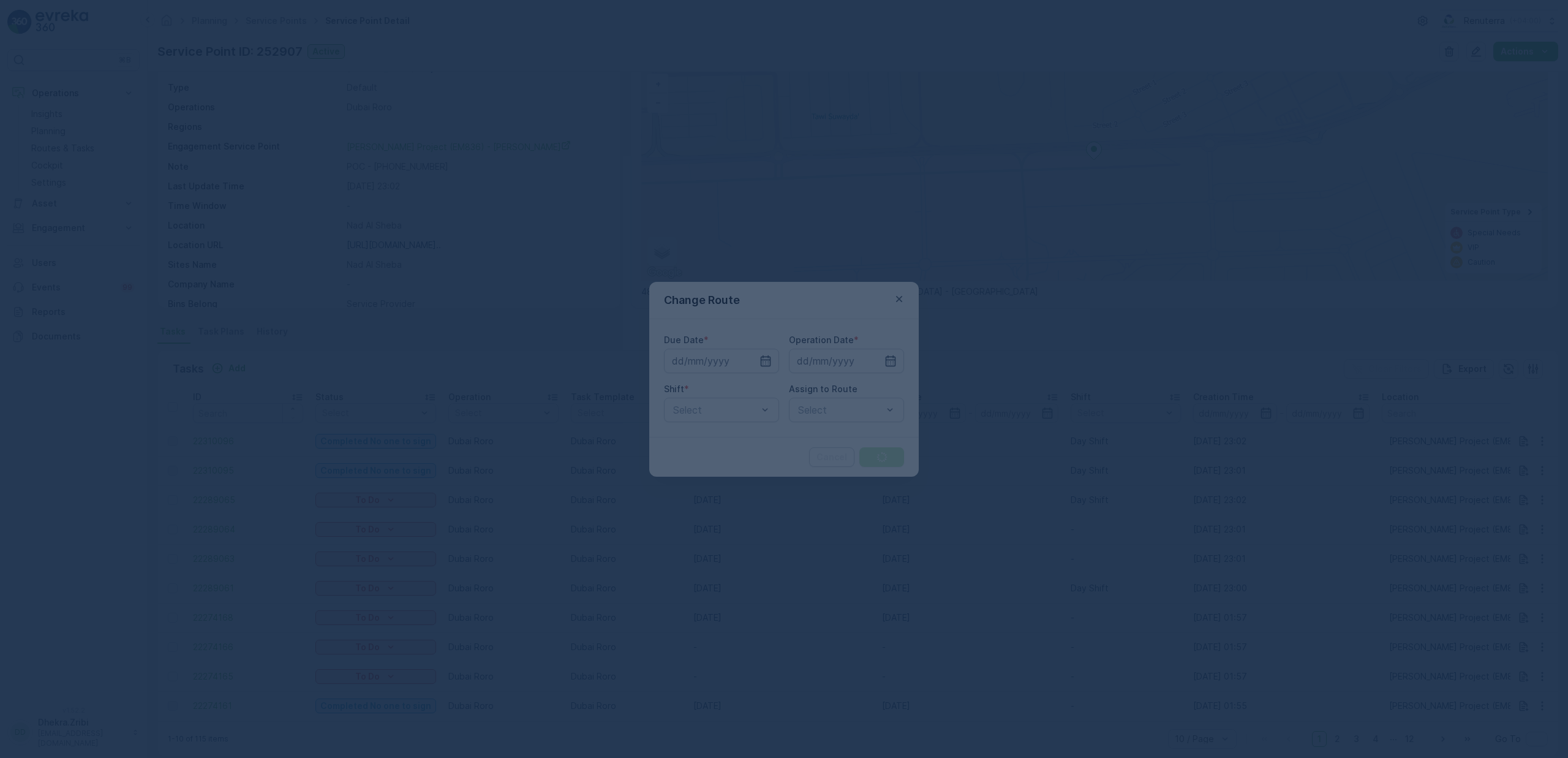
type input "[DATE]"
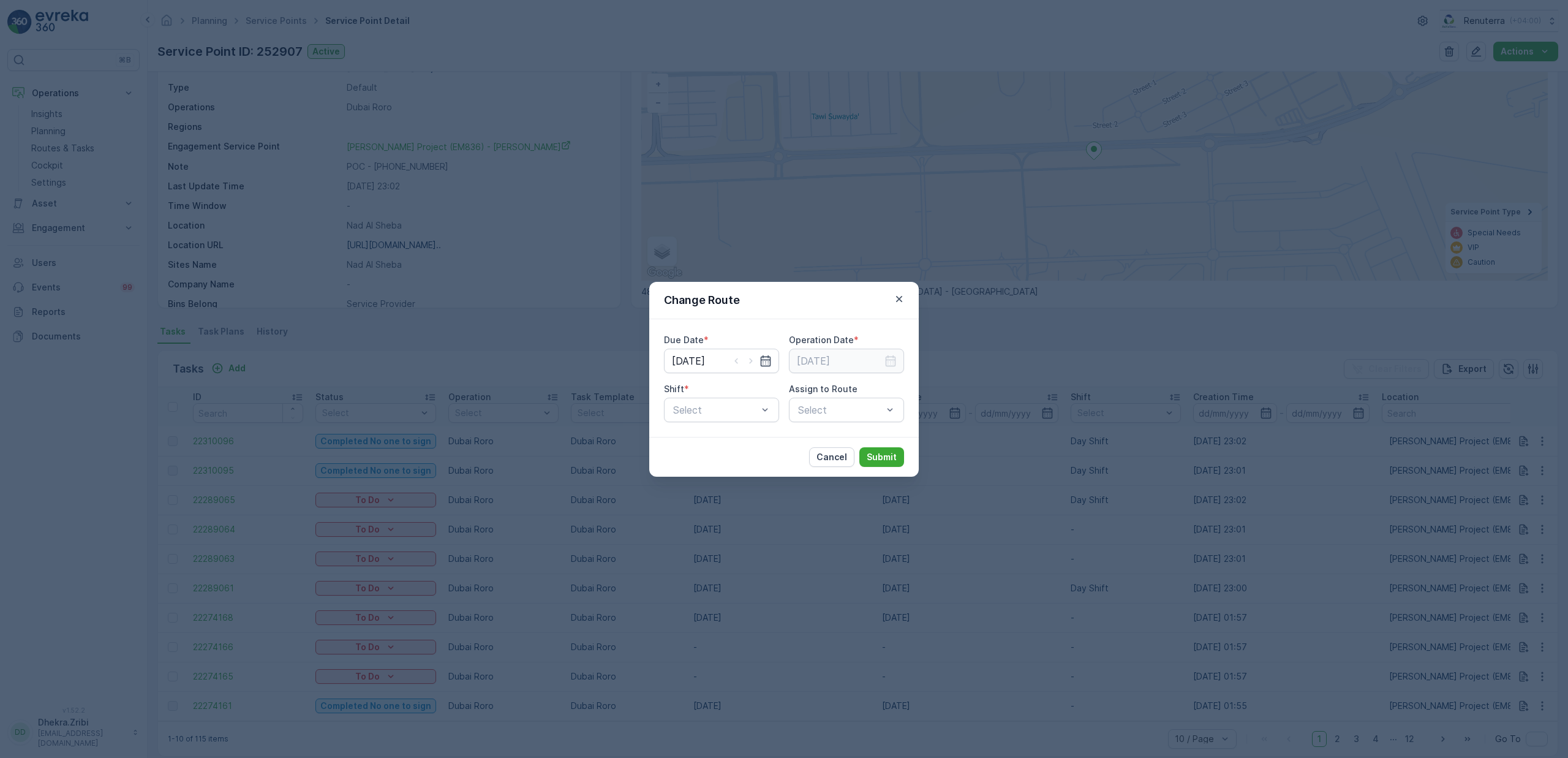
click at [764, 361] on icon "button" at bounding box center [766, 361] width 12 height 12
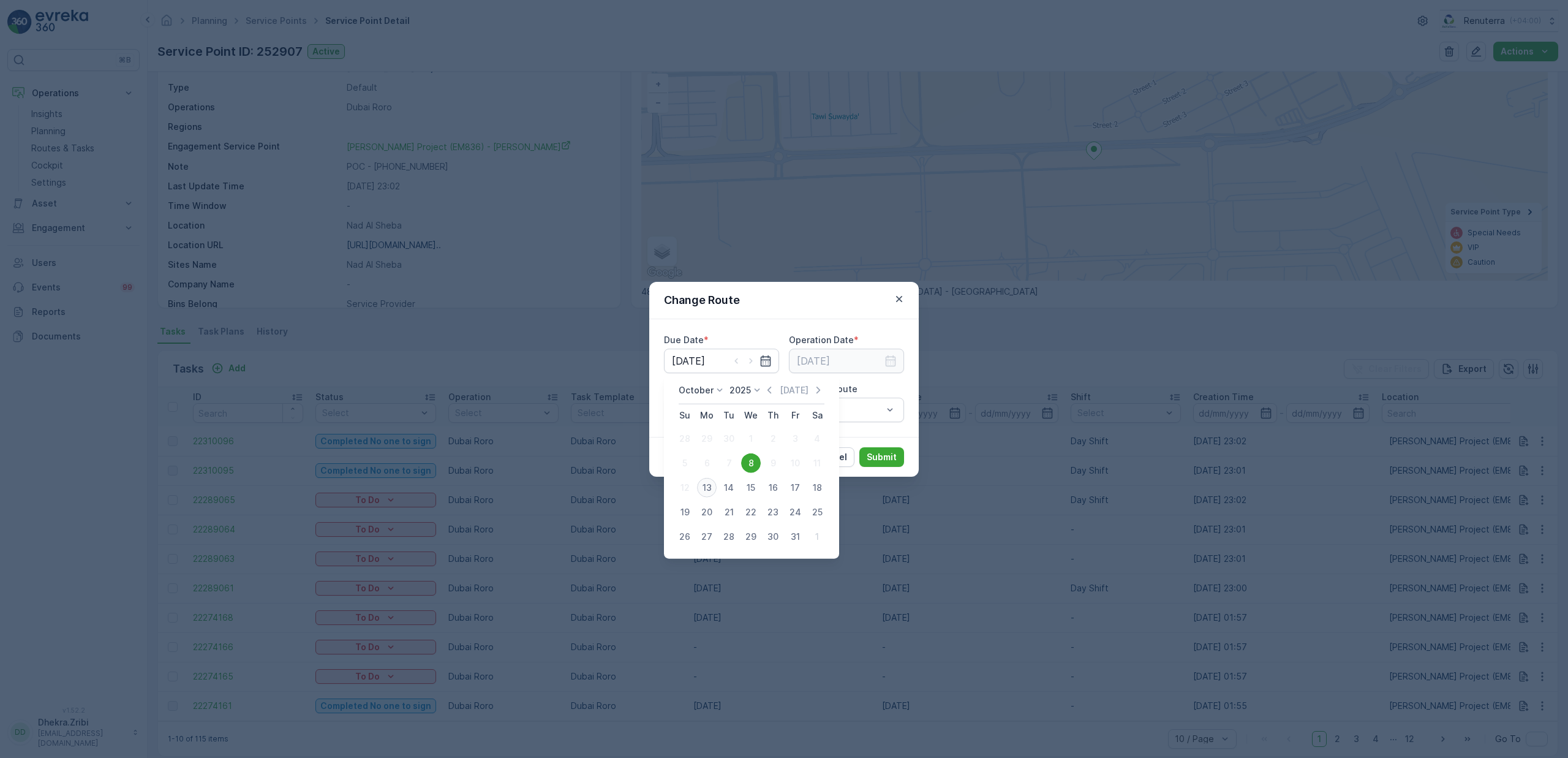
click at [704, 492] on div "13" at bounding box center [706, 487] width 19 height 19
type input "[DATE]"
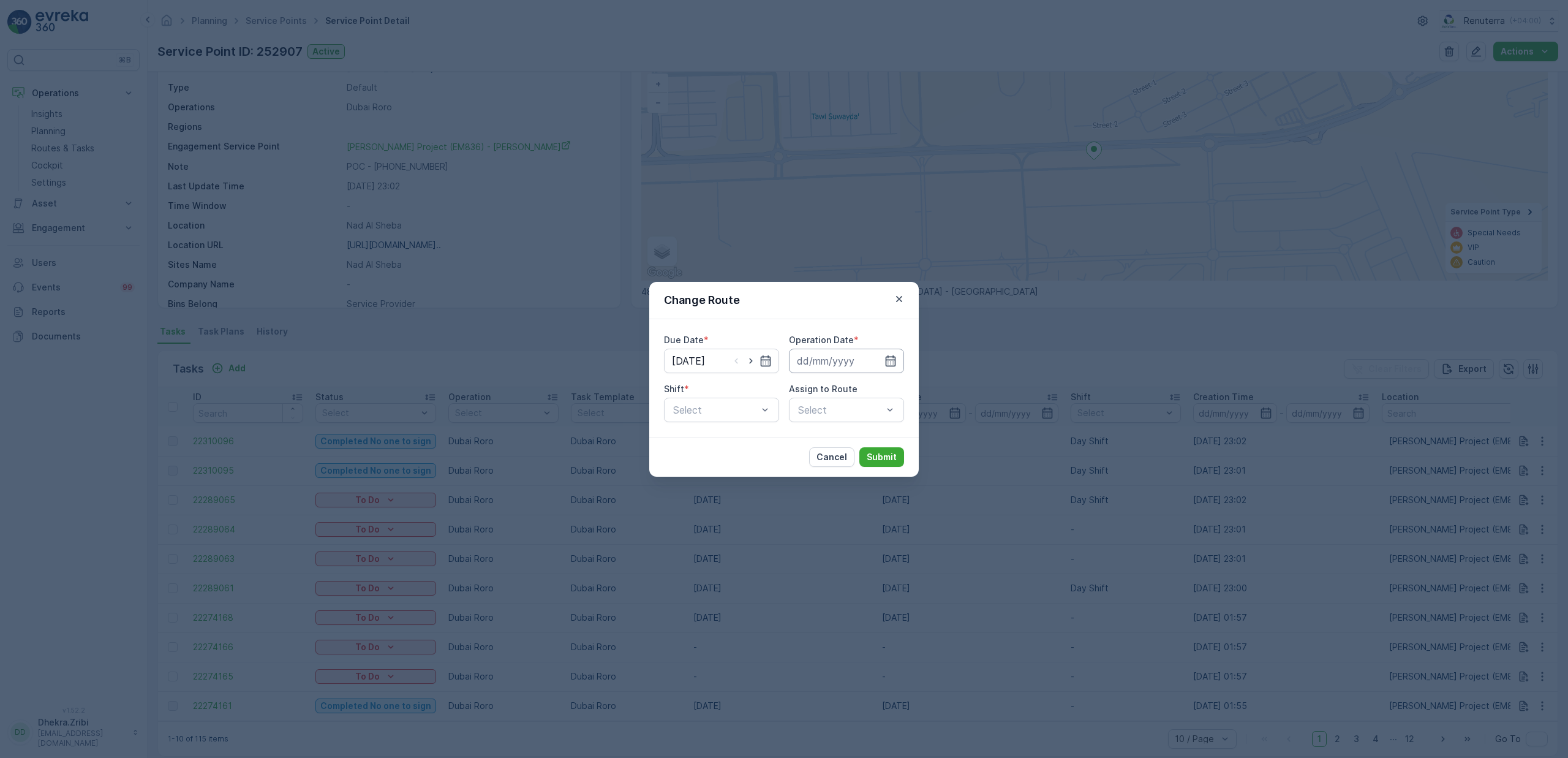
click at [842, 355] on input at bounding box center [847, 361] width 115 height 25
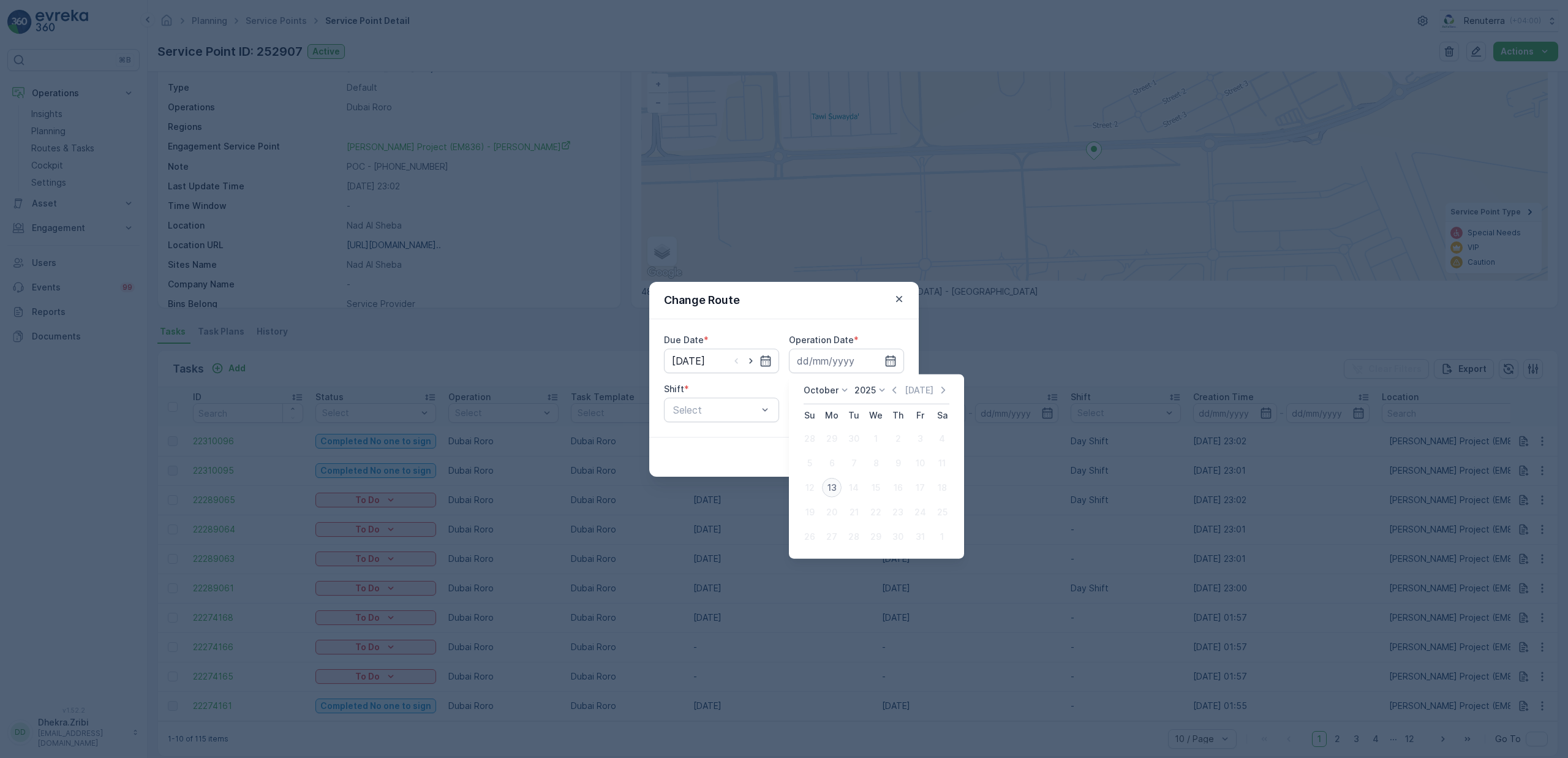
click at [829, 488] on div "13" at bounding box center [831, 487] width 19 height 19
type input "[DATE]"
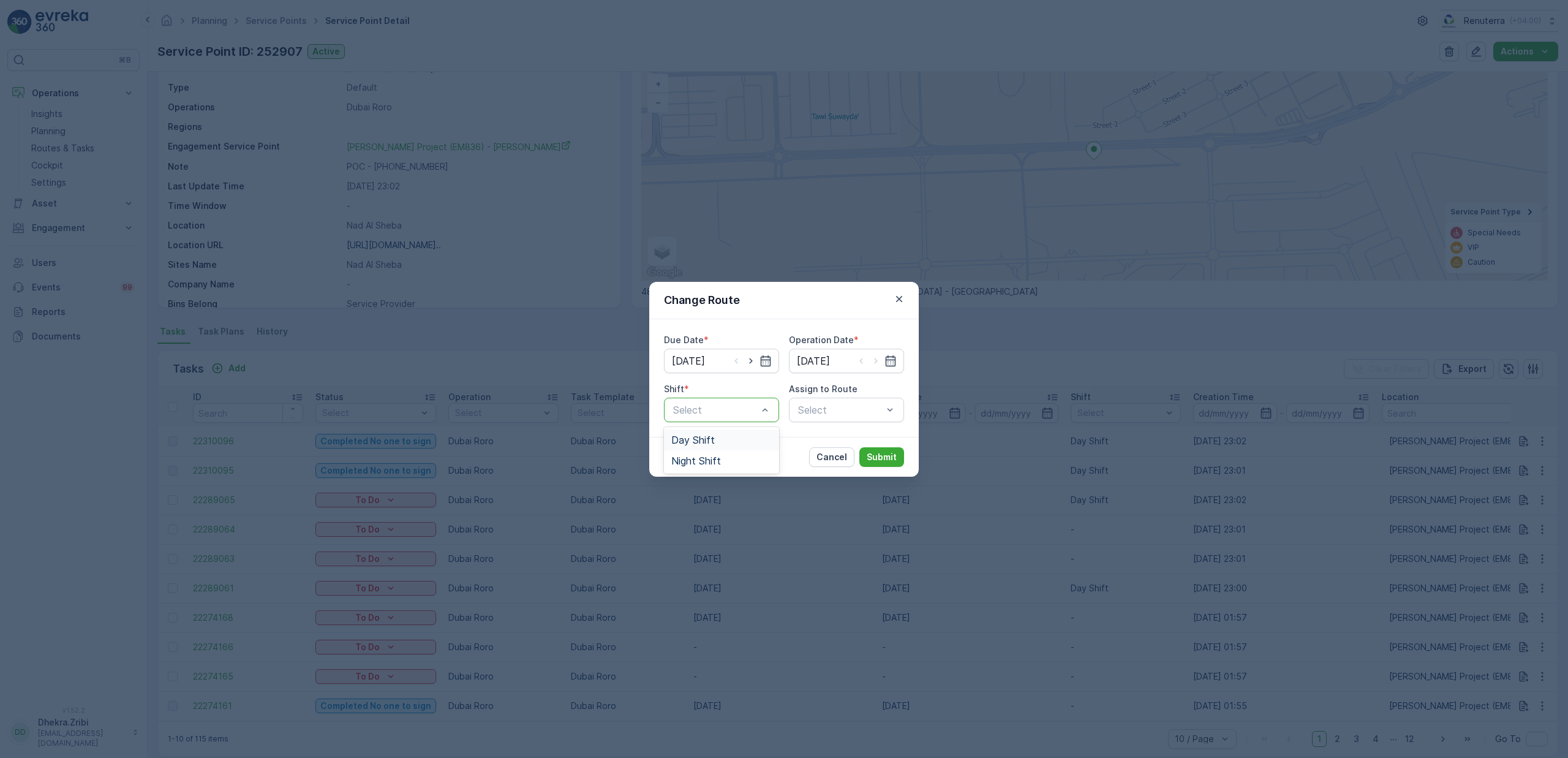
click at [698, 442] on span "Day Shift" at bounding box center [693, 440] width 43 height 11
click at [820, 413] on div "Select" at bounding box center [847, 409] width 115 height 25
click at [832, 504] on span "DRORO101 (Offline) - DXBCC95212" at bounding box center [847, 509] width 100 height 22
click at [890, 455] on p "Submit" at bounding box center [881, 457] width 30 height 12
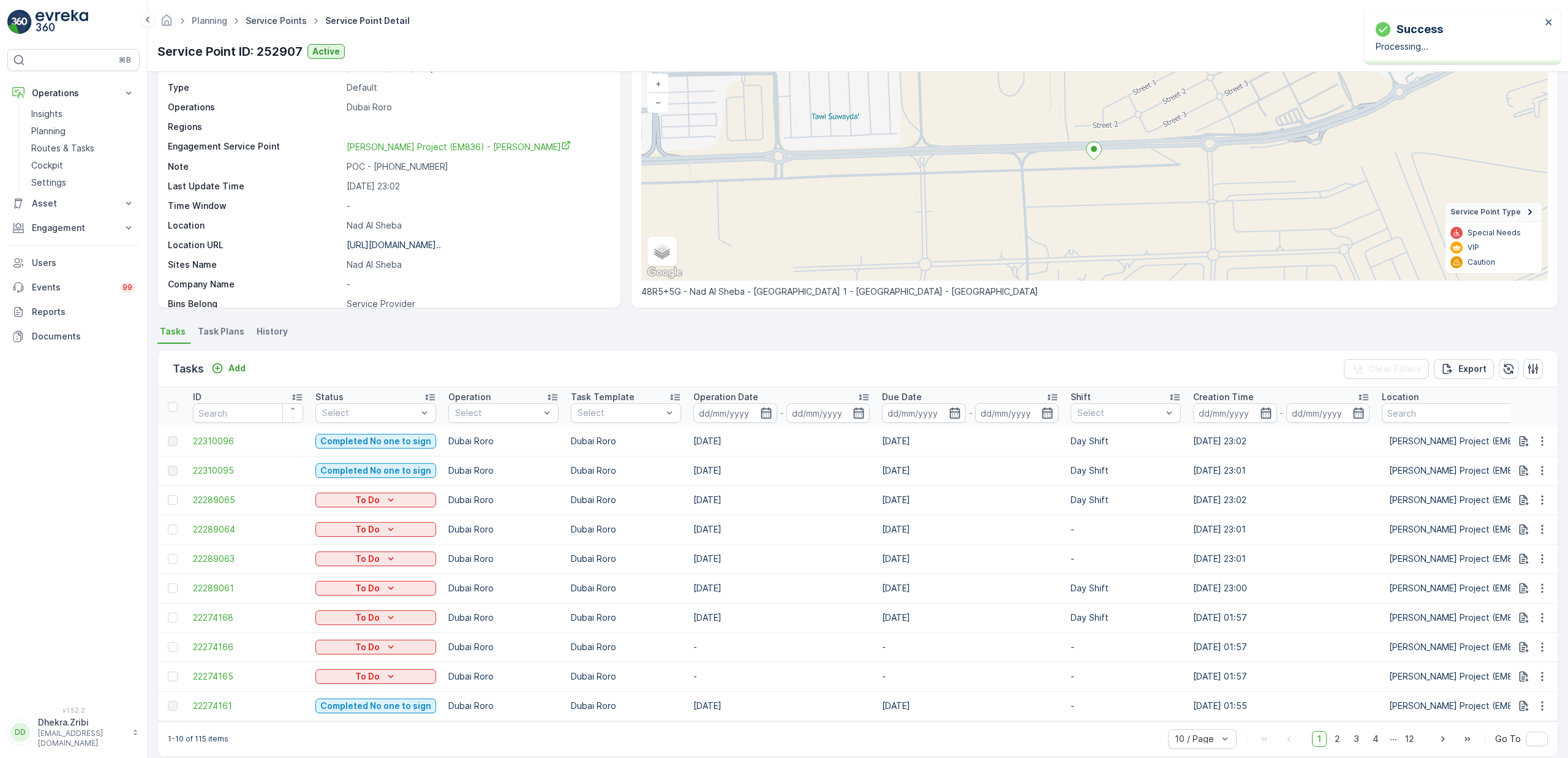
click at [264, 17] on link "Service Points" at bounding box center [276, 21] width 62 height 11
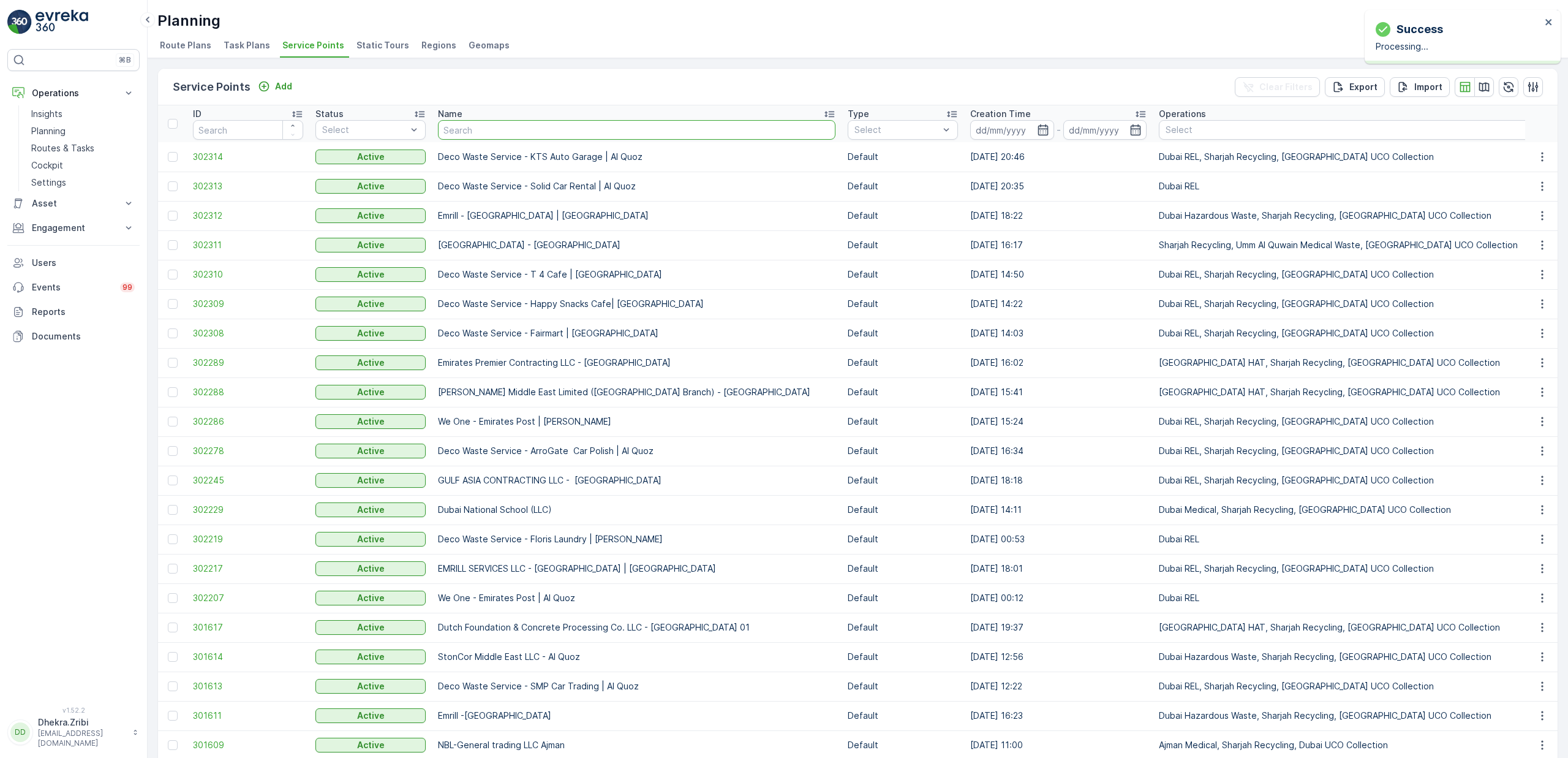
click at [499, 126] on input "text" at bounding box center [637, 130] width 397 height 19
type input "amtar"
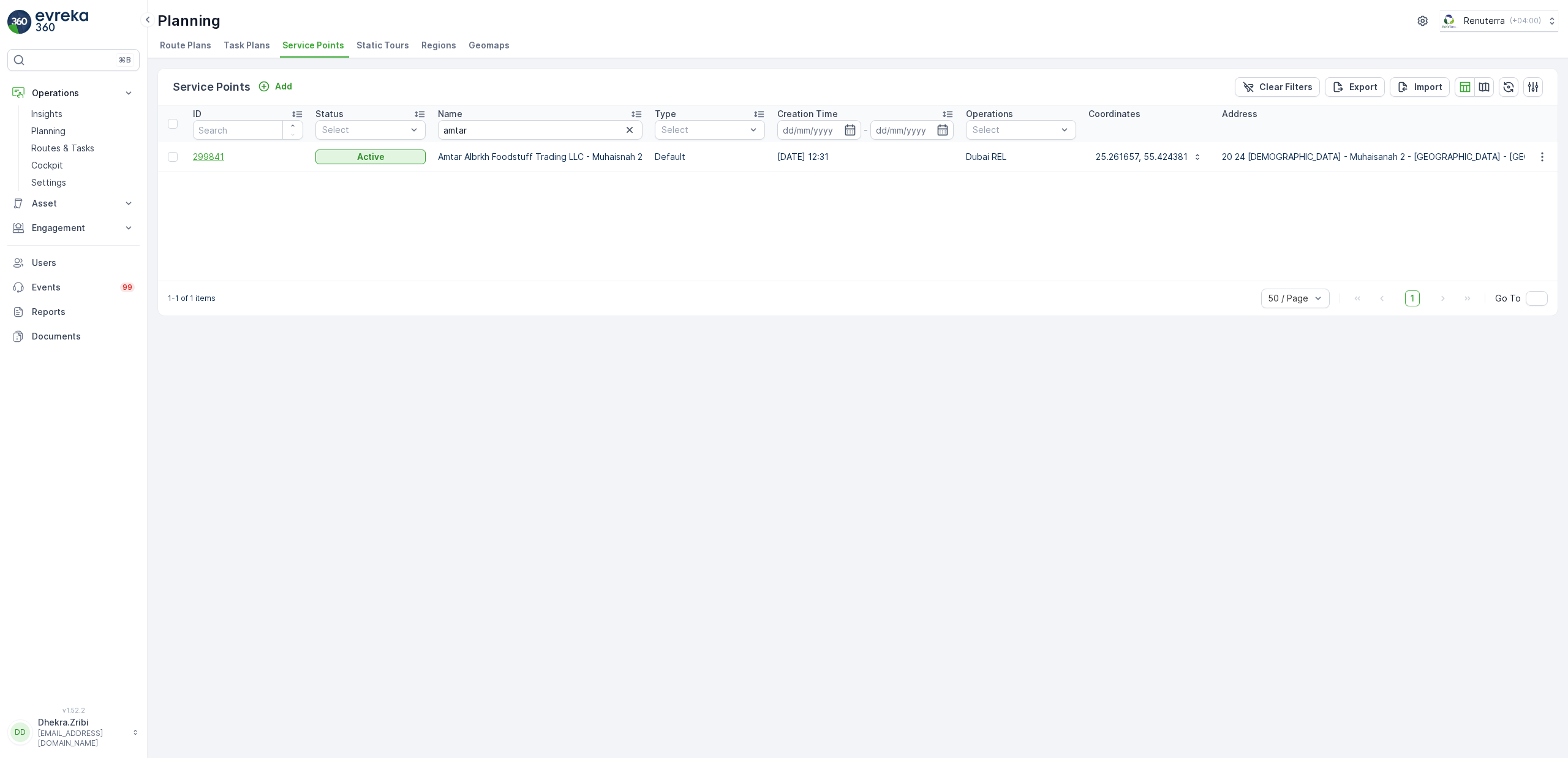
click at [212, 158] on span "299841" at bounding box center [248, 157] width 110 height 12
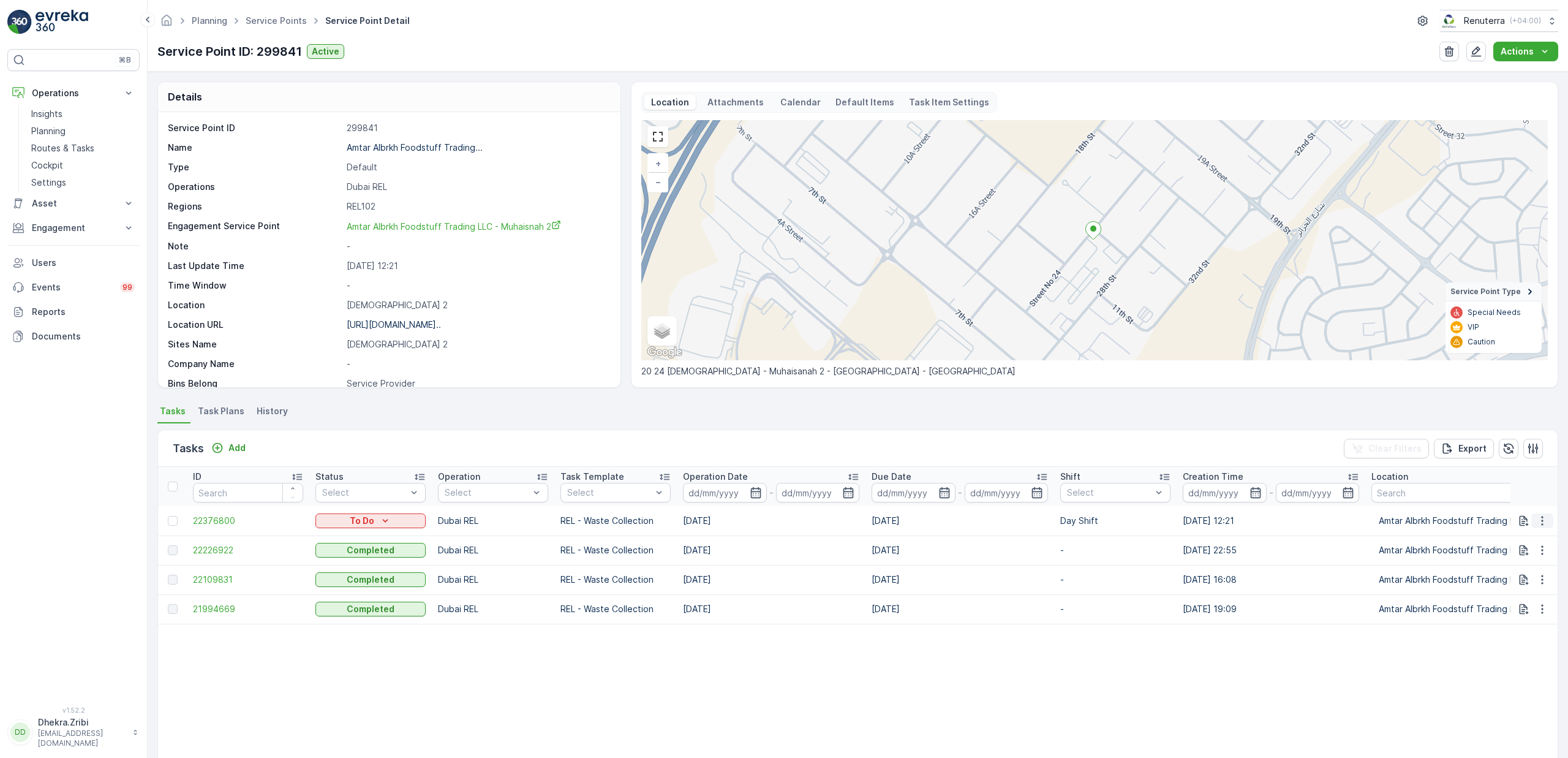
click at [1537, 525] on icon "button" at bounding box center [1542, 520] width 12 height 12
click at [1495, 577] on span "Change Route" at bounding box center [1510, 573] width 60 height 12
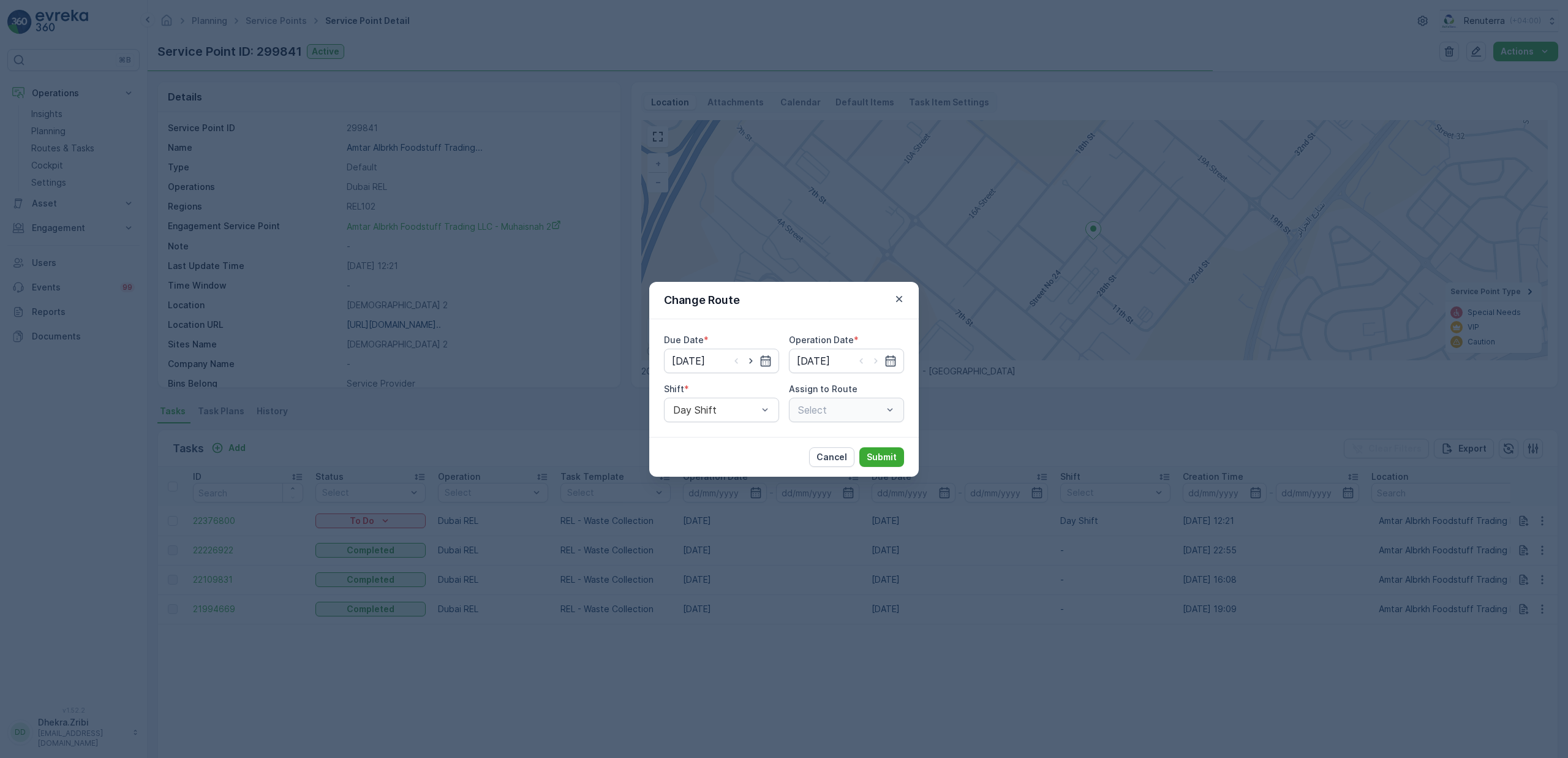
type input "[DATE]"
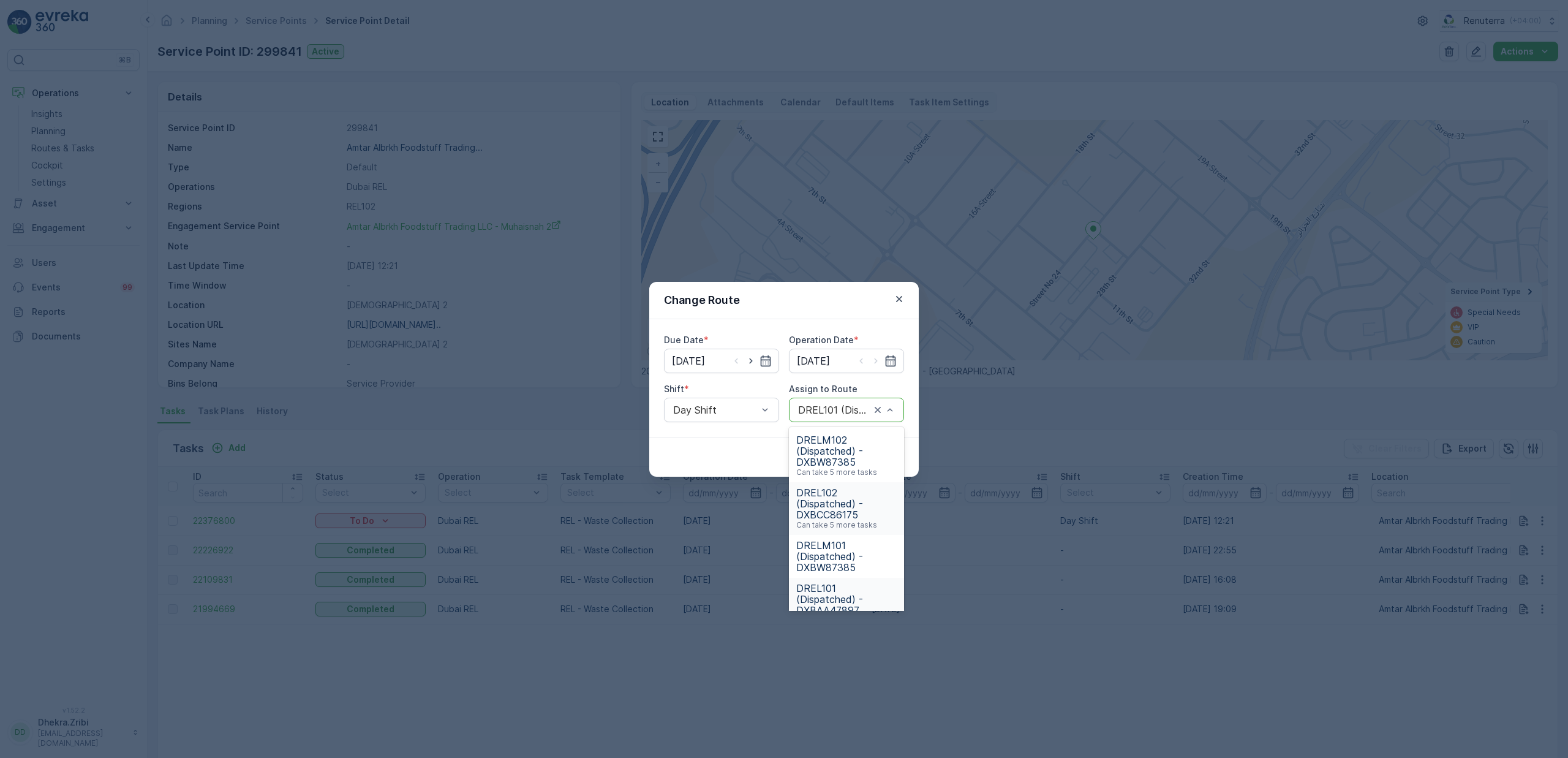
click at [838, 497] on span "DREL102 (Dispatched) - DXBCC86175" at bounding box center [847, 503] width 100 height 33
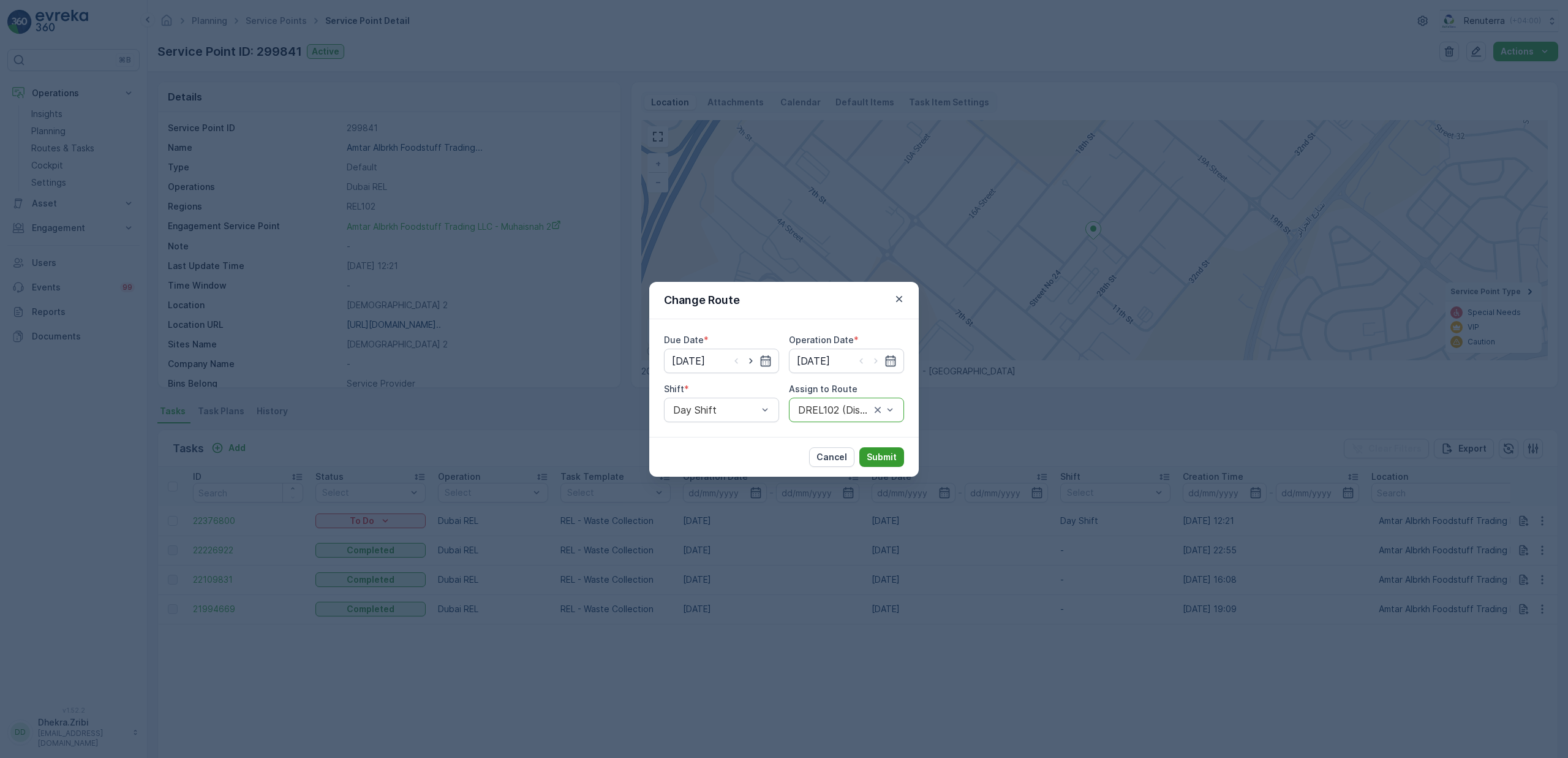
click at [876, 451] on p "Submit" at bounding box center [881, 457] width 30 height 12
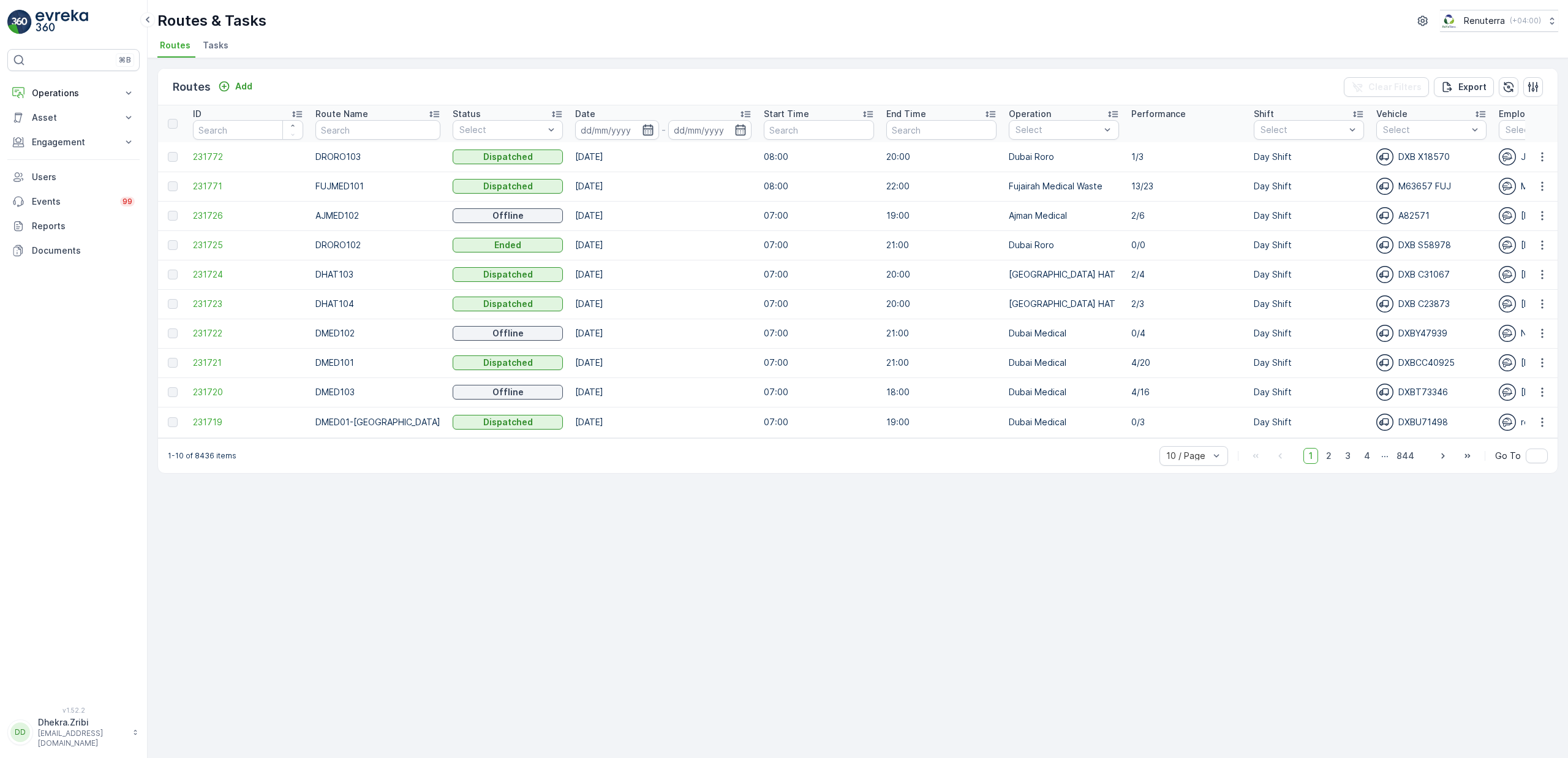
click at [642, 128] on icon "button" at bounding box center [648, 130] width 12 height 12
click at [871, 597] on div "Routes Add Clear Filters Export ID Route Name Status Select Date - Start Time E…" at bounding box center [858, 408] width 1420 height 700
click at [1186, 434] on span "50 / Page" at bounding box center [1187, 429] width 40 height 10
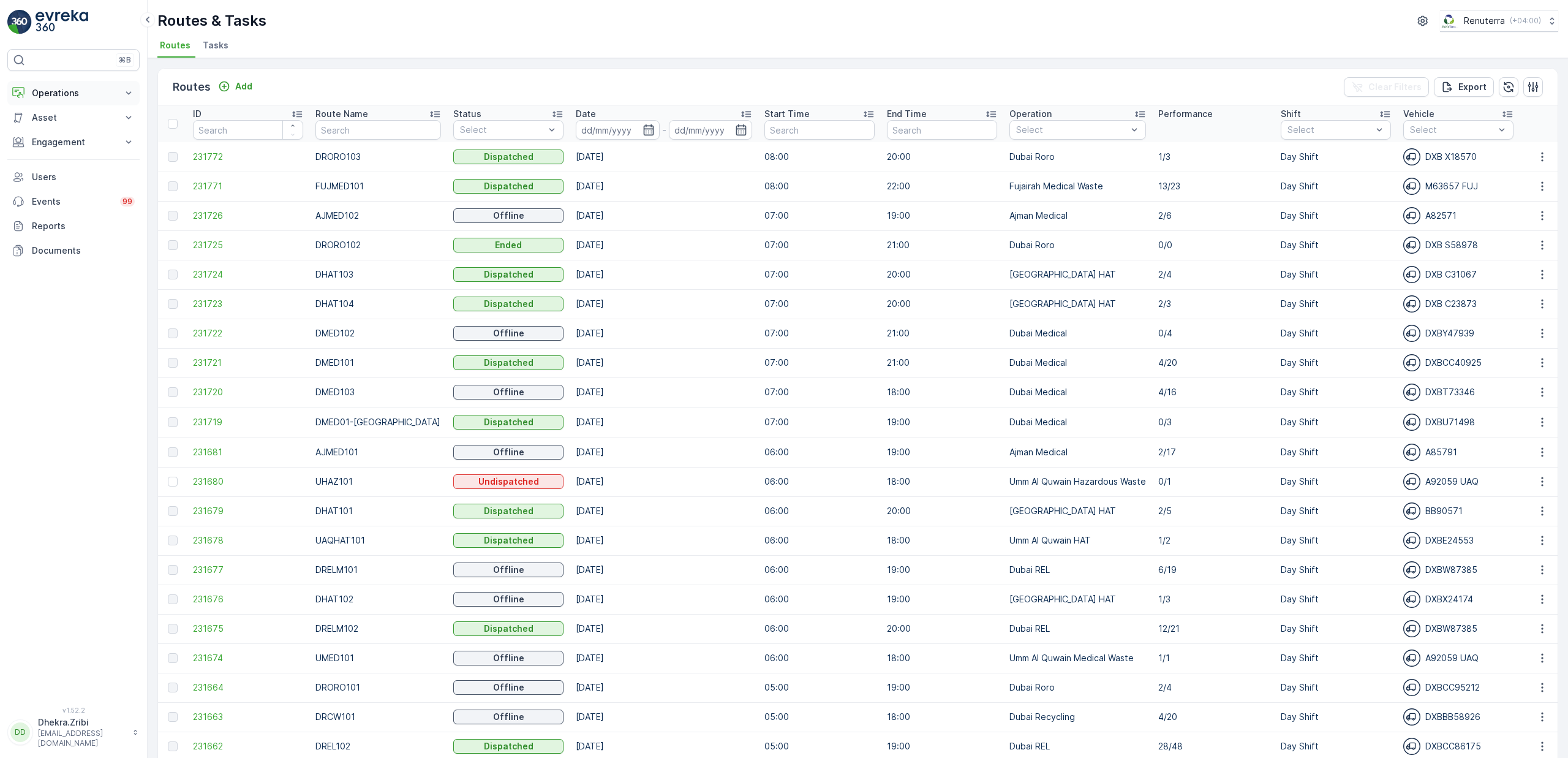
click at [52, 94] on p "Operations" at bounding box center [74, 93] width 84 height 12
click at [643, 125] on icon "button" at bounding box center [649, 130] width 12 height 12
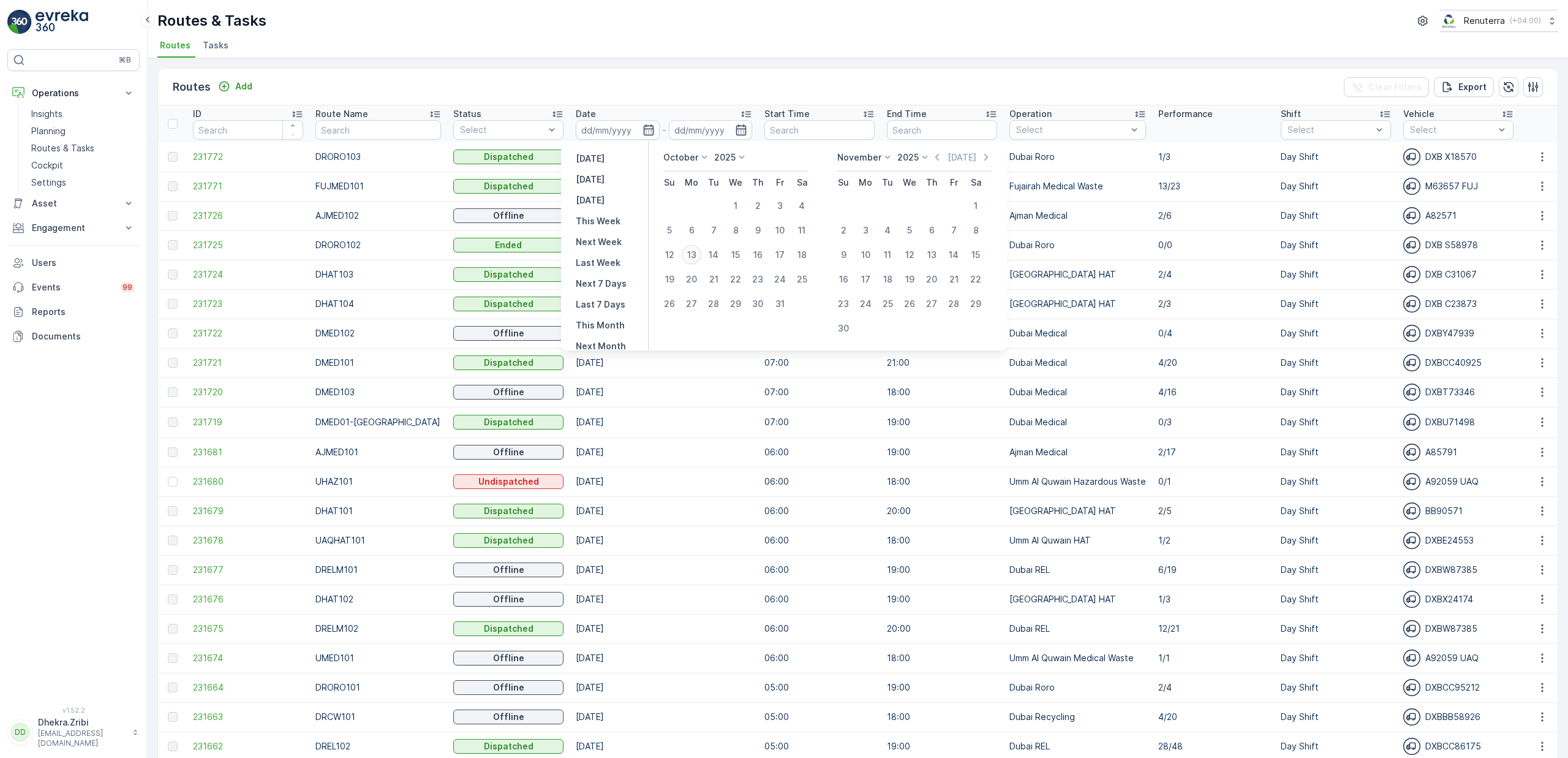
click at [695, 253] on div "13" at bounding box center [691, 254] width 19 height 19
type input "[DATE]"
click at [695, 253] on div "13" at bounding box center [691, 254] width 19 height 19
type input "[DATE]"
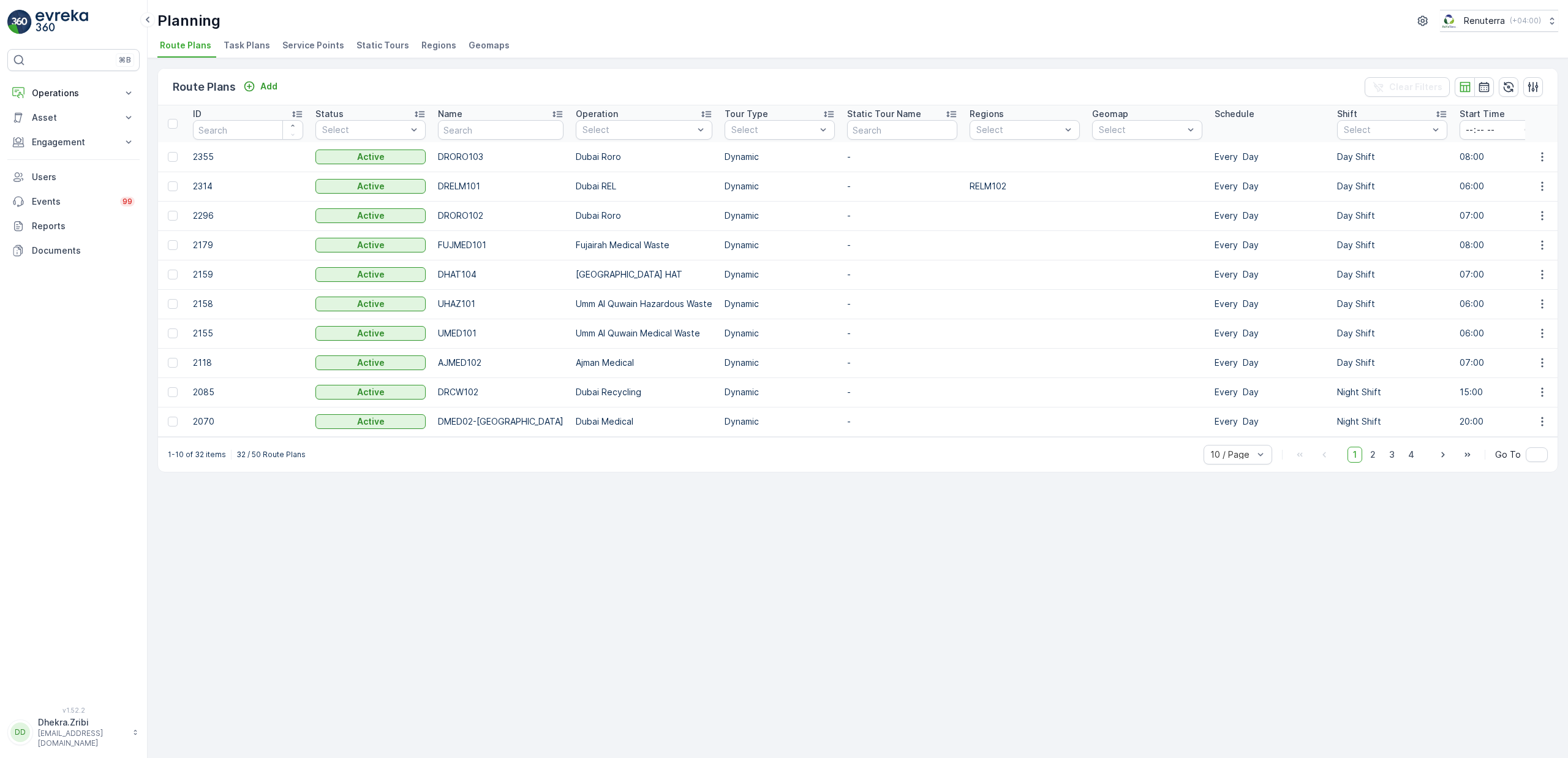
click at [304, 41] on span "Service Points" at bounding box center [313, 45] width 62 height 12
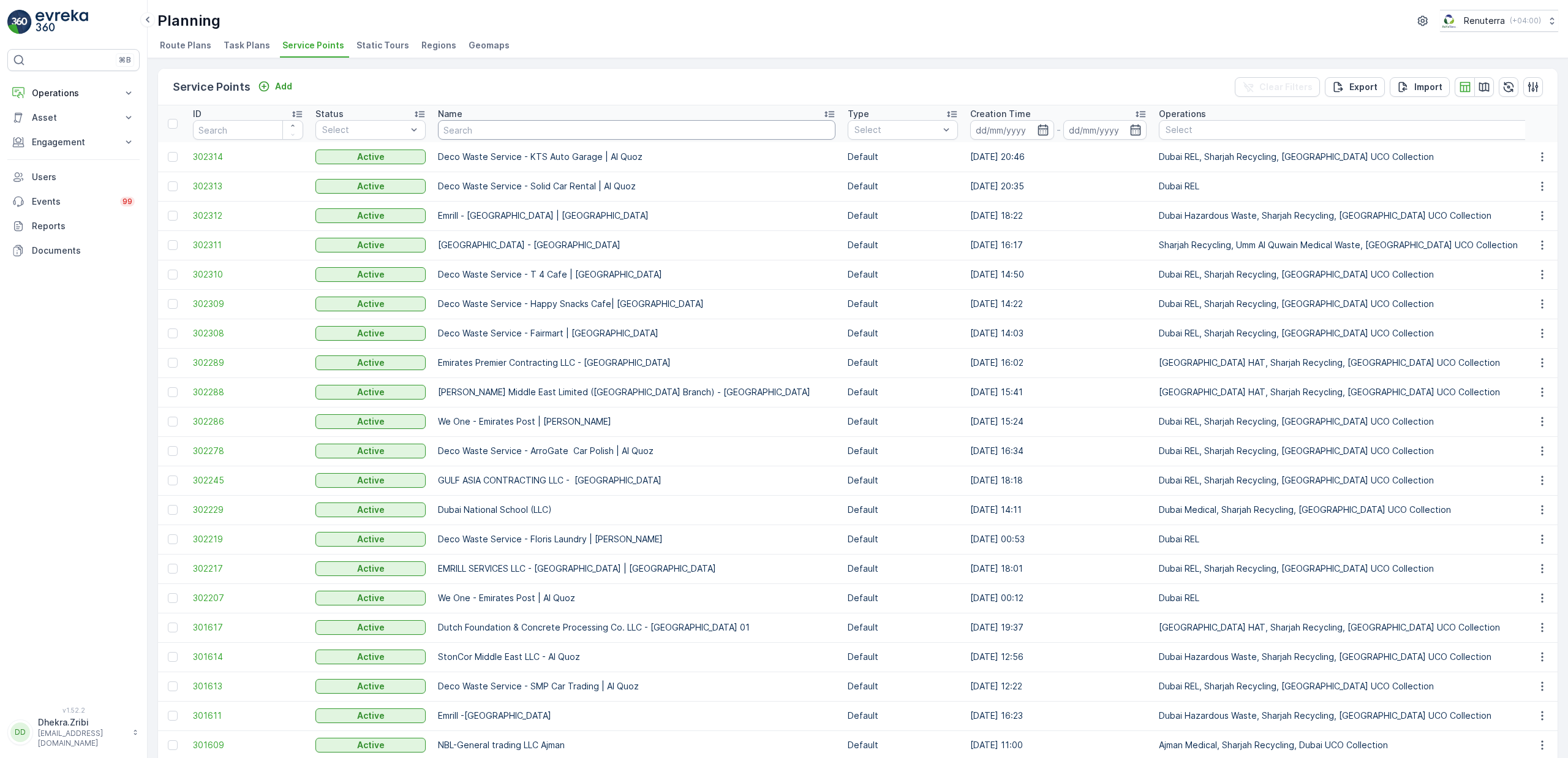
click at [522, 130] on input "text" at bounding box center [637, 130] width 397 height 19
type input "better"
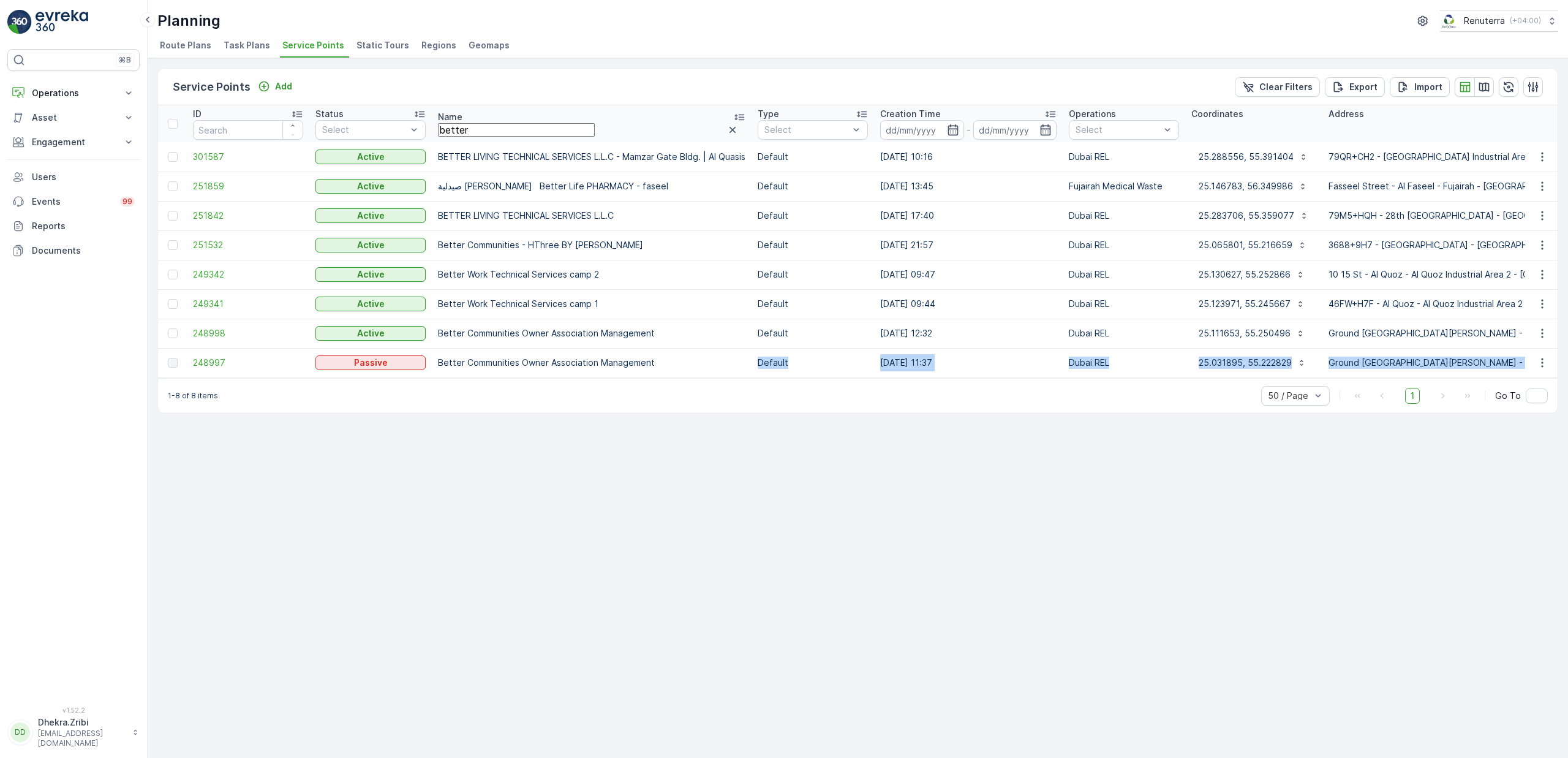
drag, startPoint x: 475, startPoint y: 384, endPoint x: 487, endPoint y: 377, distance: 13.9
click at [487, 377] on div "Service Points Add Clear Filters Export Import ID Status Select Name better Typ…" at bounding box center [857, 241] width 1401 height 346
click at [517, 483] on div "Service Points Add Clear Filters Export Import ID Status Select Name better Typ…" at bounding box center [858, 408] width 1420 height 700
click at [219, 336] on span "248998" at bounding box center [248, 333] width 110 height 12
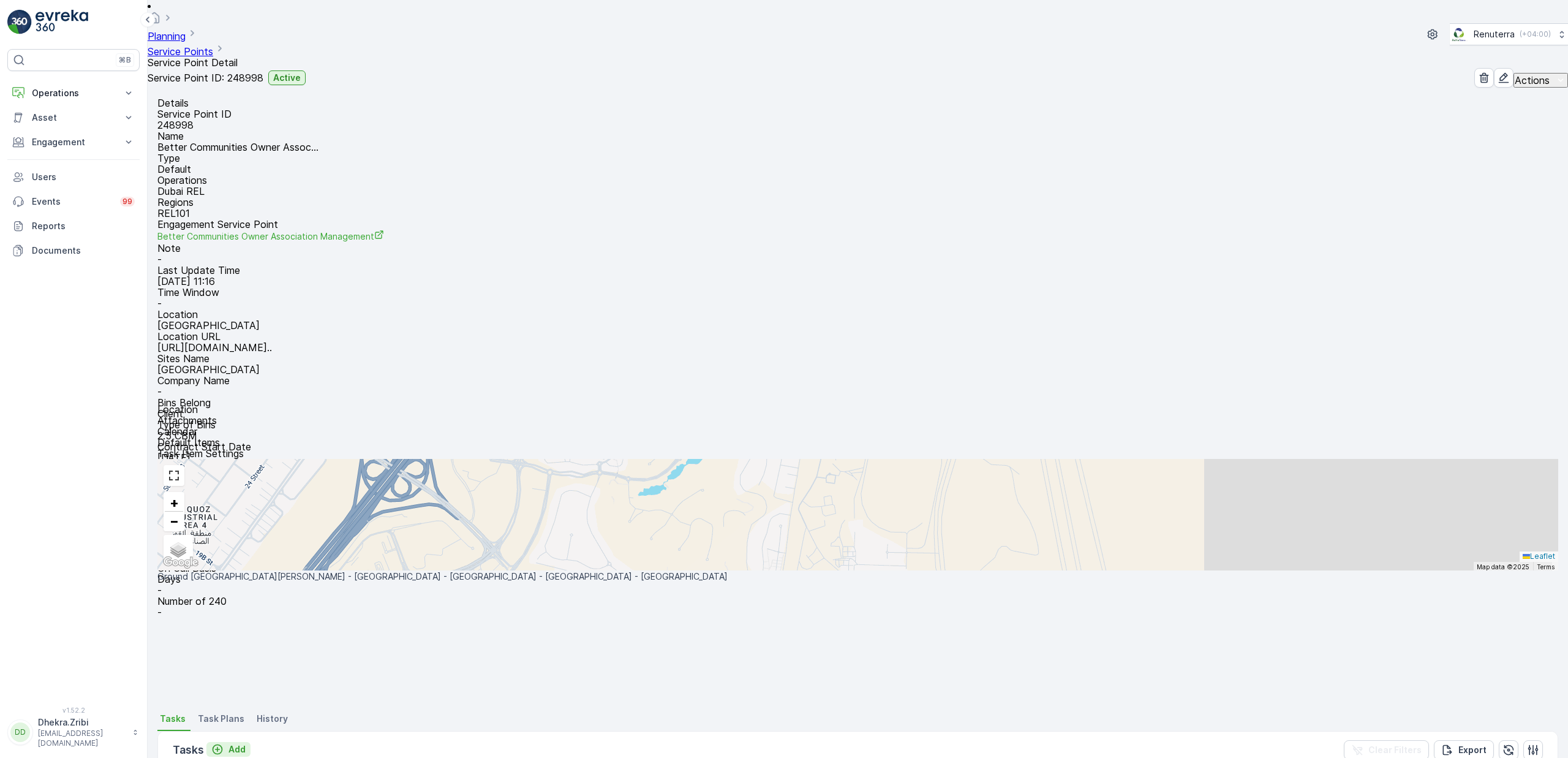
click at [229, 743] on p "Add" at bounding box center [237, 749] width 17 height 12
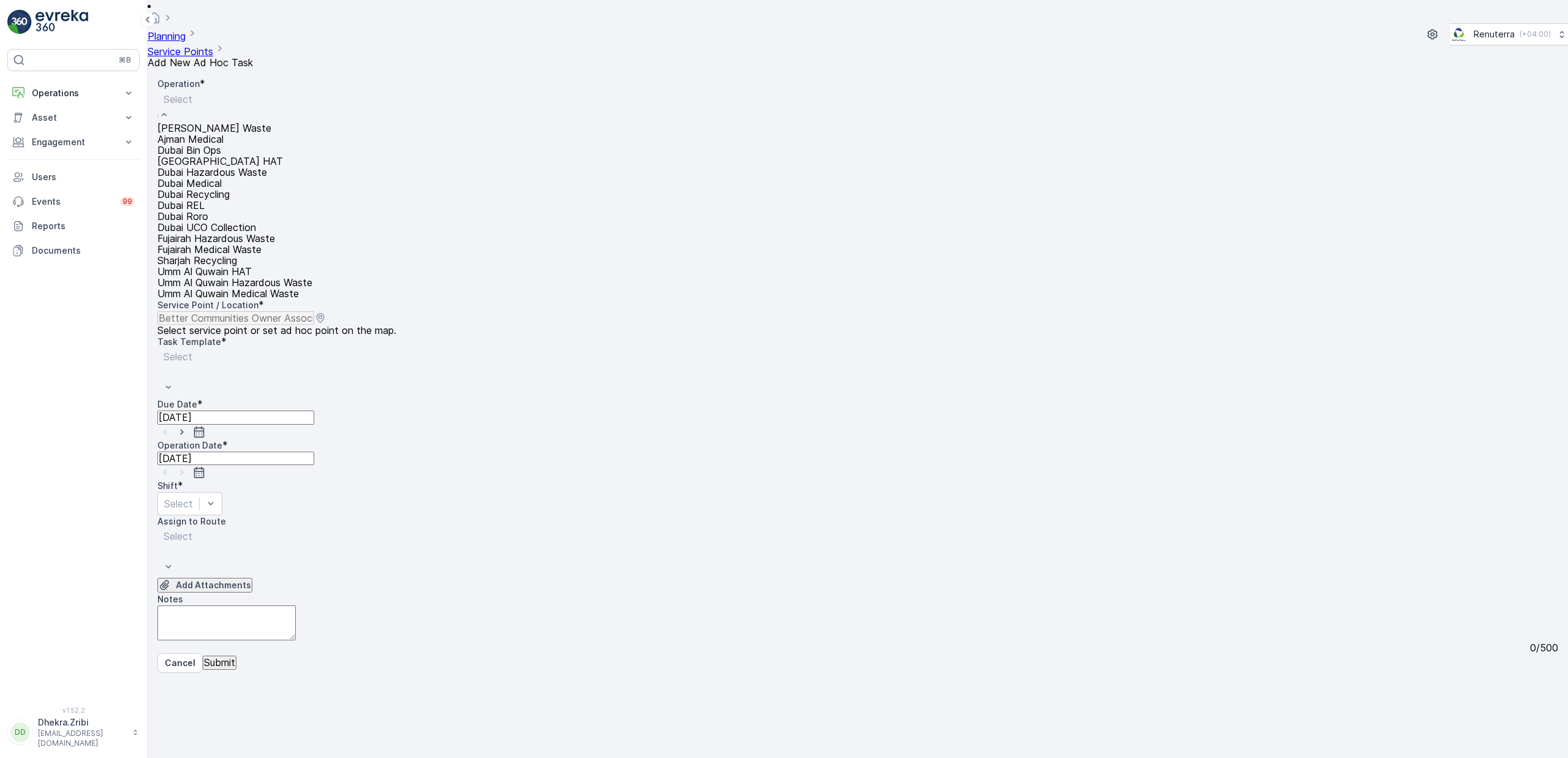
click at [205, 211] on span "Dubai REL" at bounding box center [181, 205] width 47 height 11
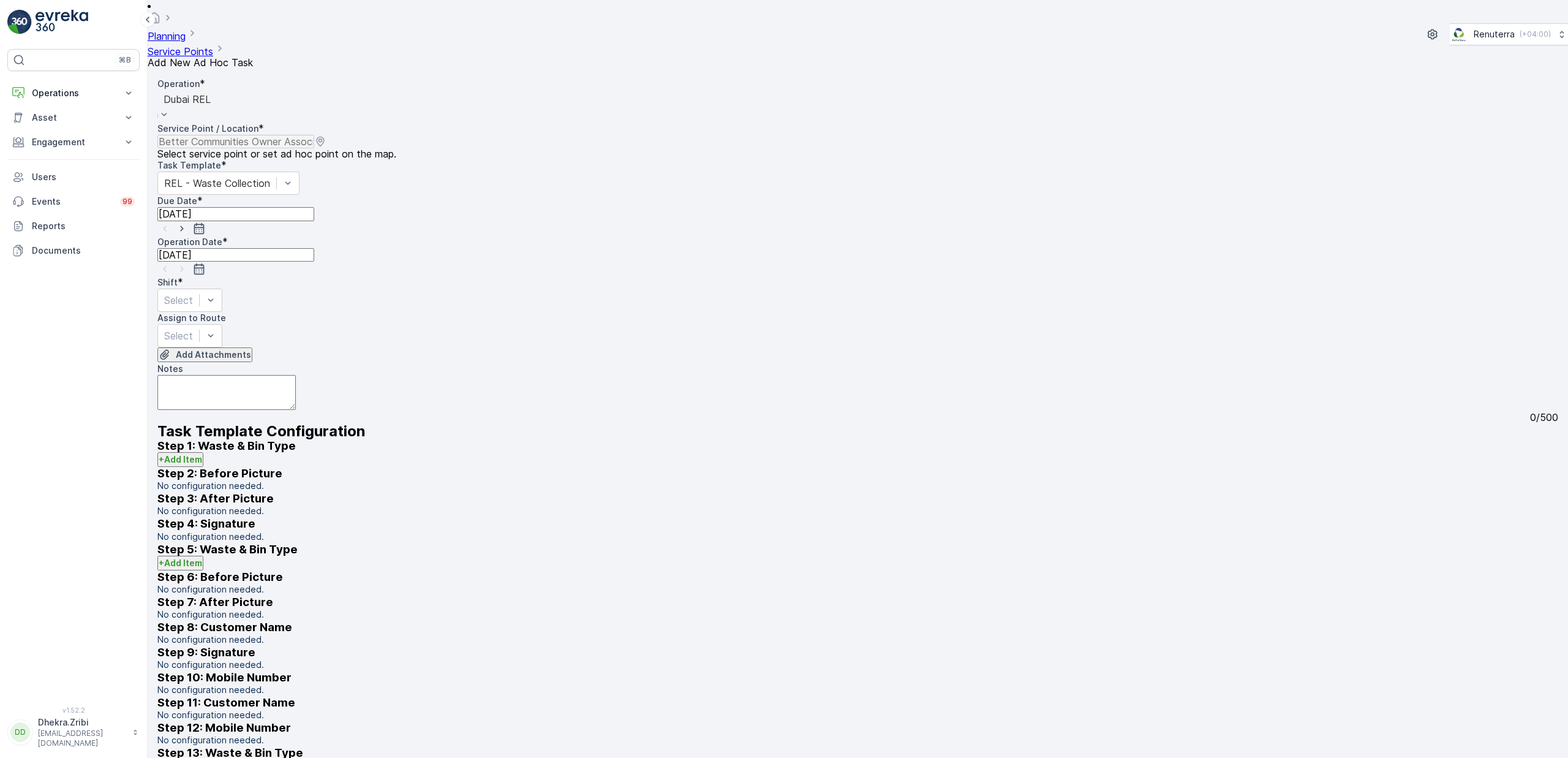
click at [188, 223] on icon "button" at bounding box center [182, 229] width 12 height 12
type input "[DATE]"
click at [183, 266] on icon "button" at bounding box center [181, 269] width 3 height 5
type input "[DATE]"
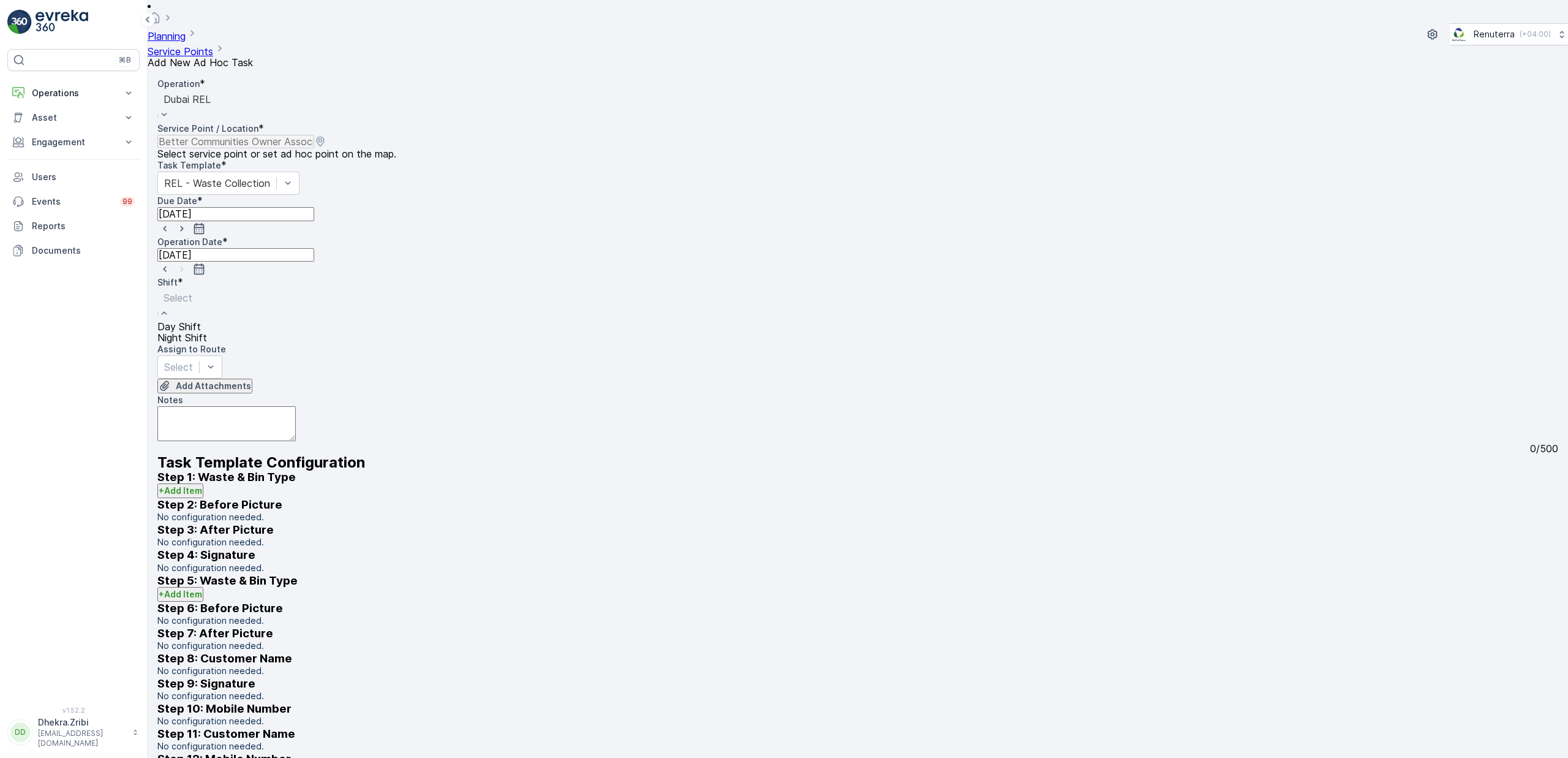
click at [201, 321] on span "Day Shift" at bounding box center [179, 326] width 43 height 11
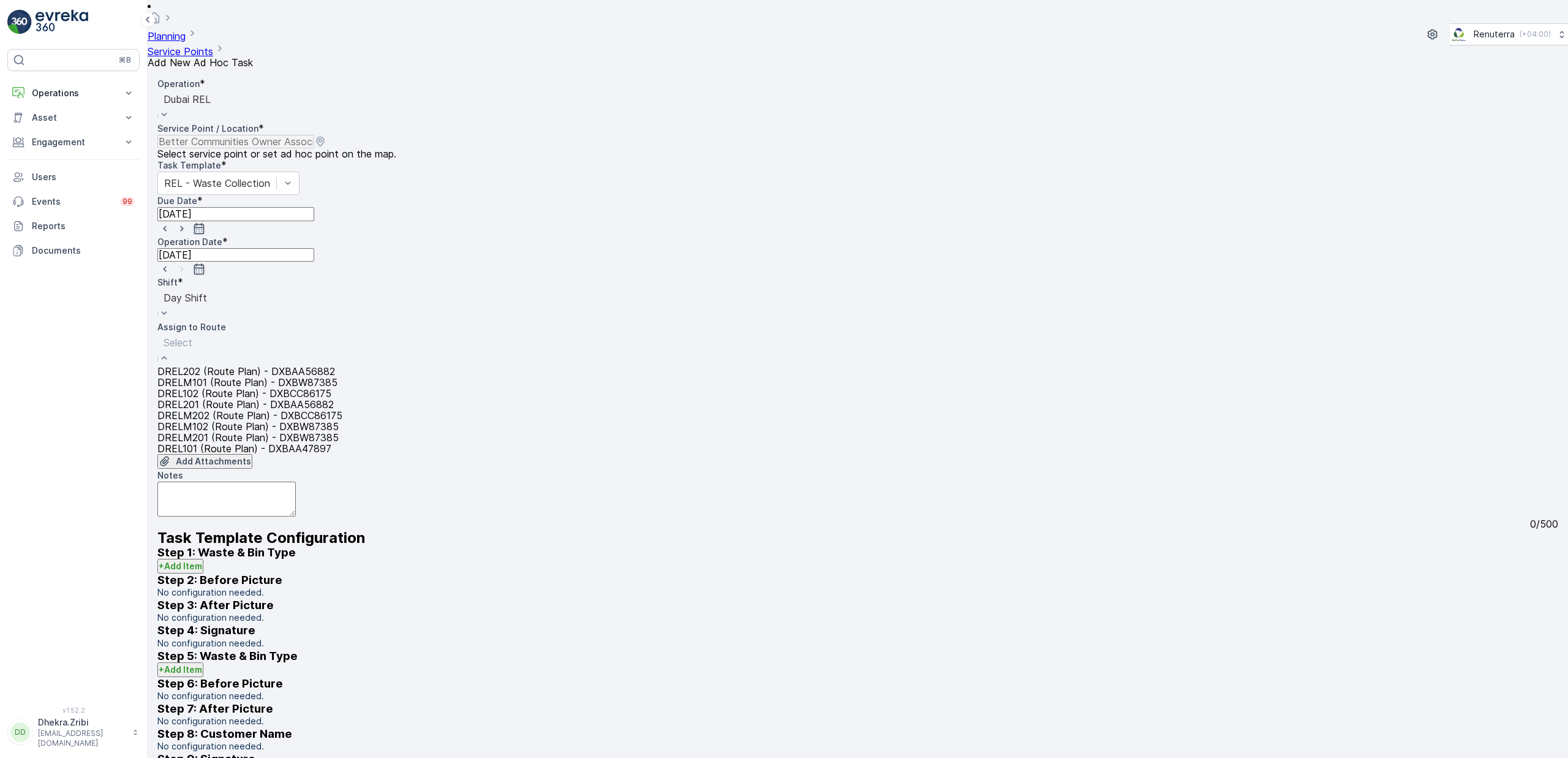
click at [342, 333] on div "Select" at bounding box center [249, 349] width 185 height 33
click at [271, 443] on span "DREL101 (Route Plan) - DXBAA47897" at bounding box center [244, 448] width 174 height 11
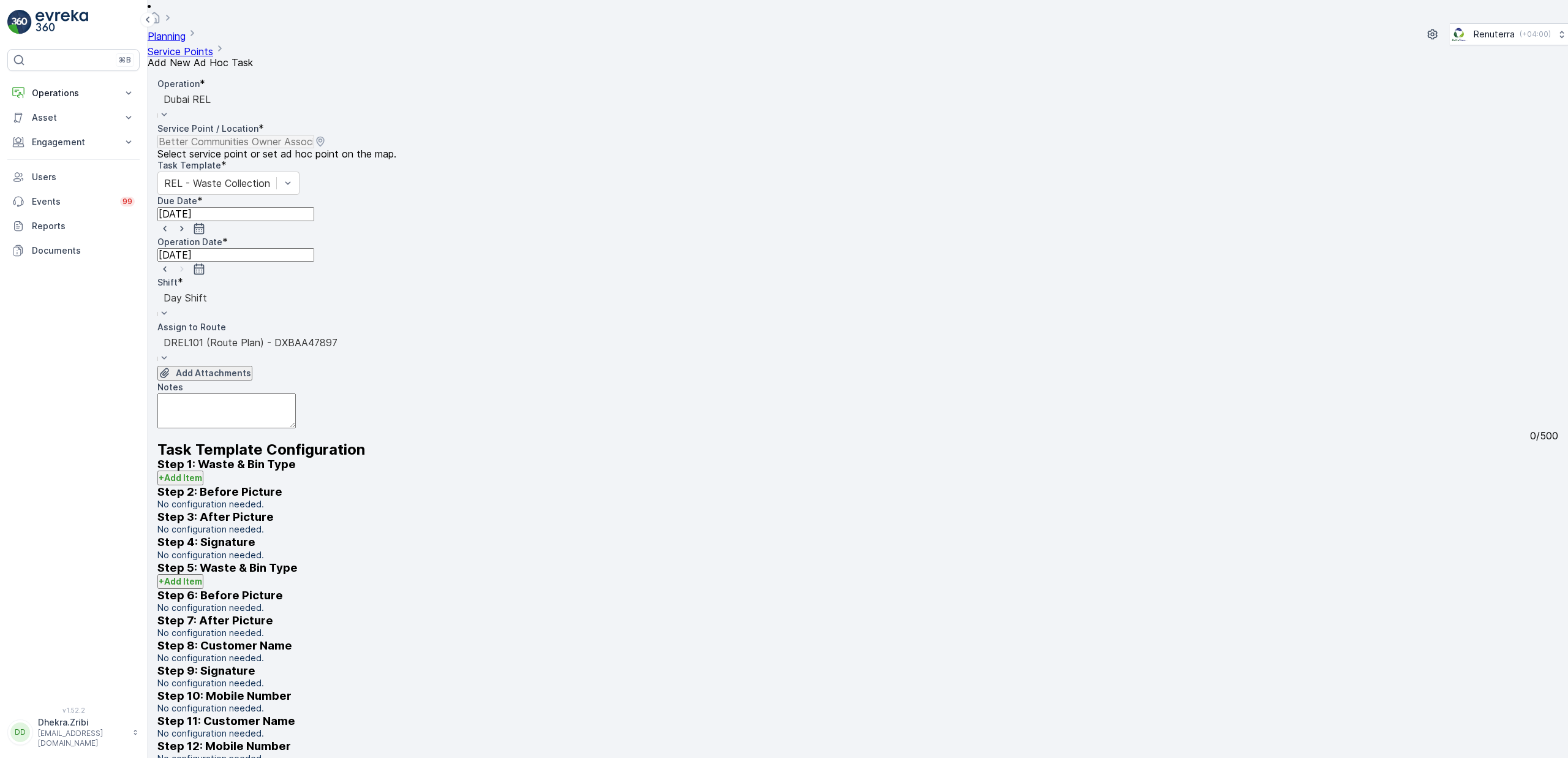
drag, startPoint x: 945, startPoint y: 302, endPoint x: 1017, endPoint y: 314, distance: 73.0
click at [296, 393] on textarea "Notes" at bounding box center [226, 411] width 138 height 35
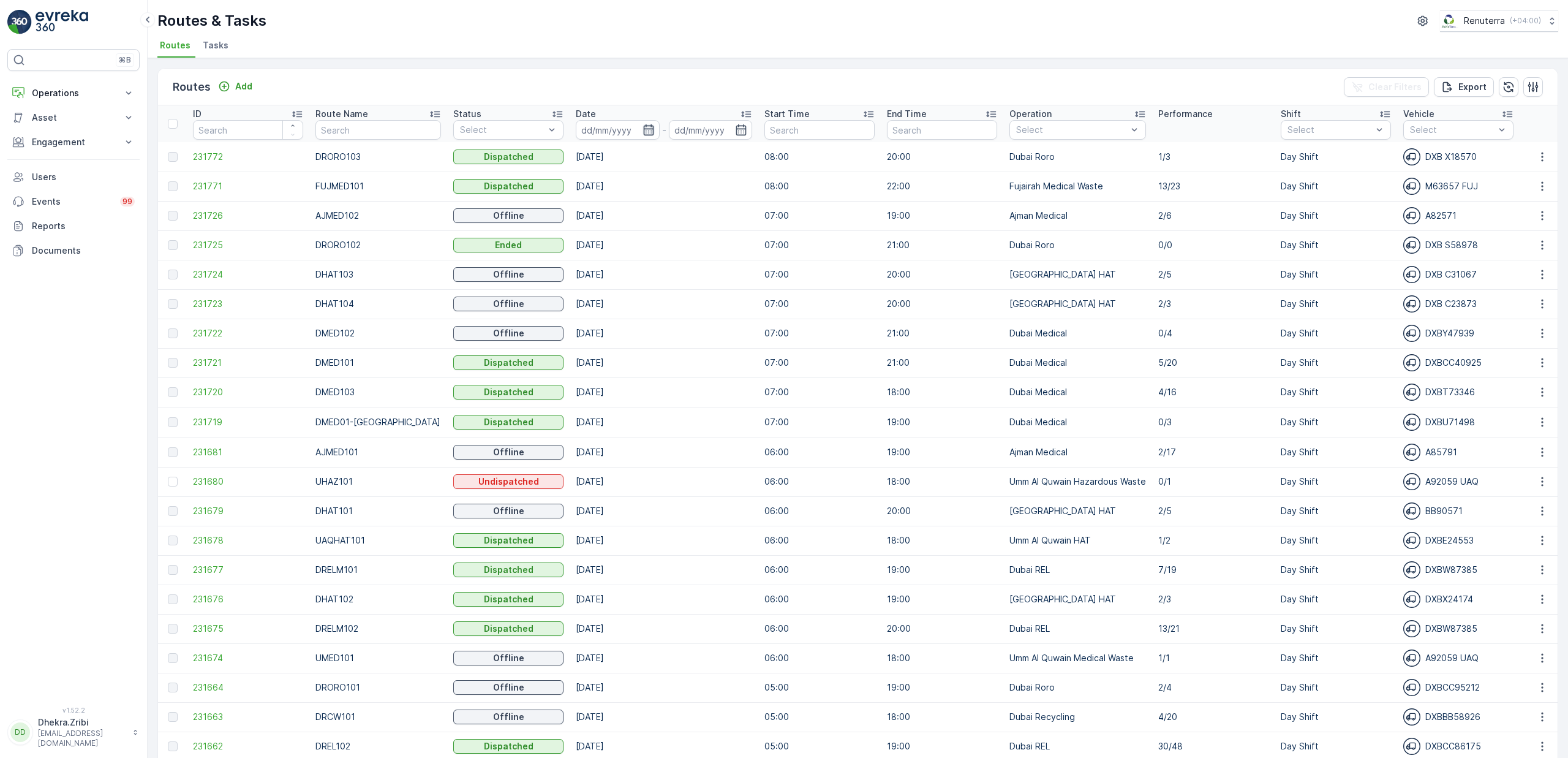
click at [643, 124] on icon "button" at bounding box center [649, 130] width 12 height 12
click at [694, 257] on div "13" at bounding box center [691, 254] width 19 height 19
type input "[DATE]"
click at [694, 257] on div "13" at bounding box center [691, 254] width 19 height 19
type input "[DATE]"
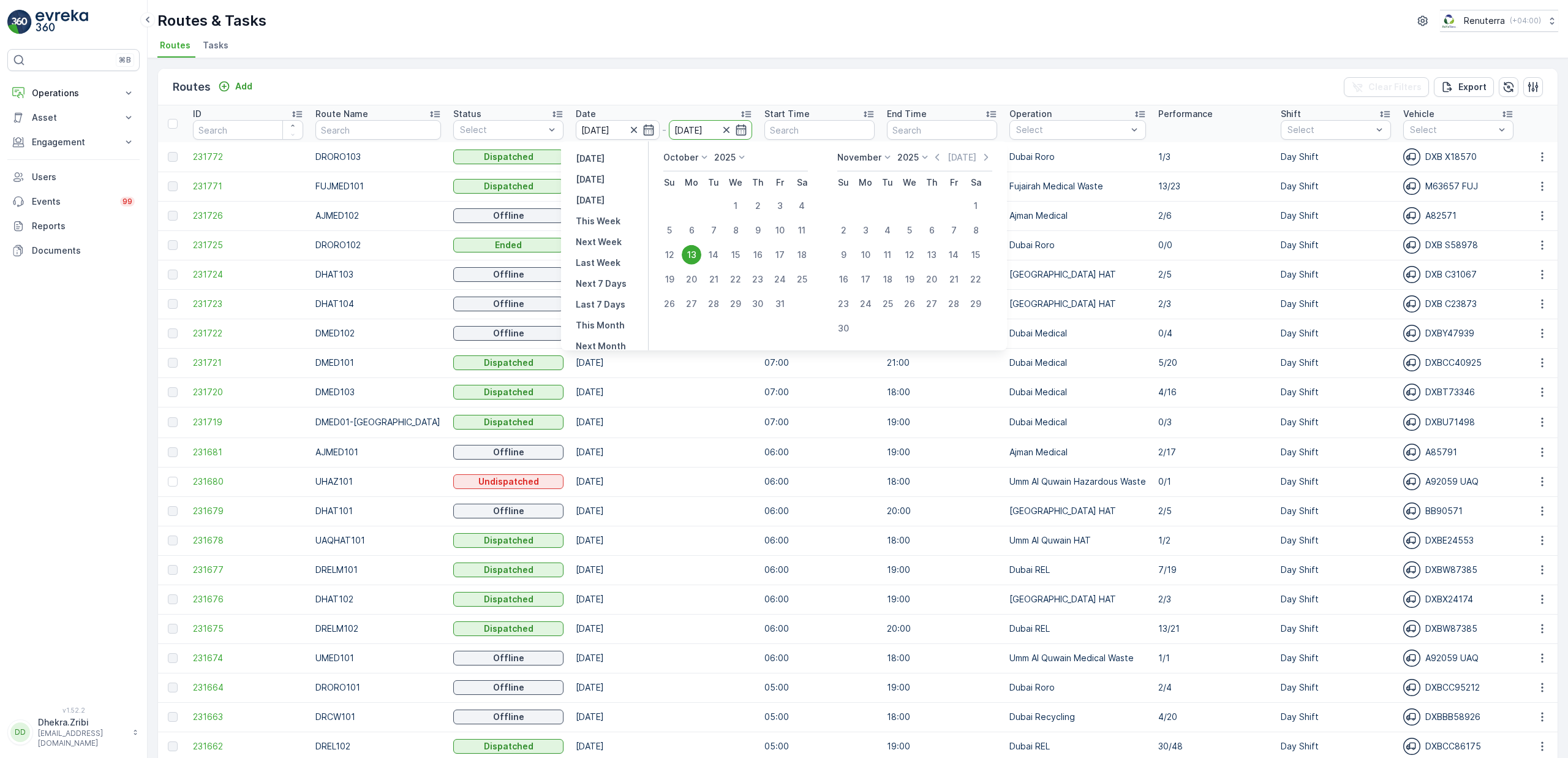
click at [666, 41] on ul "Routes Tasks" at bounding box center [853, 47] width 1391 height 21
click at [351, 128] on input "text" at bounding box center [378, 130] width 125 height 19
type input "roro"
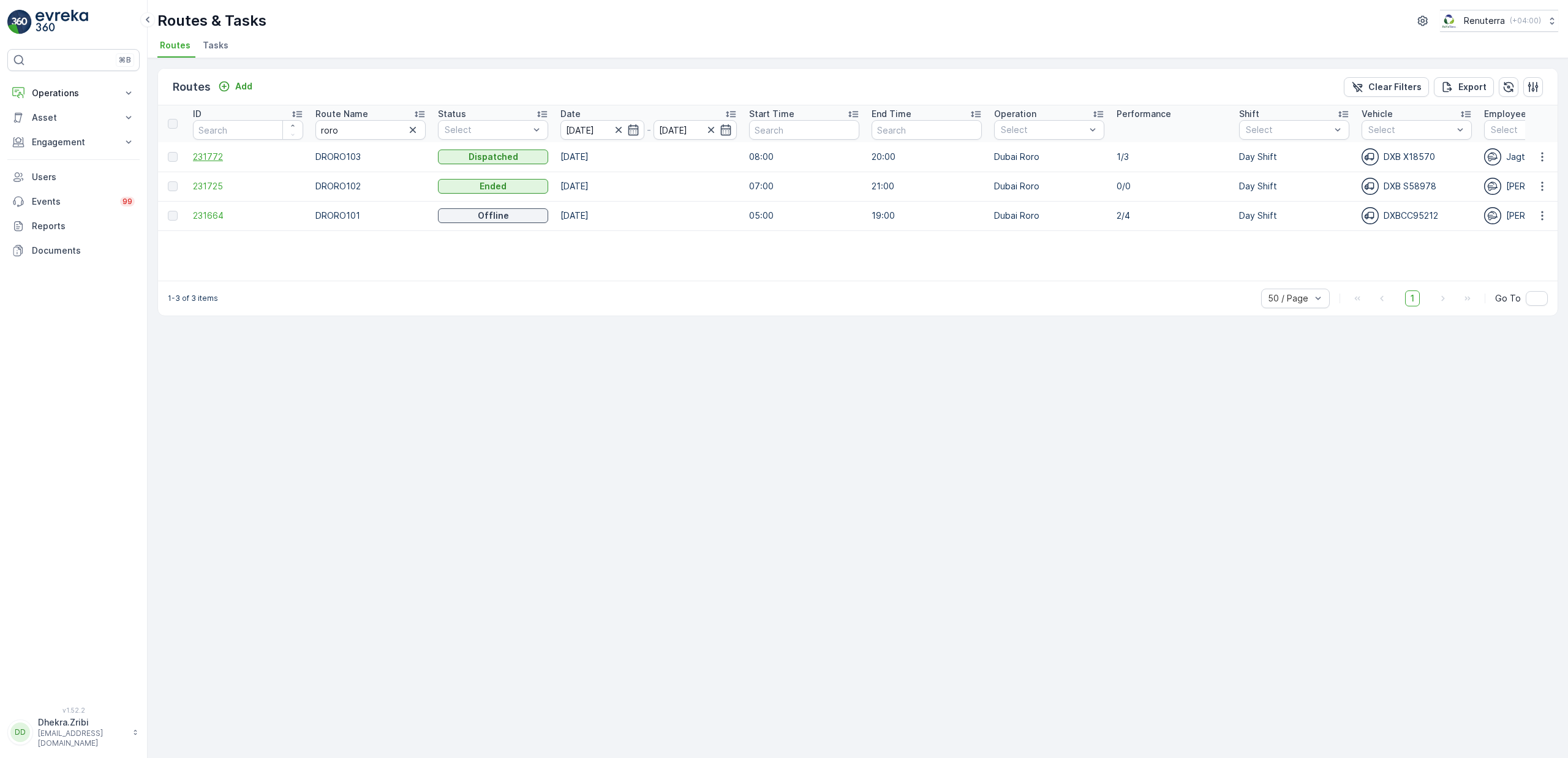
click at [208, 155] on span "231772" at bounding box center [248, 157] width 110 height 12
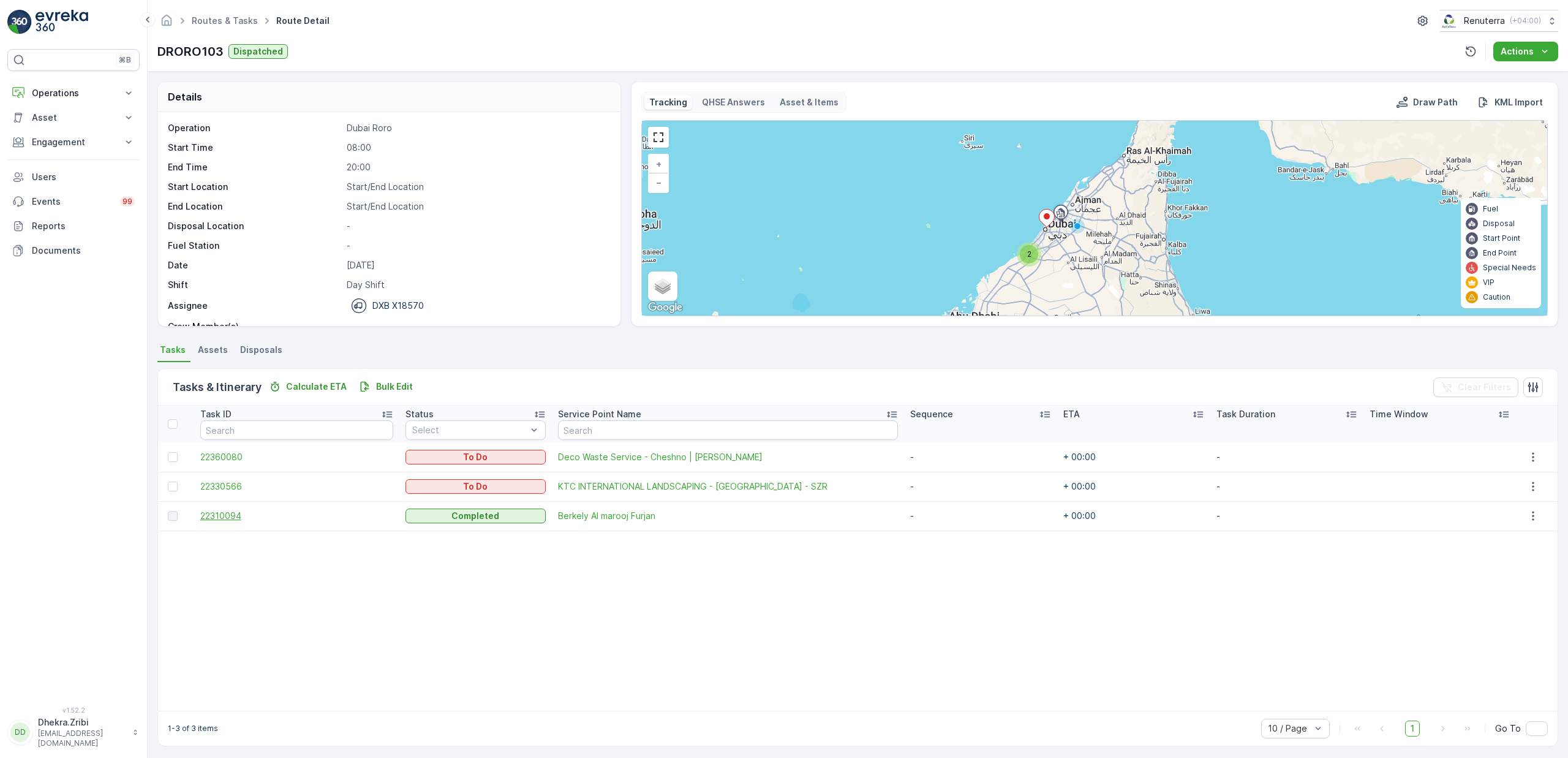
click at [229, 516] on span "22310094" at bounding box center [297, 516] width 193 height 12
